Goal: Information Seeking & Learning: Check status

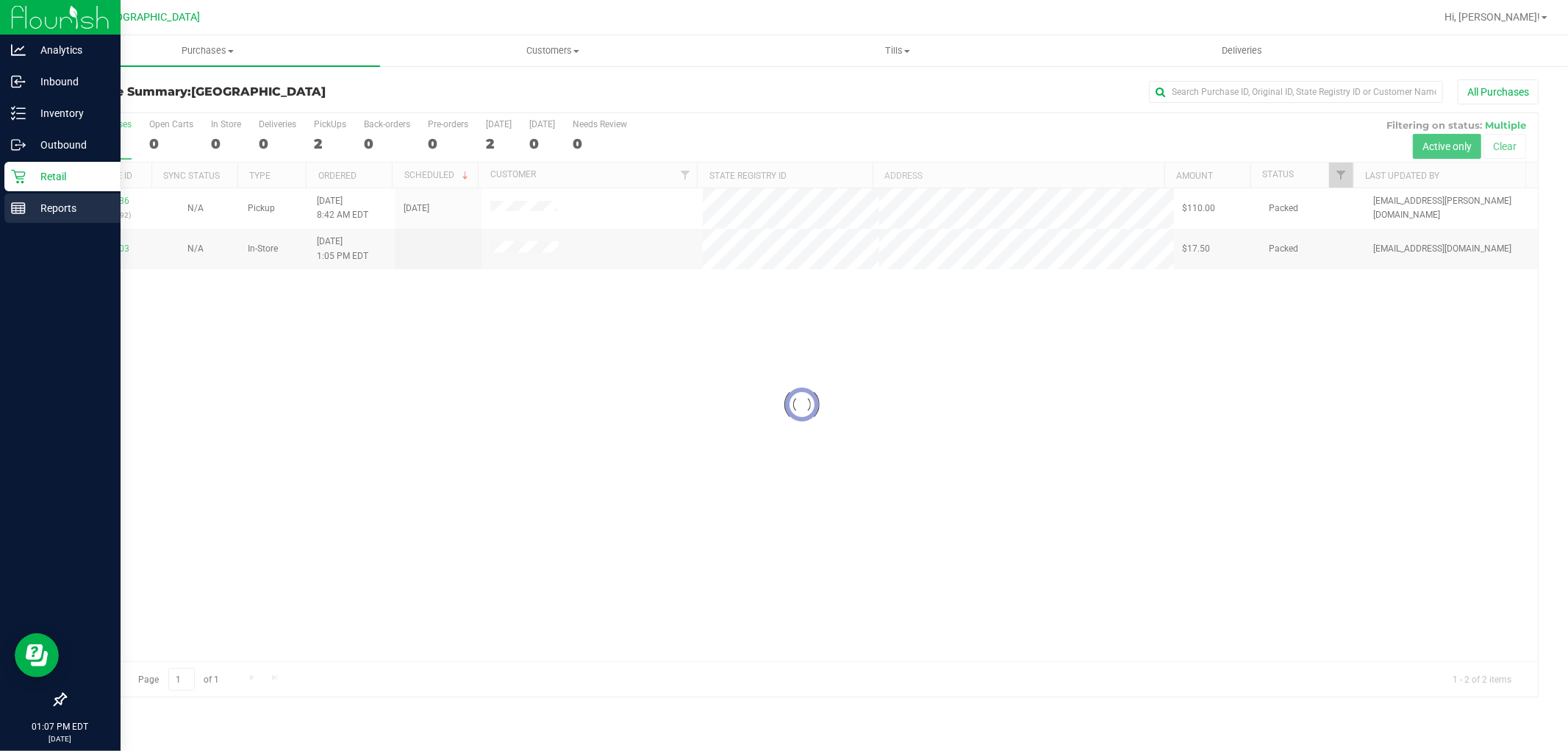
click at [31, 202] on p "Reports" at bounding box center [69, 208] width 88 height 18
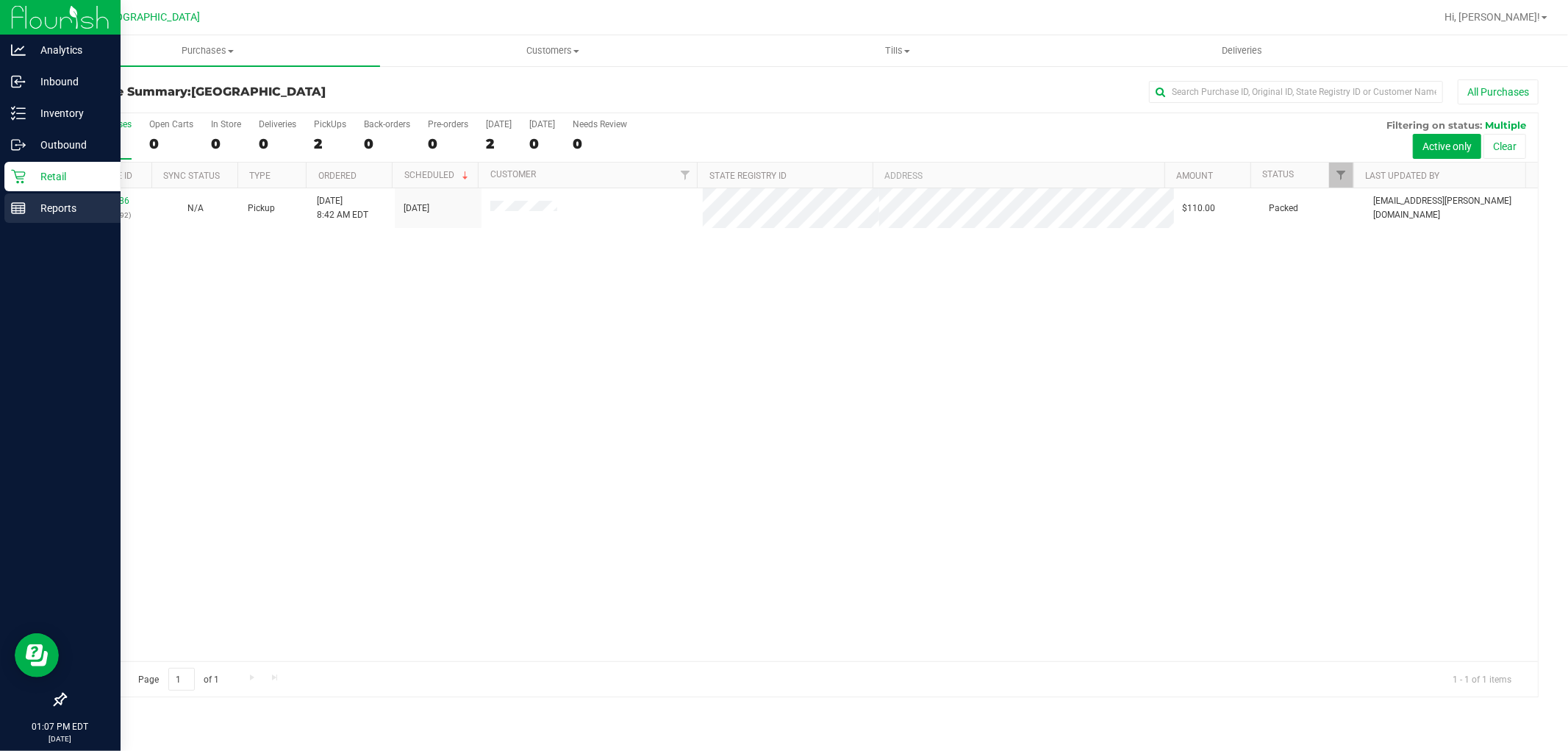
click at [57, 201] on p "Reports" at bounding box center [69, 208] width 88 height 18
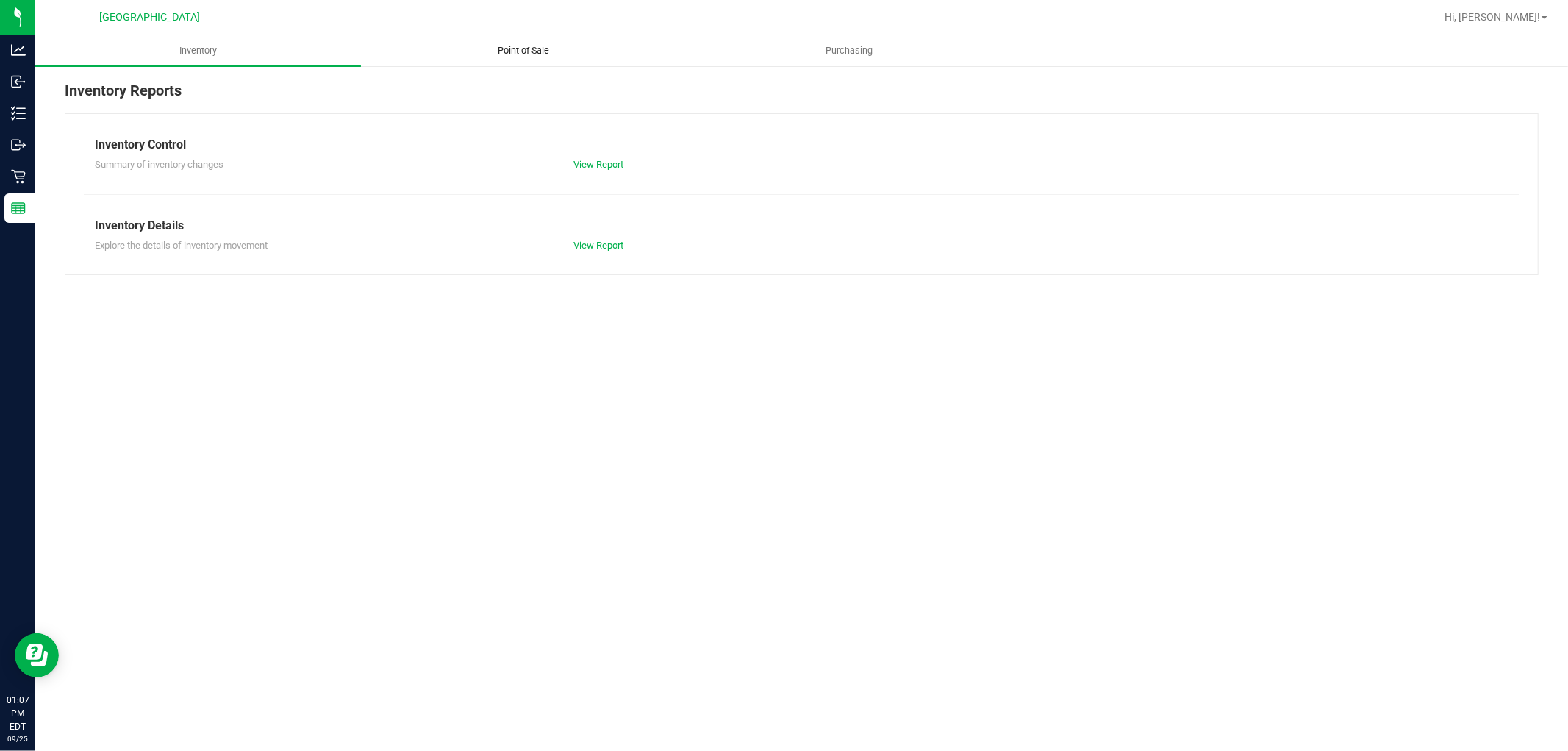
click at [529, 45] on span "Point of Sale" at bounding box center [524, 51] width 91 height 13
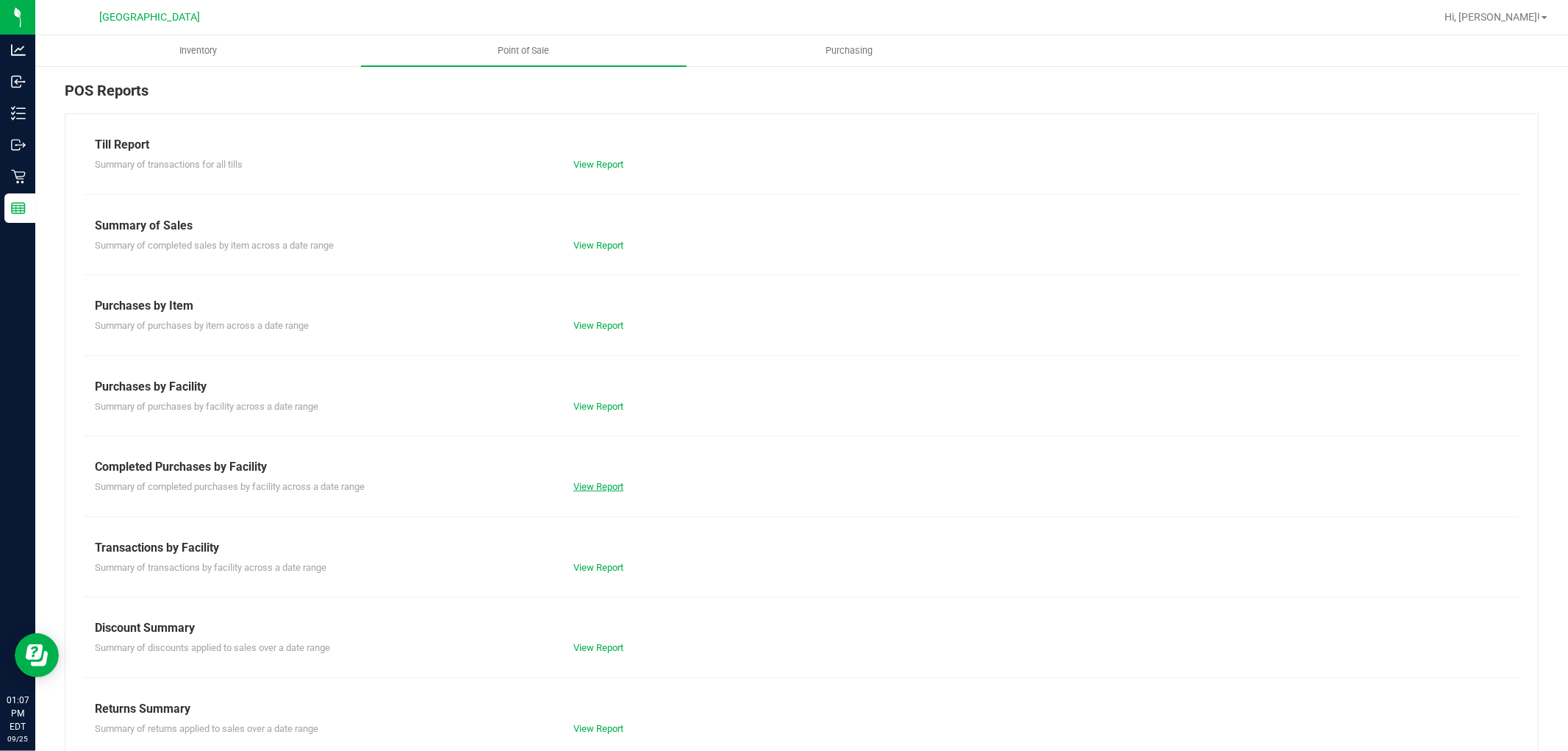
click at [590, 482] on link "View Report" at bounding box center [598, 486] width 50 height 11
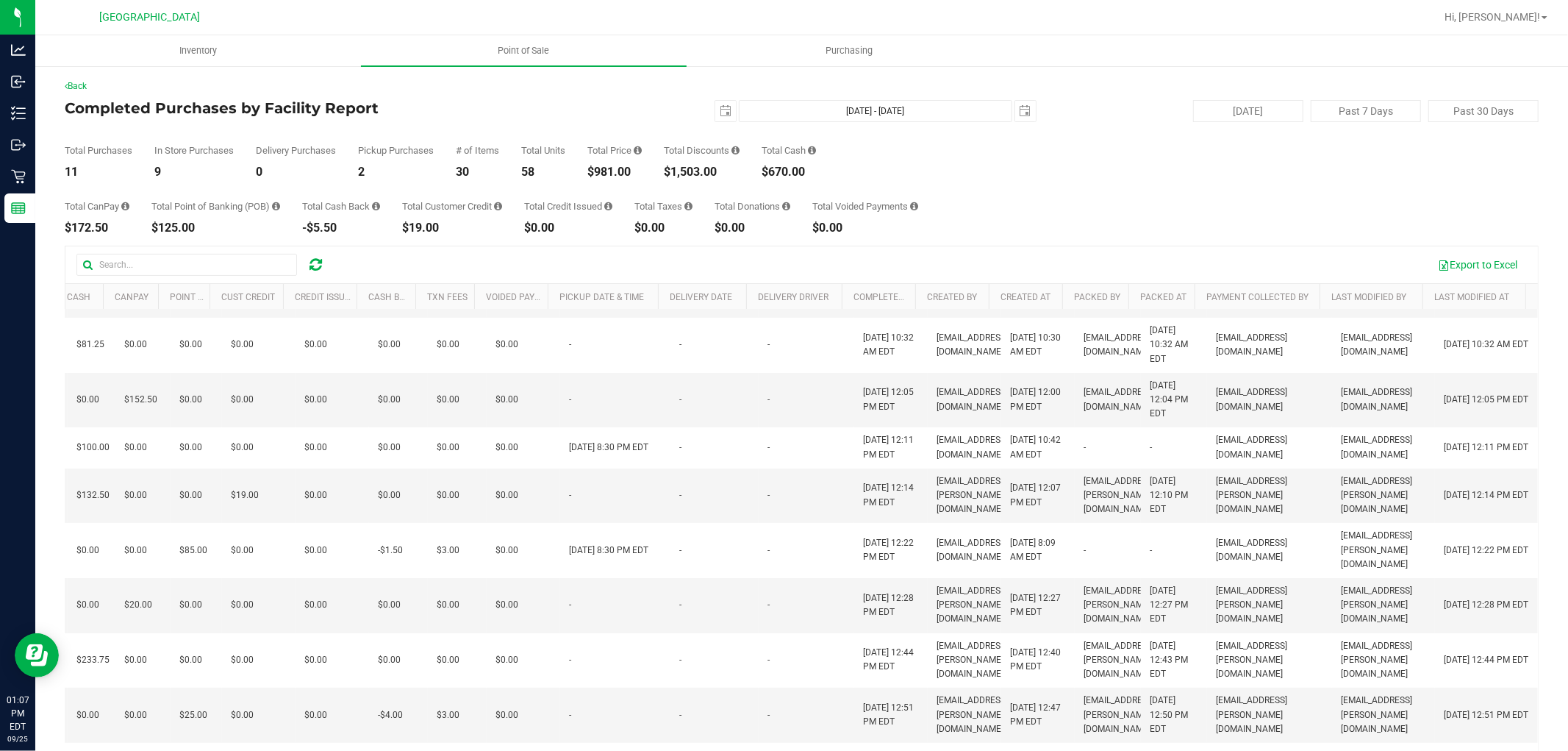
scroll to position [82, 0]
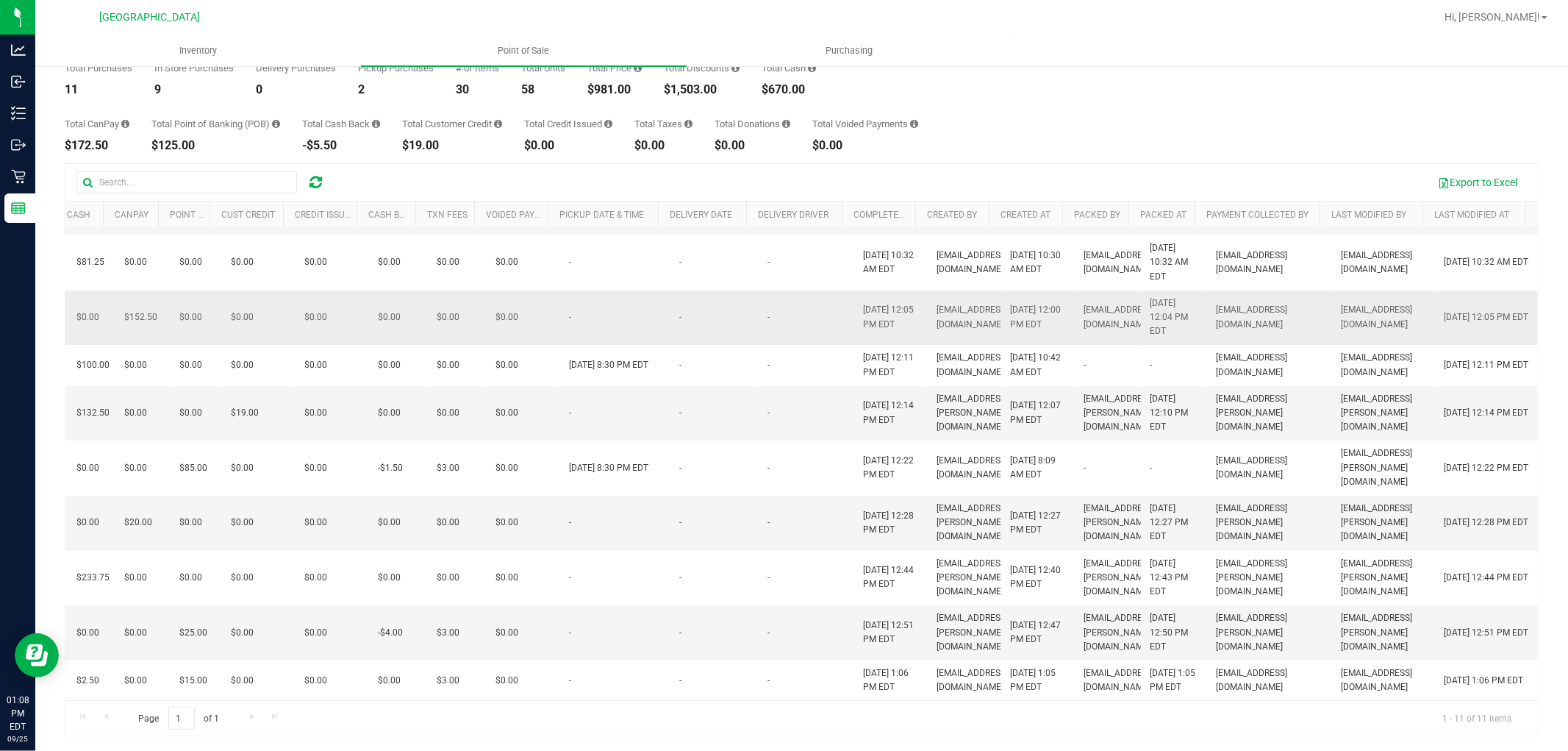
click at [810, 298] on td "-" at bounding box center [806, 318] width 96 height 55
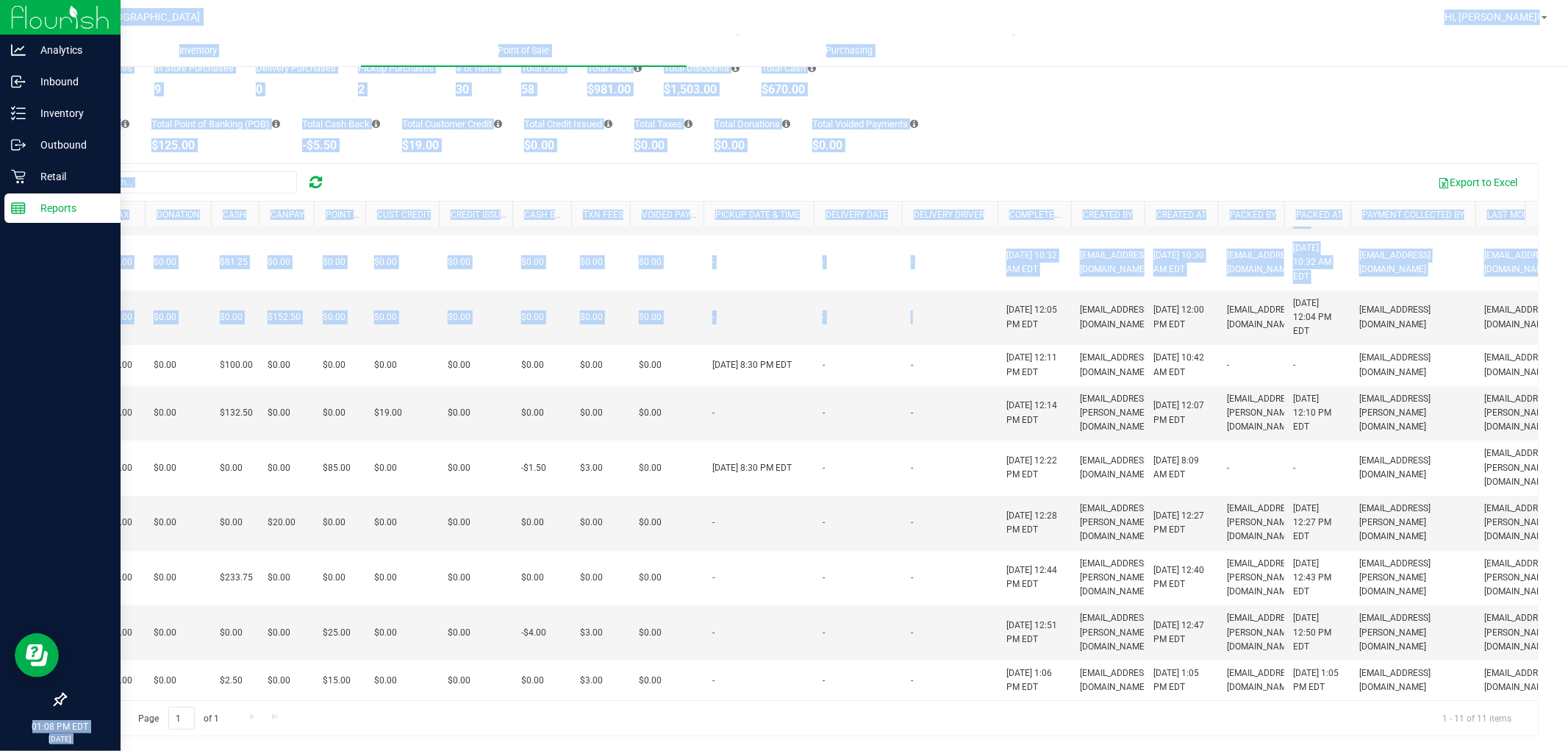
scroll to position [0, 0]
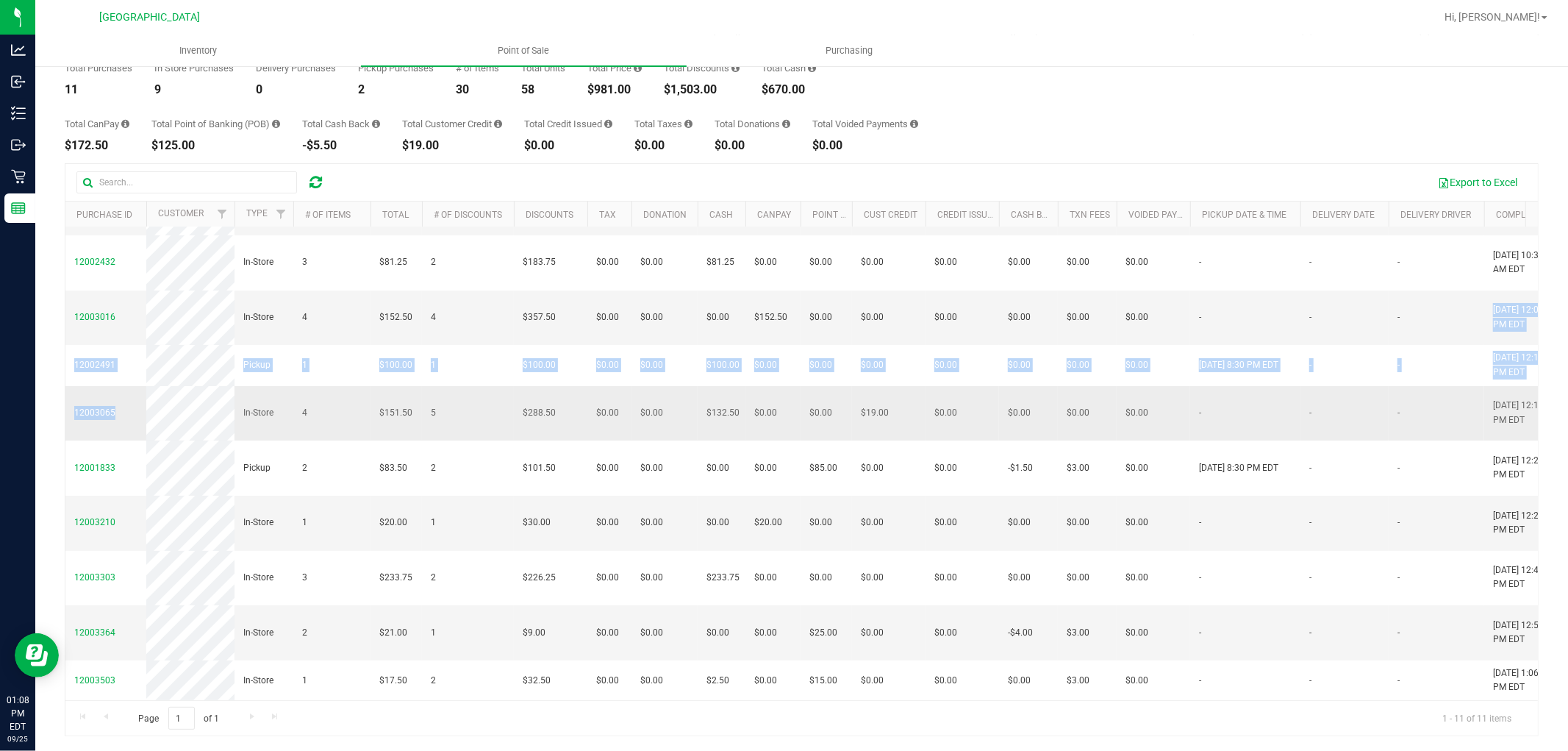
click at [163, 397] on tbody "12002118 In-Store 1 $5.00 0 $0.00 $0.00 $0.00 $5.00 $0.00 $0.00 $0.00 $0.00 $0.…" at bounding box center [1117, 413] width 2103 height 575
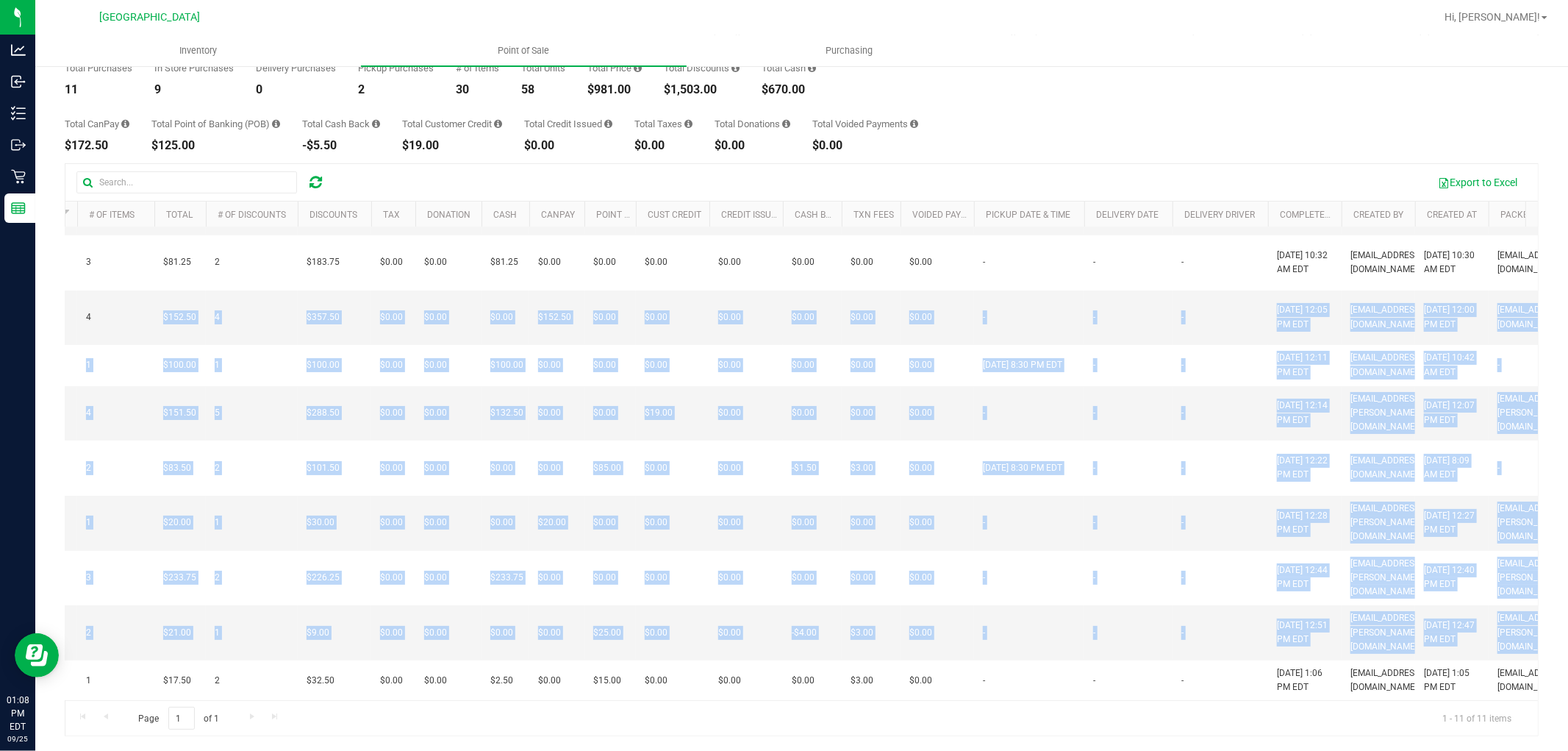
scroll to position [0, 654]
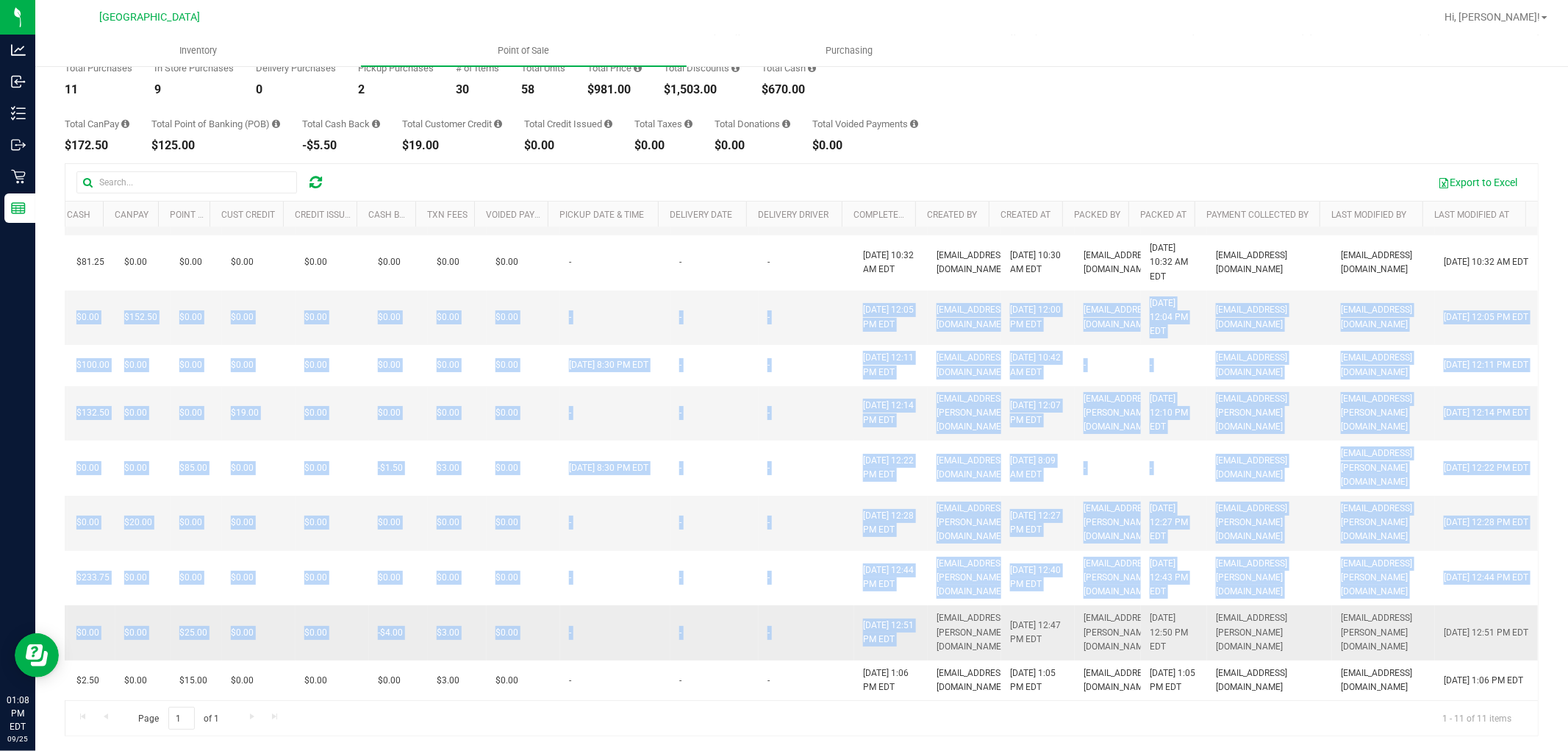
drag, startPoint x: 357, startPoint y: 302, endPoint x: 905, endPoint y: 599, distance: 623.3
click at [905, 599] on tbody "12002118 In-Store 1 $5.00 0 $0.00 $0.00 $0.00 $5.00 $0.00 $0.00 $0.00 $0.00 $0.…" at bounding box center [486, 413] width 2103 height 575
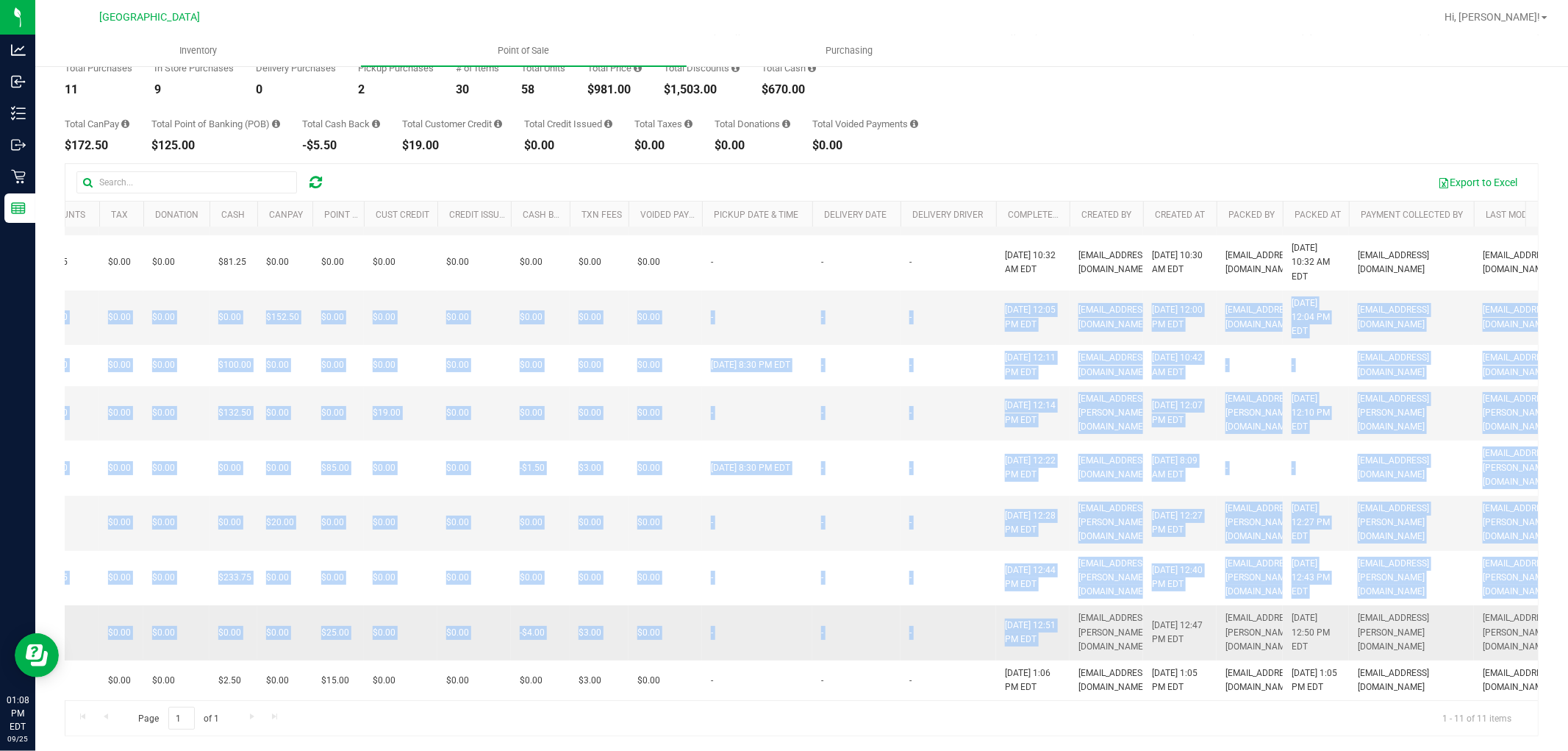
scroll to position [0, 0]
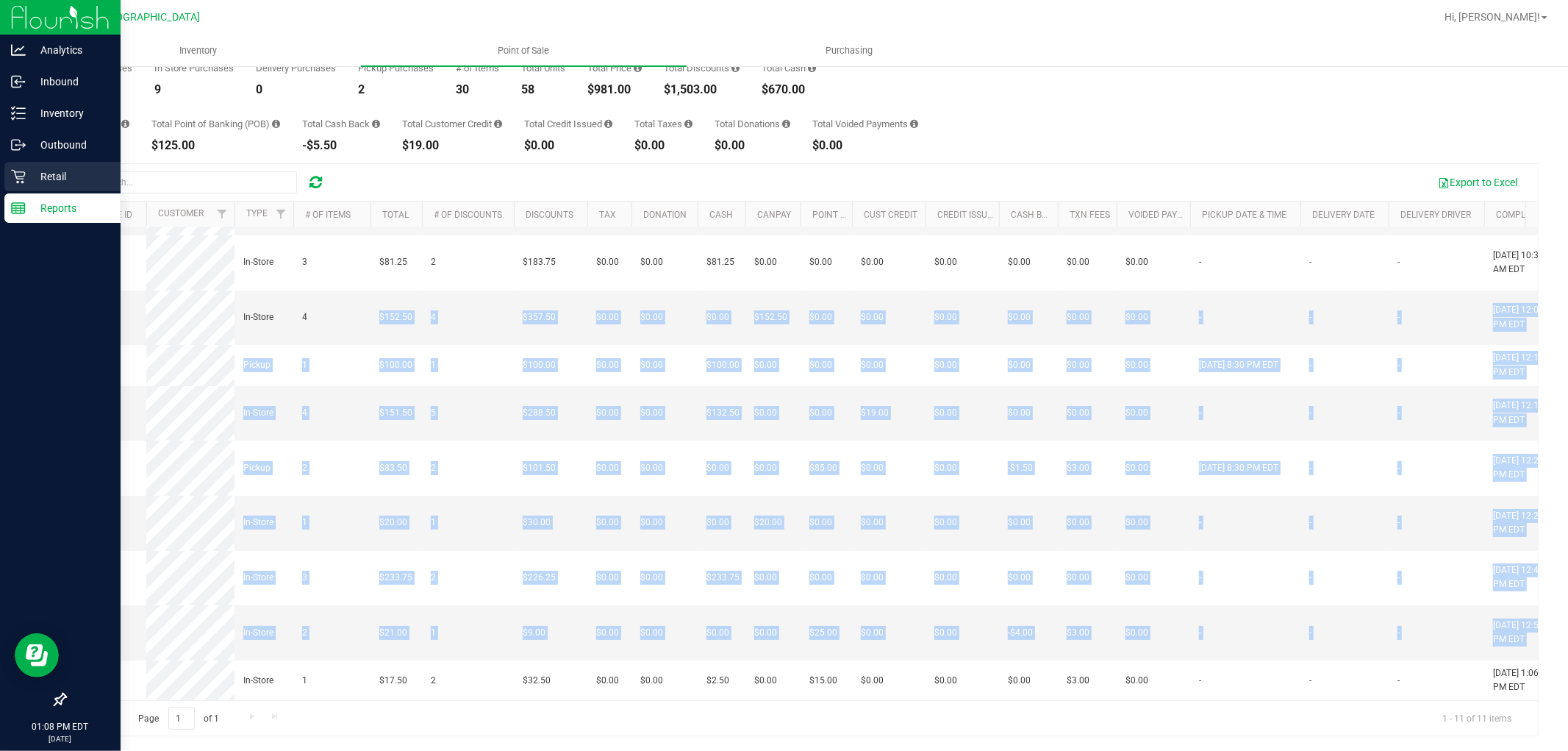
click at [47, 177] on p "Retail" at bounding box center [69, 176] width 88 height 18
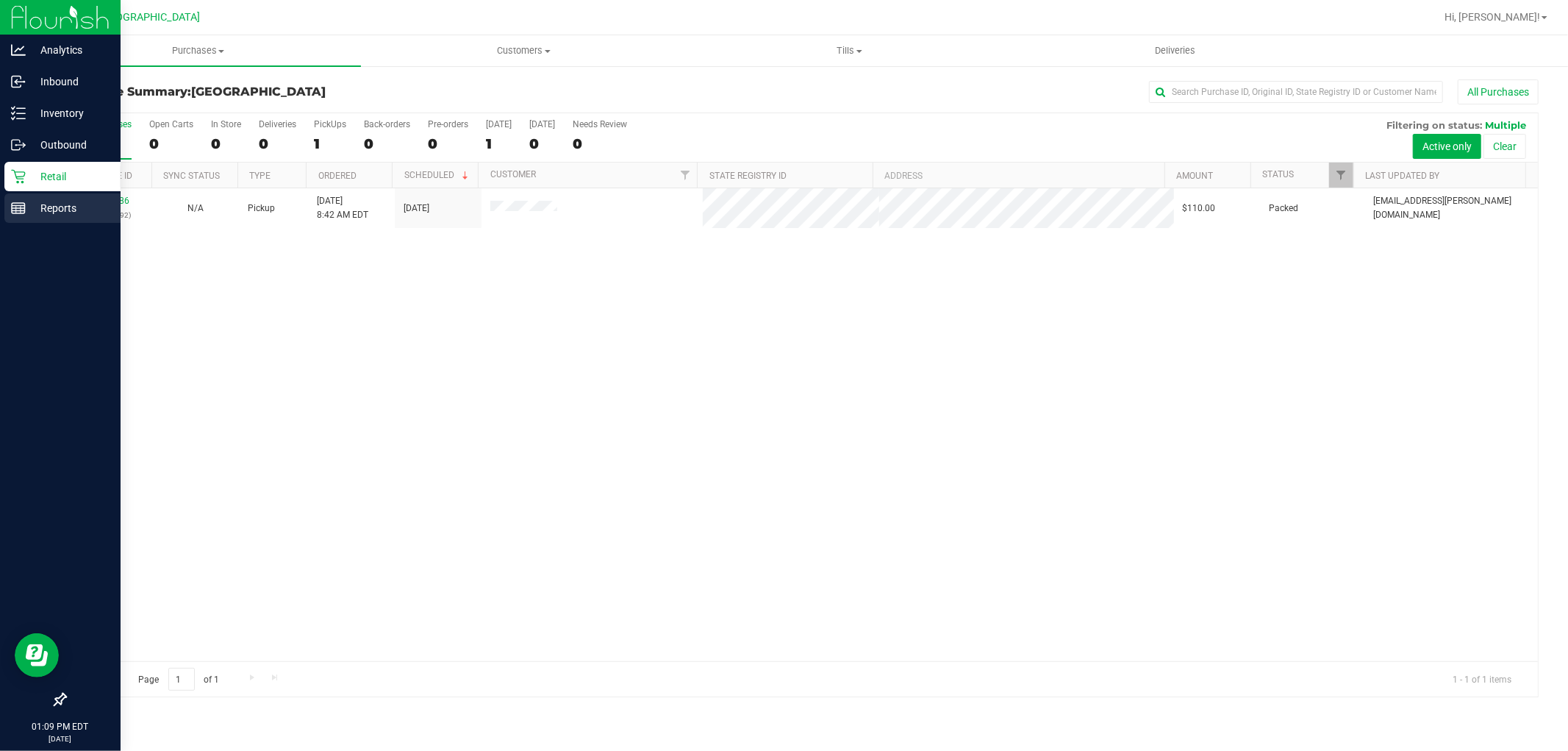
click at [16, 215] on div "Reports" at bounding box center [63, 208] width 117 height 29
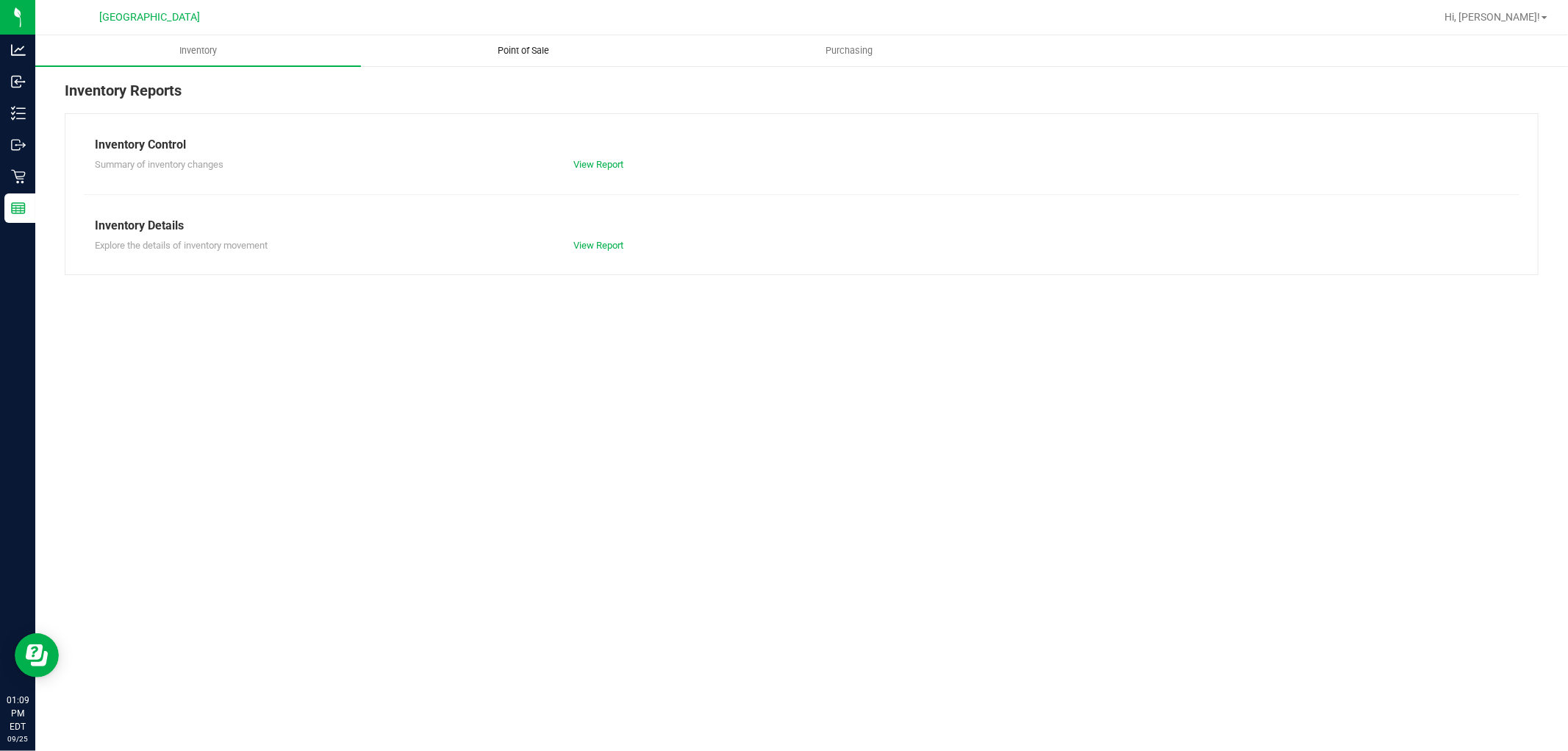
click at [506, 60] on uib-tab-heading "Point of Sale" at bounding box center [524, 50] width 324 height 29
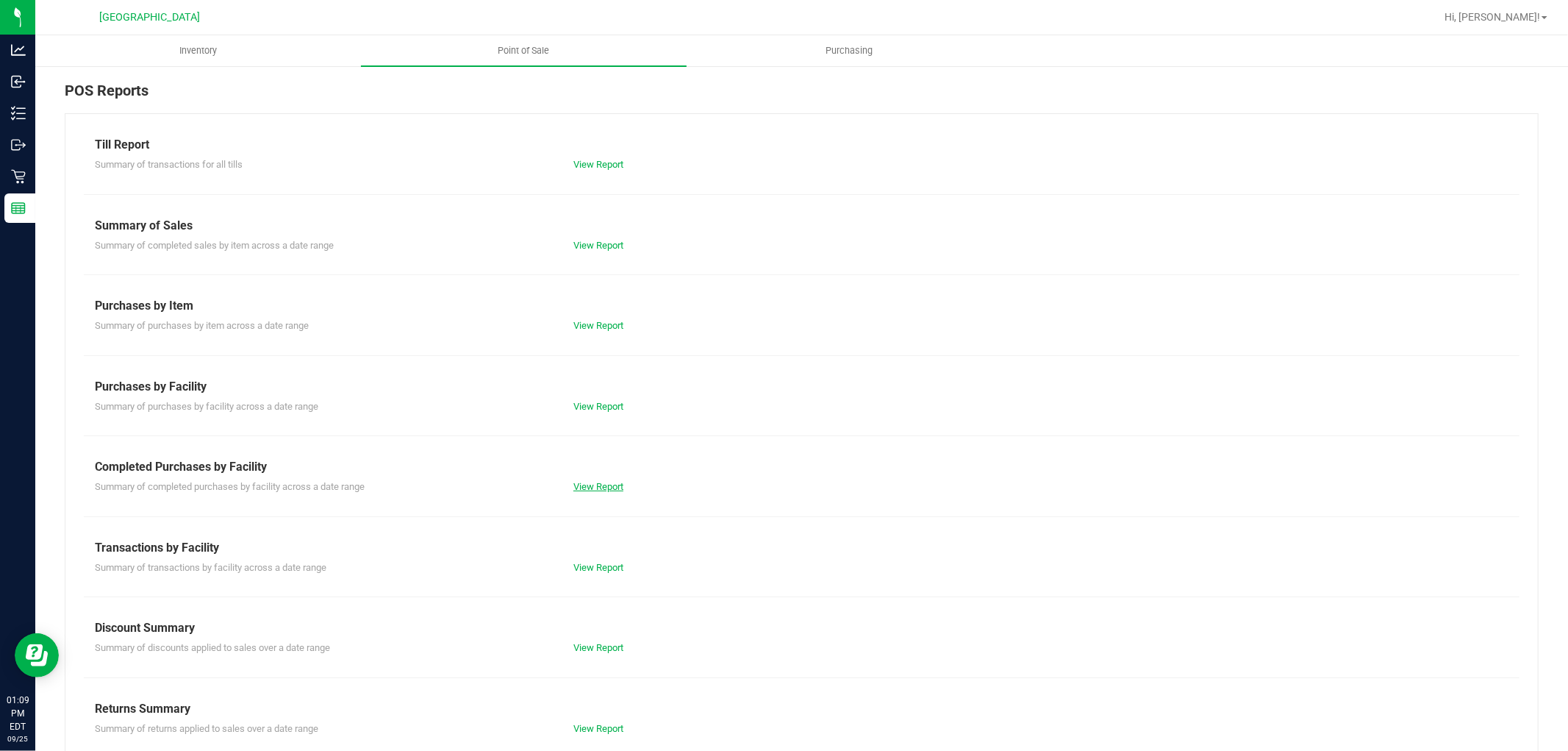
click at [609, 490] on link "View Report" at bounding box center [598, 486] width 50 height 11
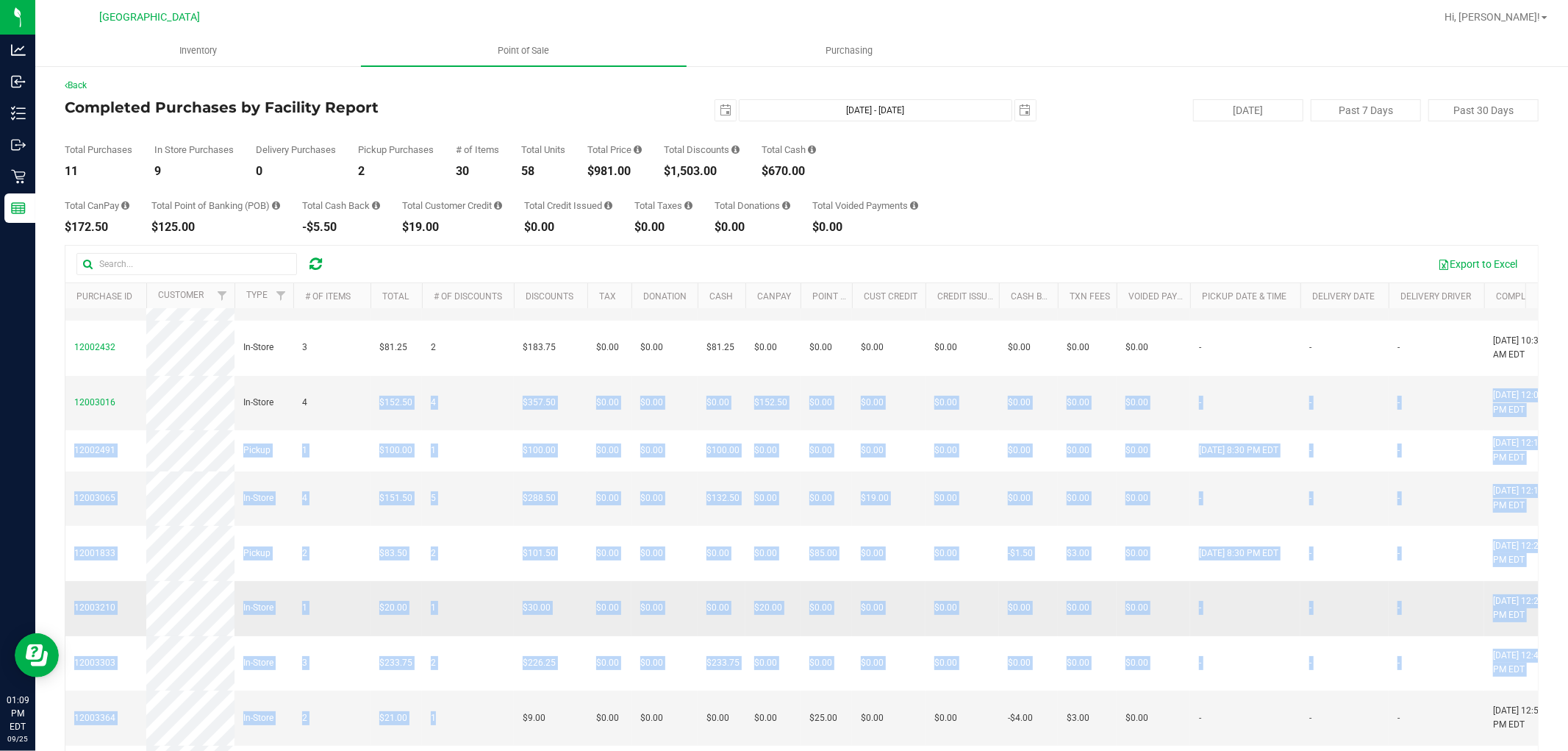
scroll to position [114, 0]
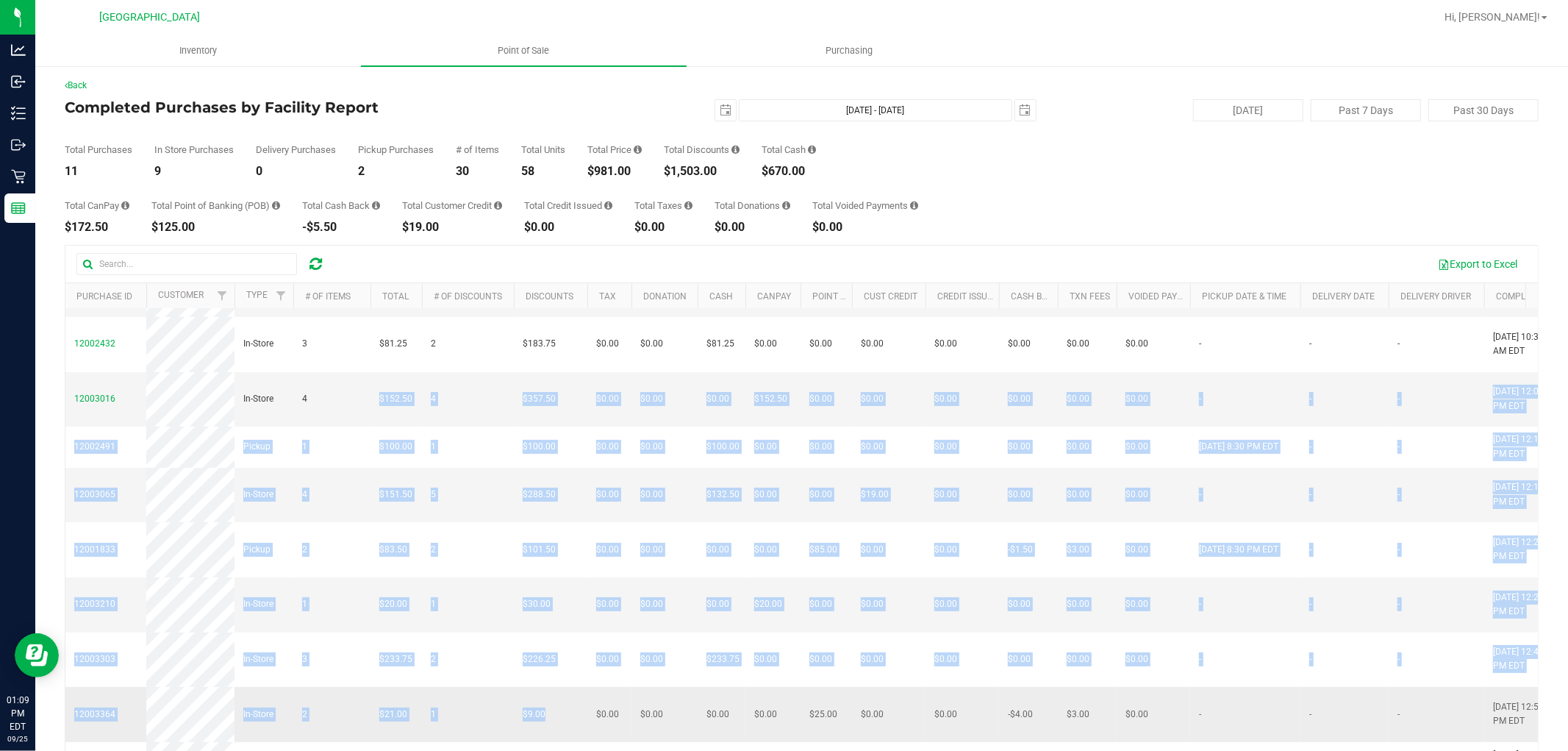
drag, startPoint x: 341, startPoint y: 496, endPoint x: 537, endPoint y: 679, distance: 268.2
click at [537, 679] on tbody "12002118 In-Store 1 $5.00 0 $0.00 $0.00 $0.00 $5.00 $0.00 $0.00 $0.00 $0.00 $0.…" at bounding box center [1117, 495] width 2103 height 575
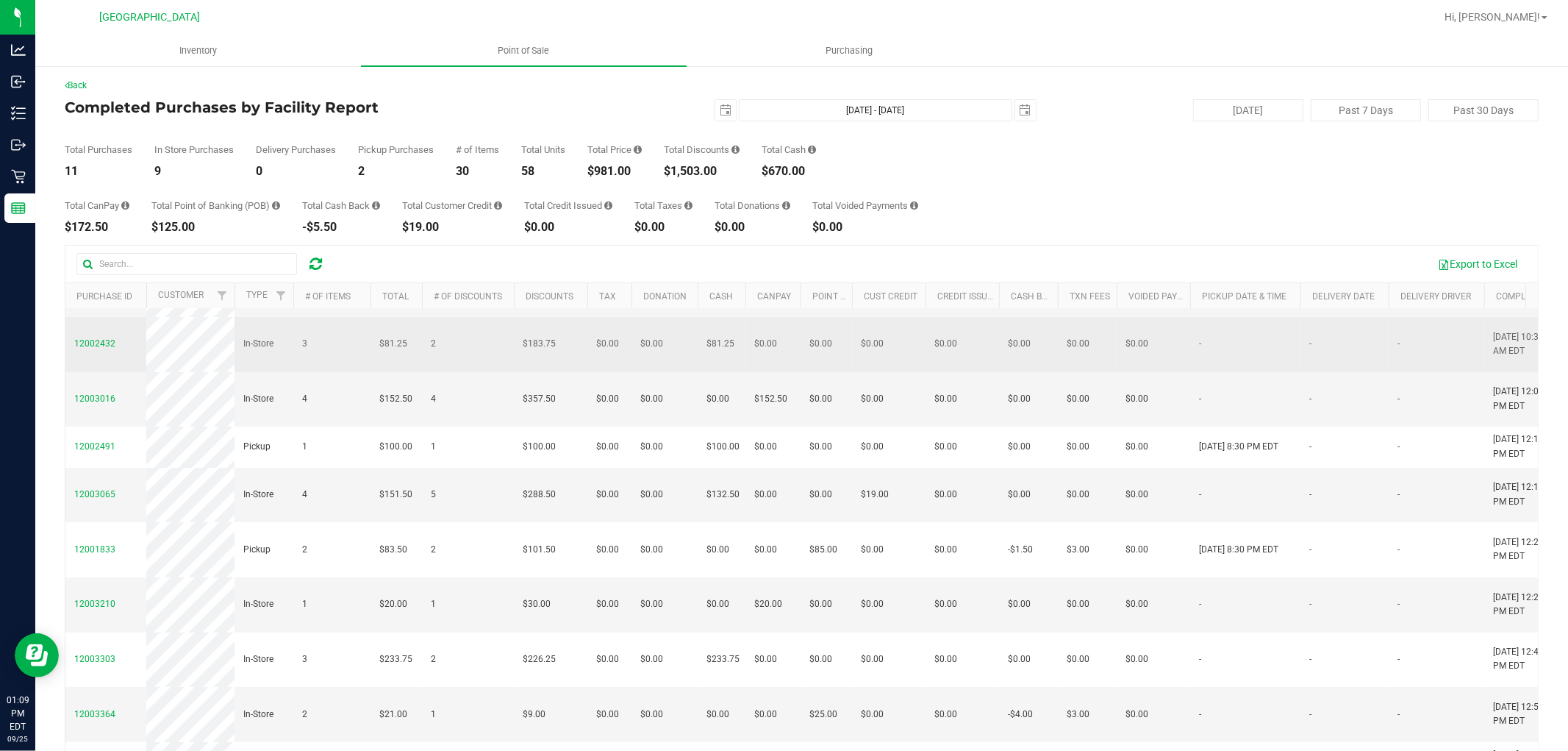
click at [1089, 357] on td "$0.00" at bounding box center [1087, 344] width 59 height 55
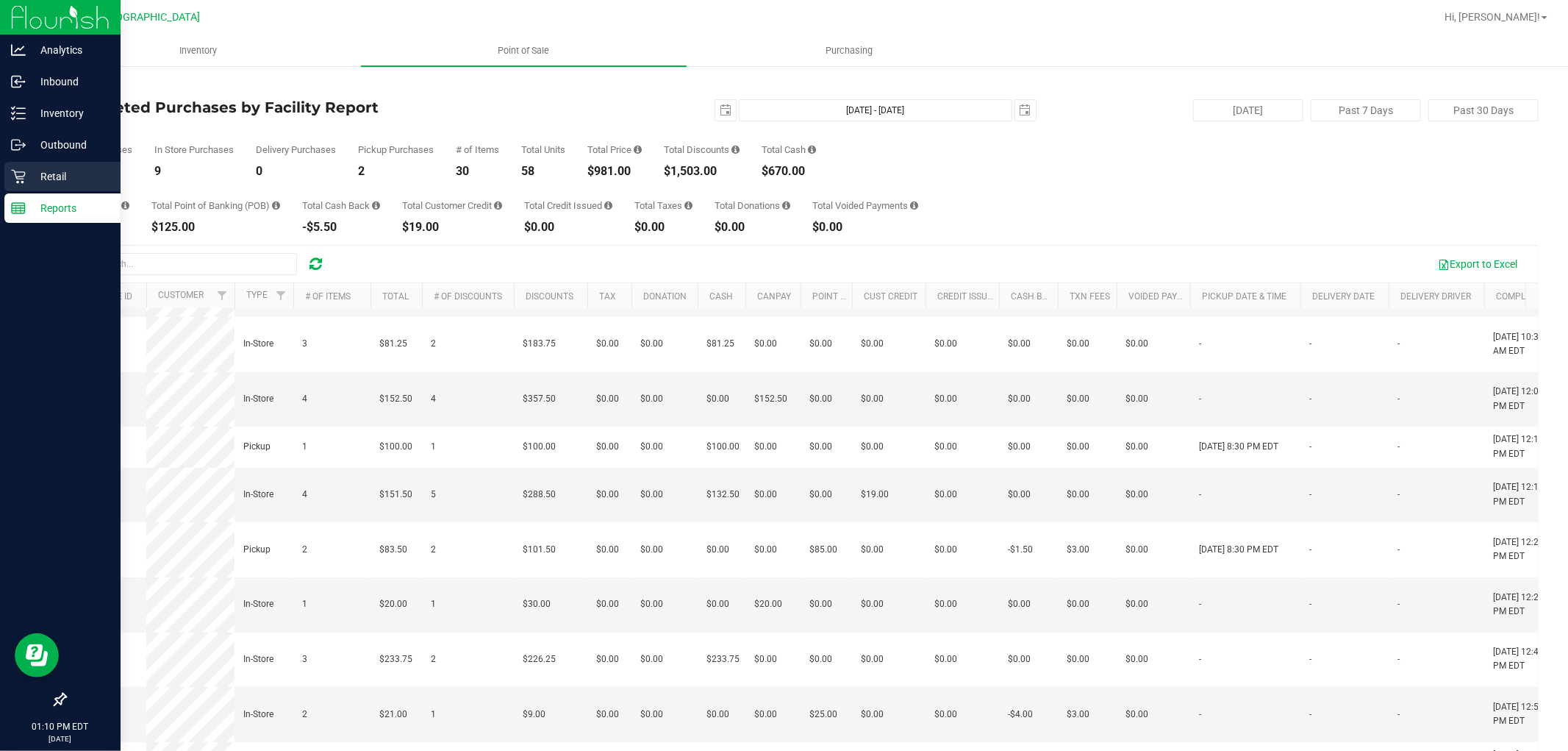
click at [18, 174] on icon at bounding box center [19, 176] width 15 height 15
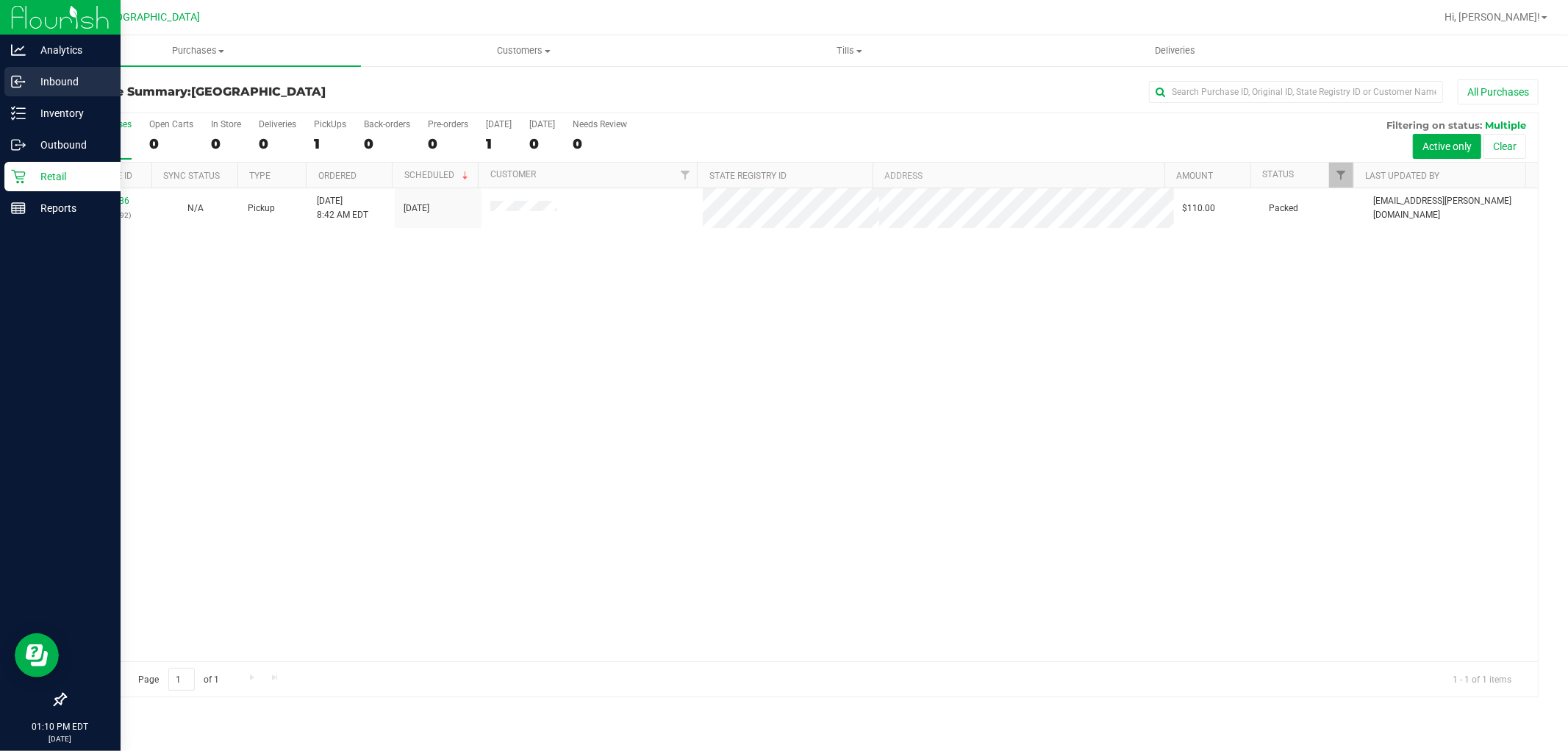
click at [63, 90] on p "Inbound" at bounding box center [69, 82] width 88 height 18
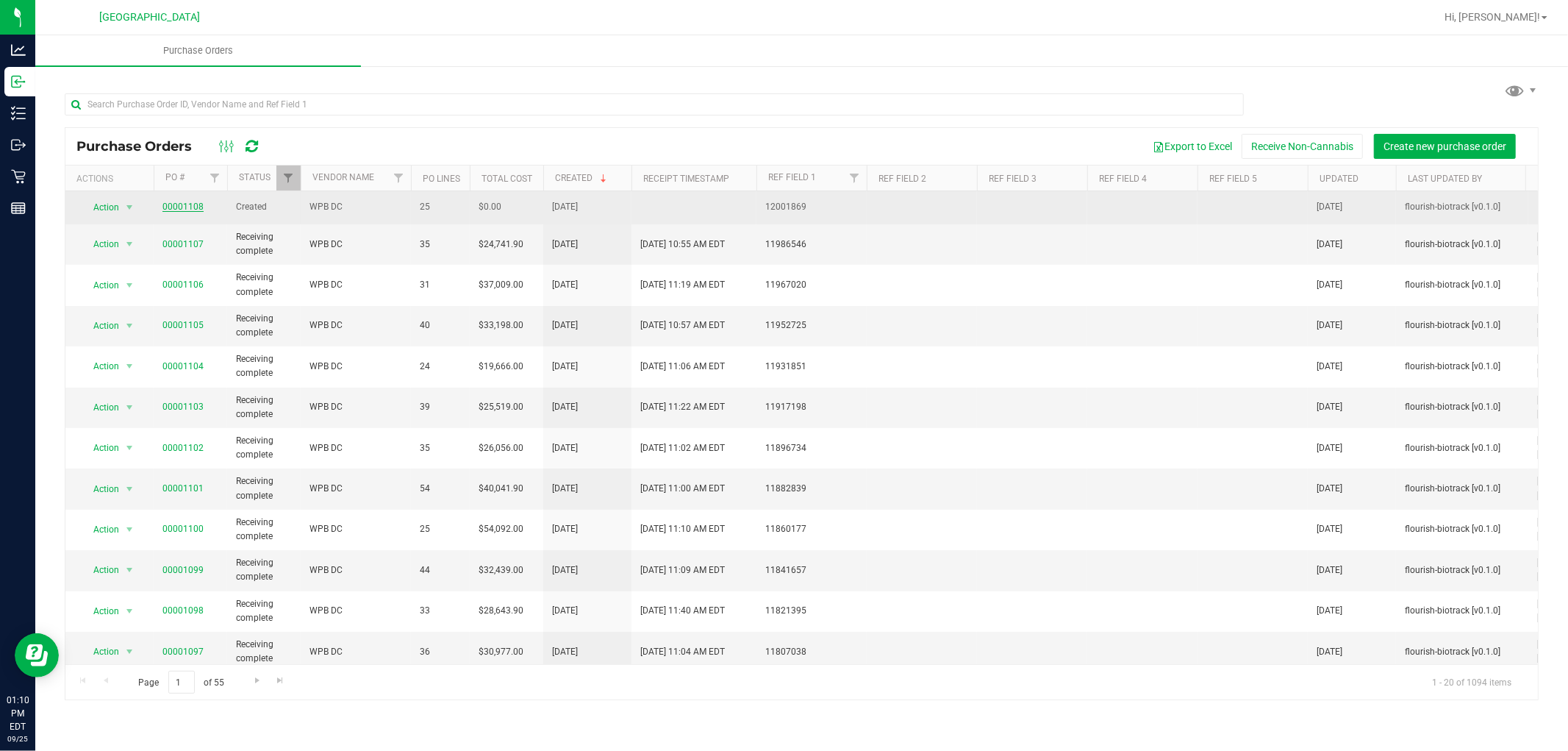
click at [191, 202] on link "00001108" at bounding box center [182, 206] width 41 height 10
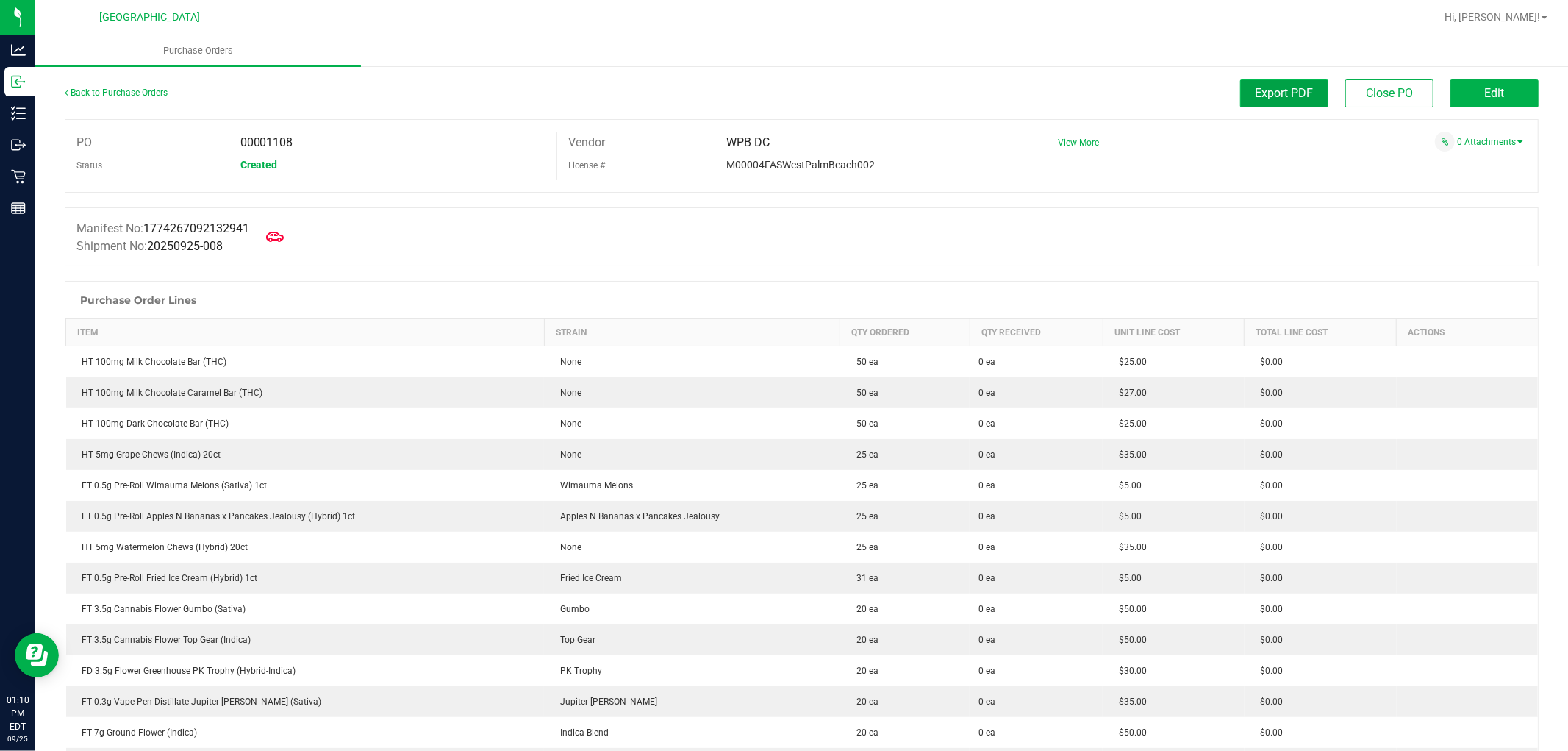
click at [1250, 101] on button "Export PDF" at bounding box center [1284, 93] width 88 height 27
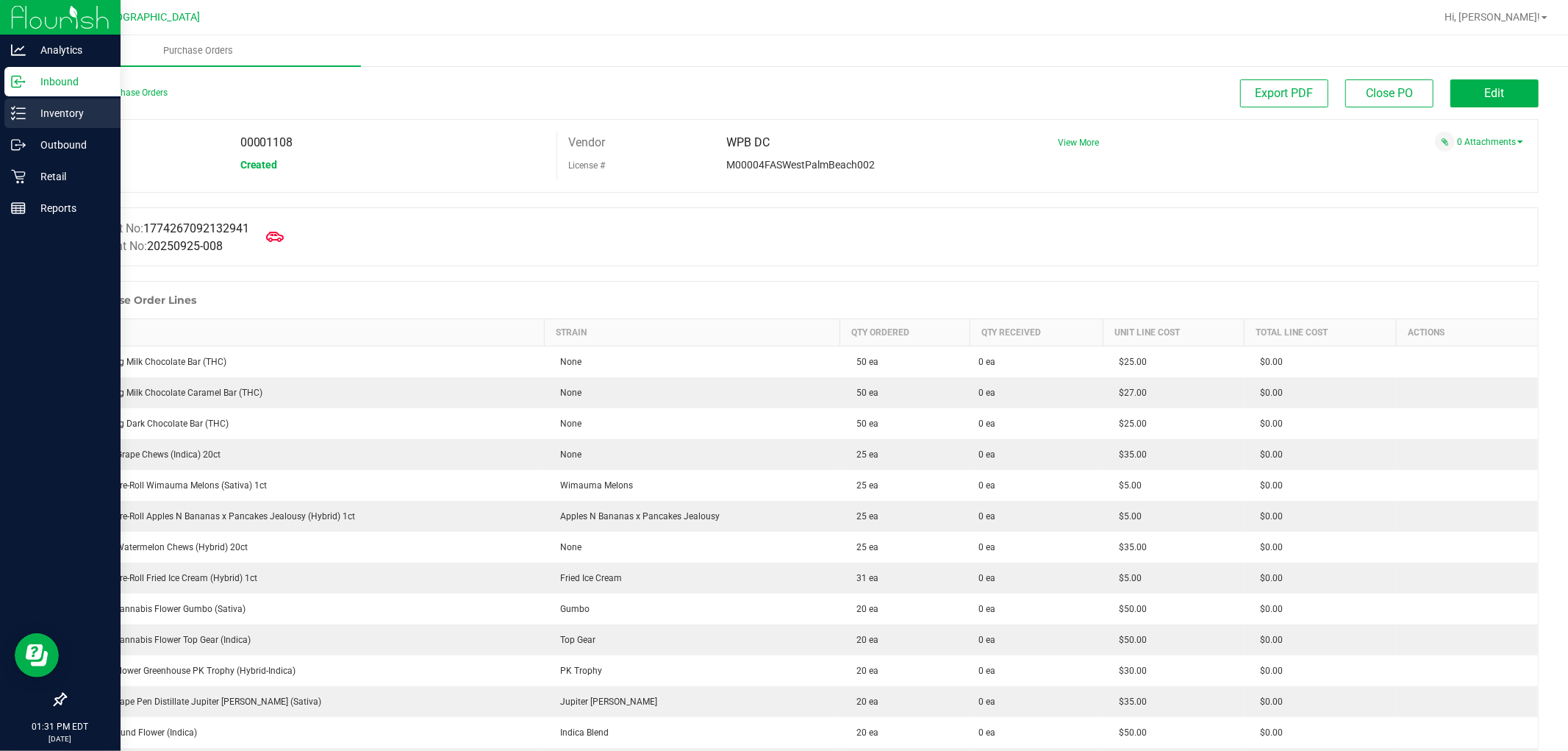
click at [12, 118] on icon at bounding box center [19, 114] width 15 height 15
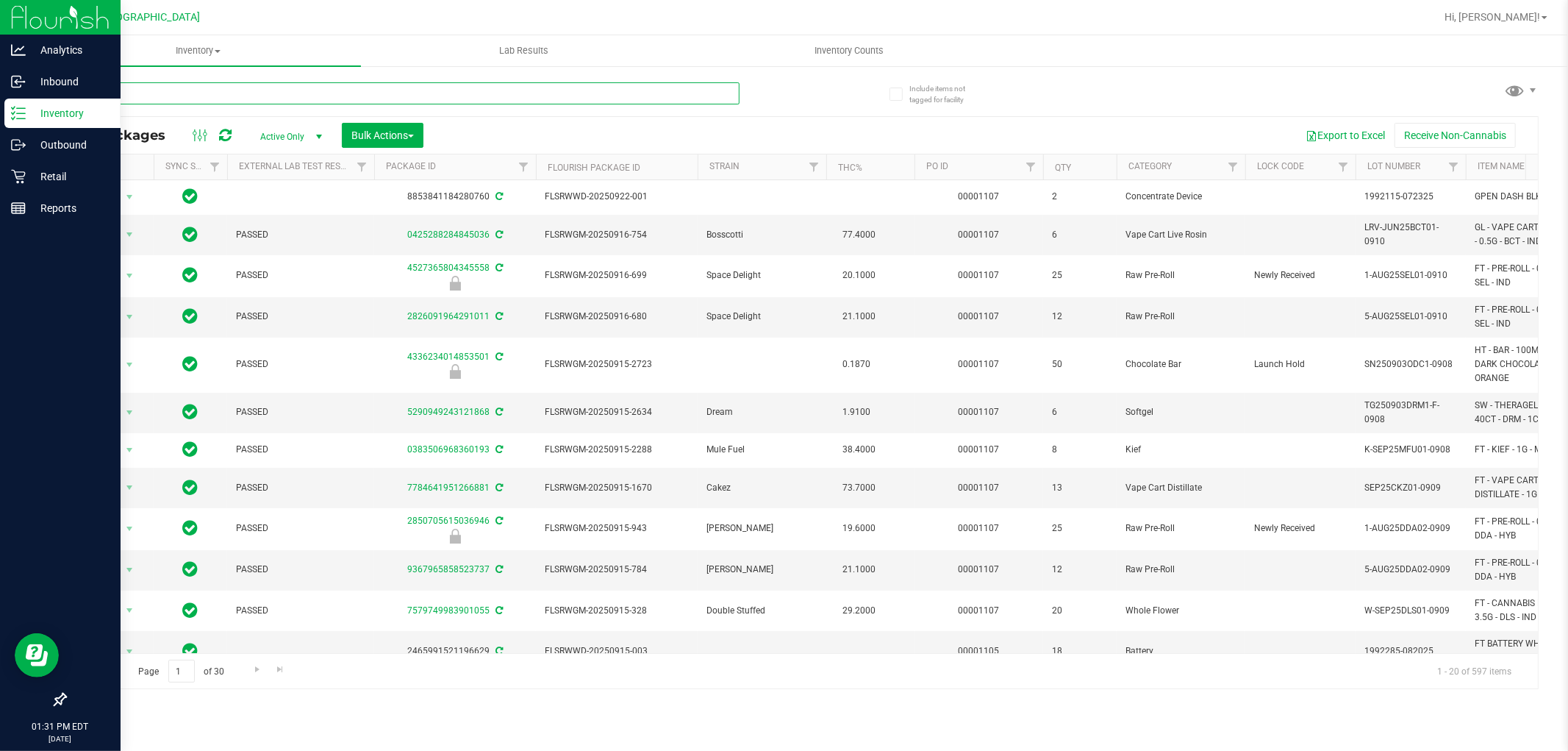
click at [208, 98] on input "text" at bounding box center [402, 93] width 675 height 22
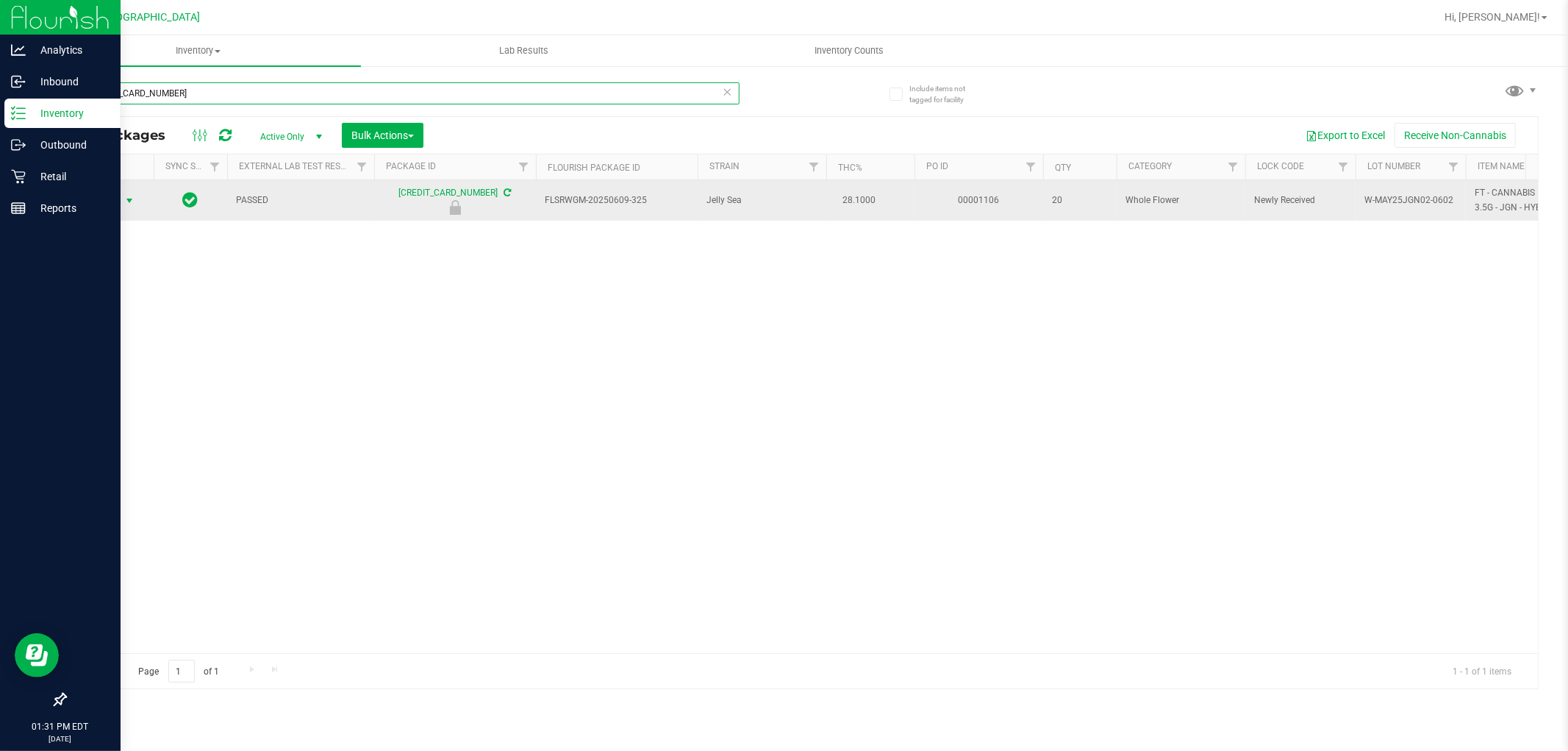
type input "[CREDIT_CARD_NUMBER]"
click at [131, 200] on span "select" at bounding box center [129, 201] width 11 height 11
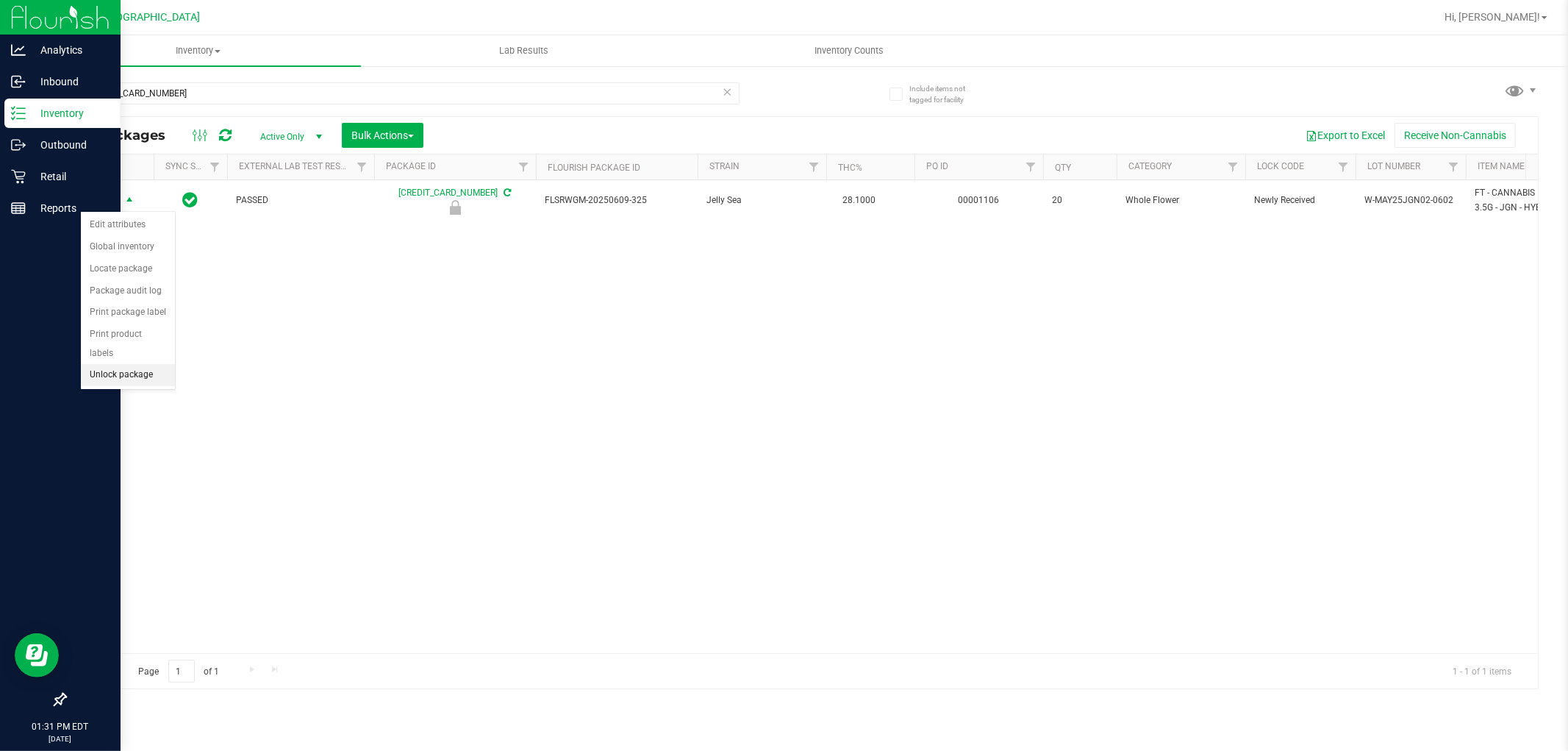
click at [136, 378] on li "Unlock package" at bounding box center [127, 375] width 94 height 22
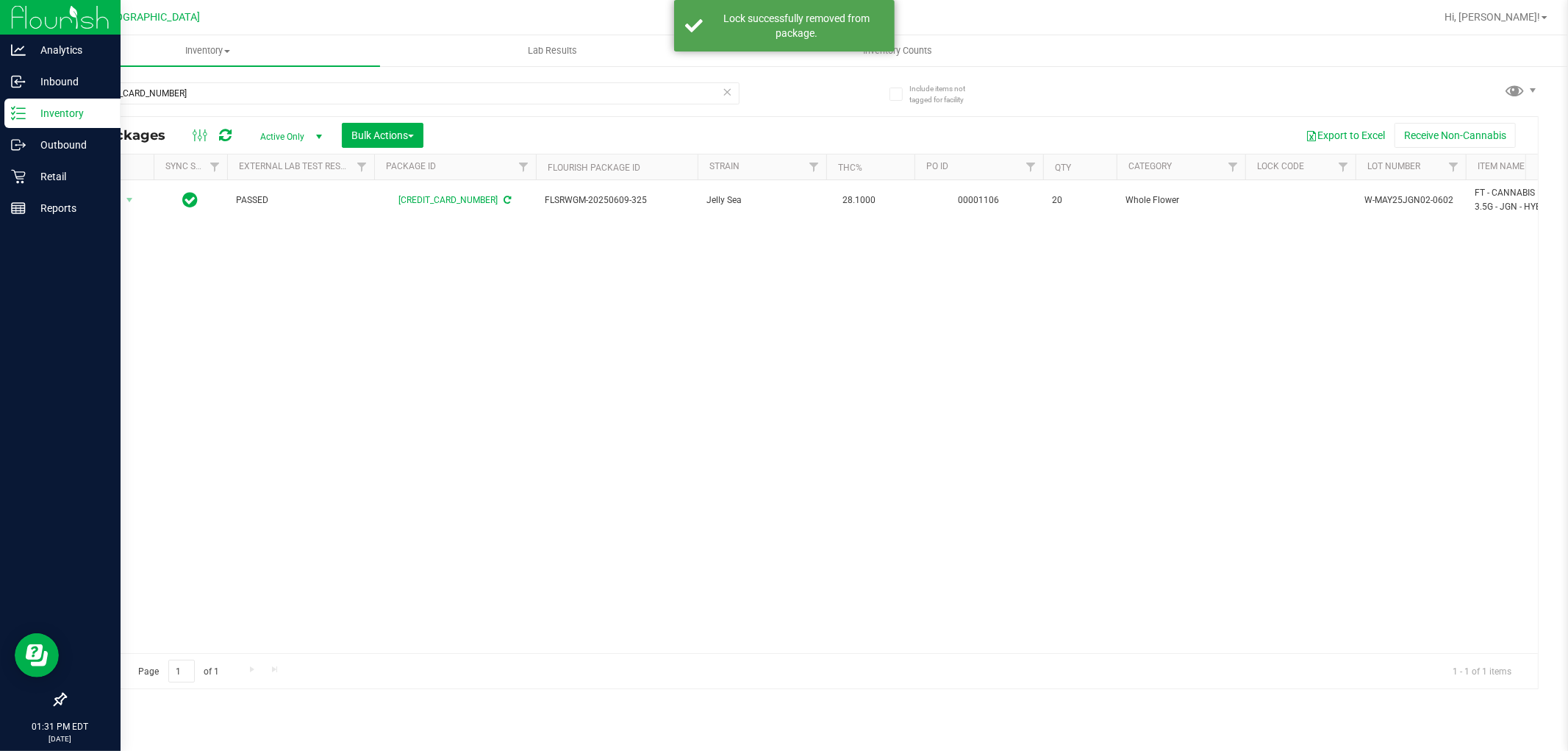
click at [728, 92] on icon at bounding box center [727, 91] width 10 height 18
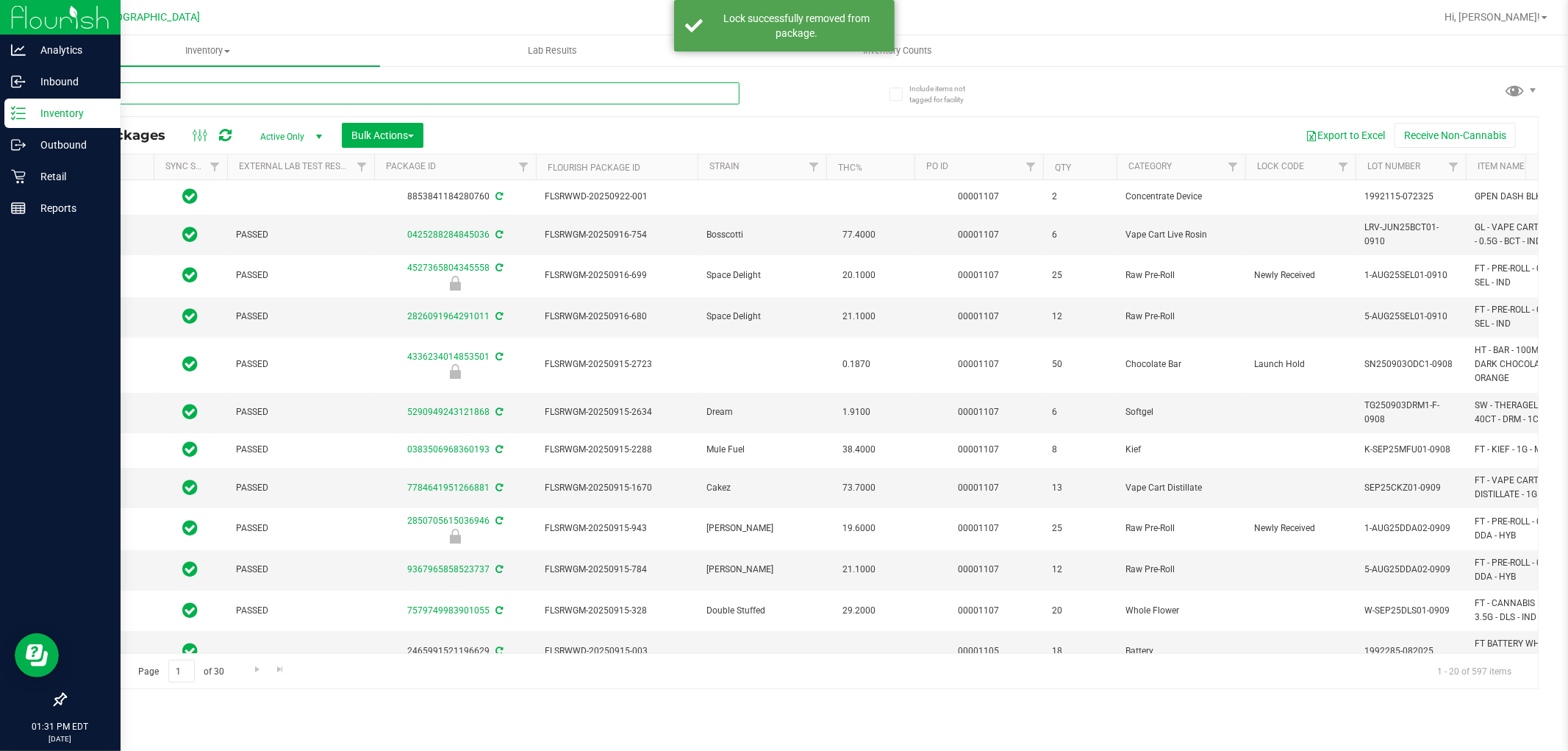
click at [193, 96] on input "text" at bounding box center [402, 93] width 675 height 22
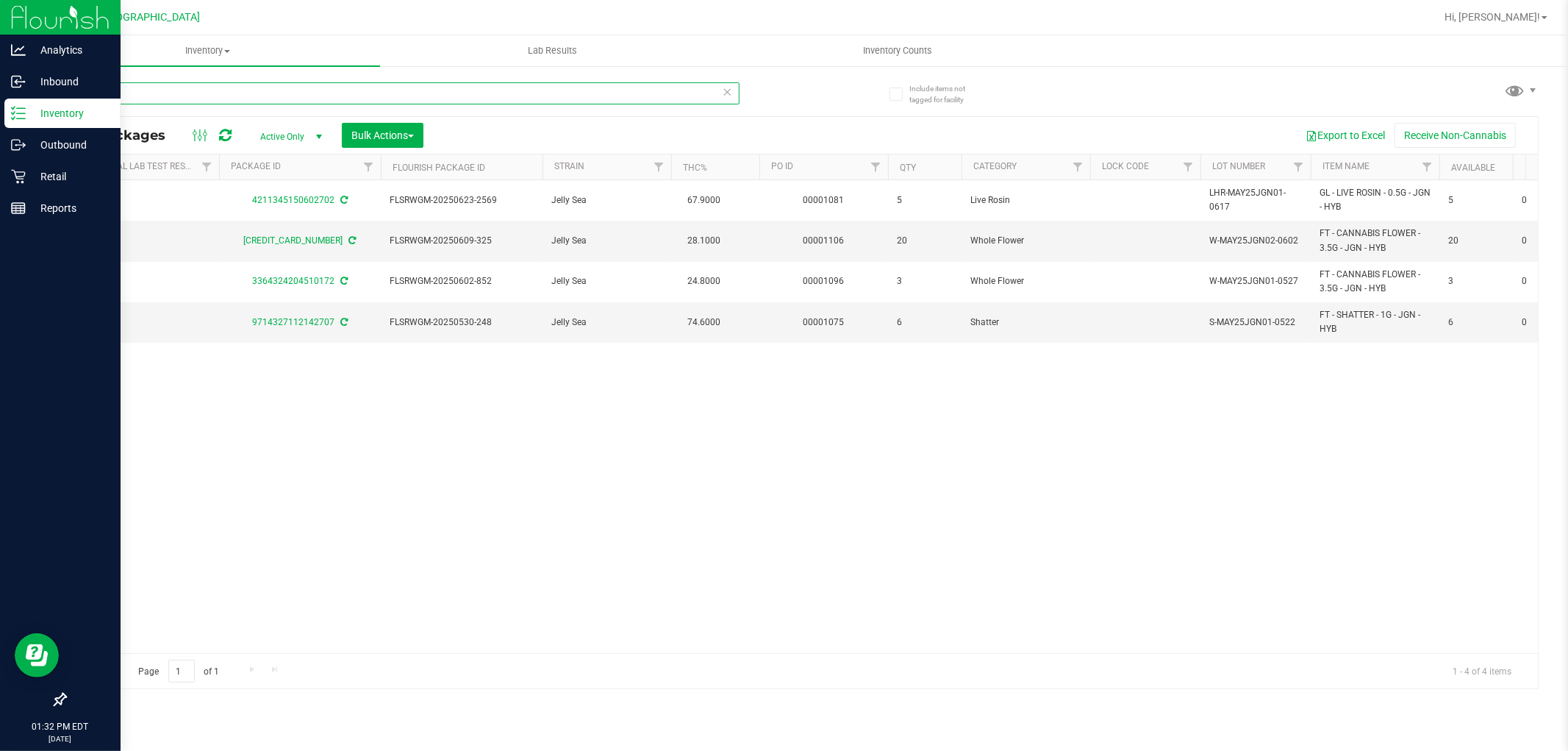
scroll to position [0, 149]
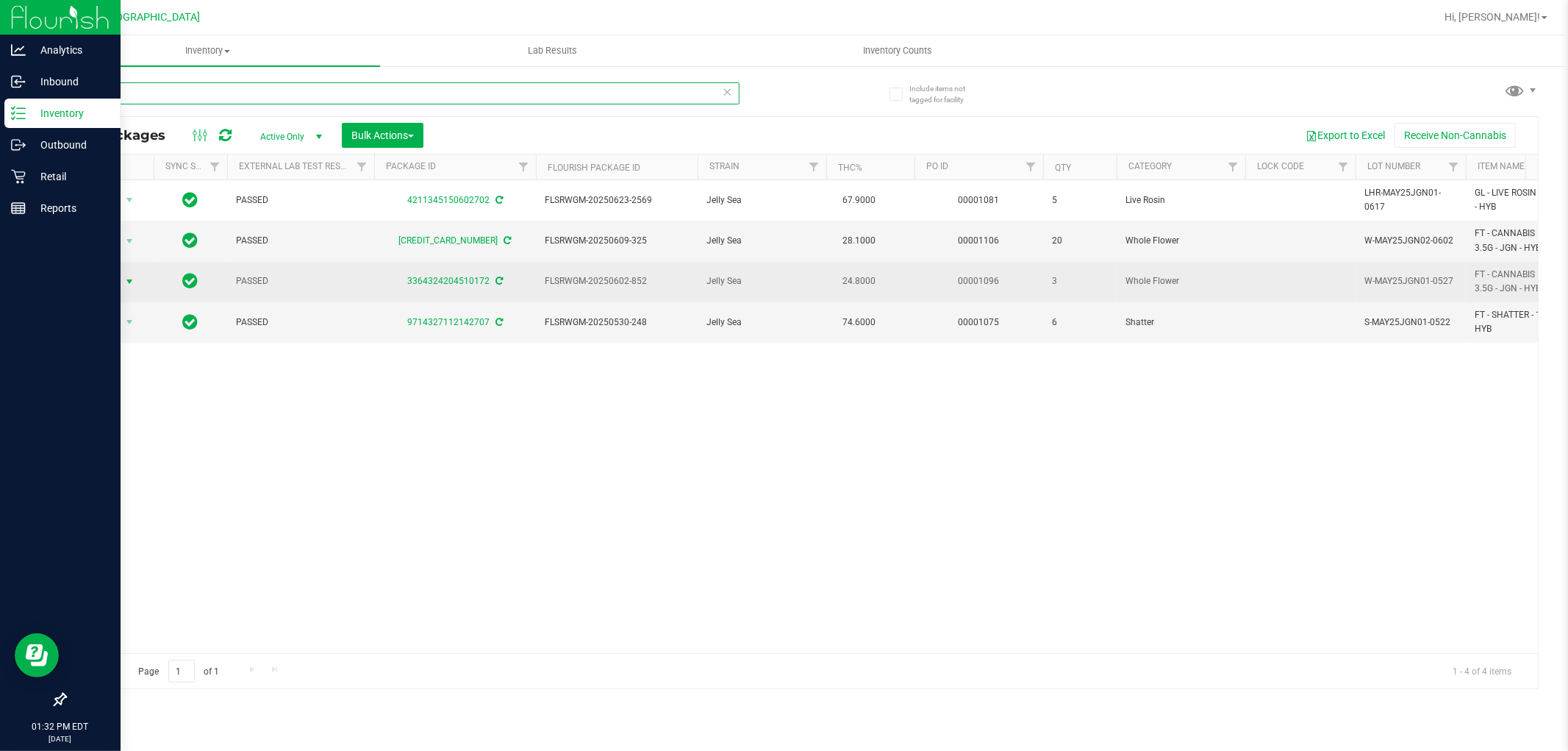
type input "jgn"
click at [123, 284] on span "select" at bounding box center [129, 282] width 11 height 11
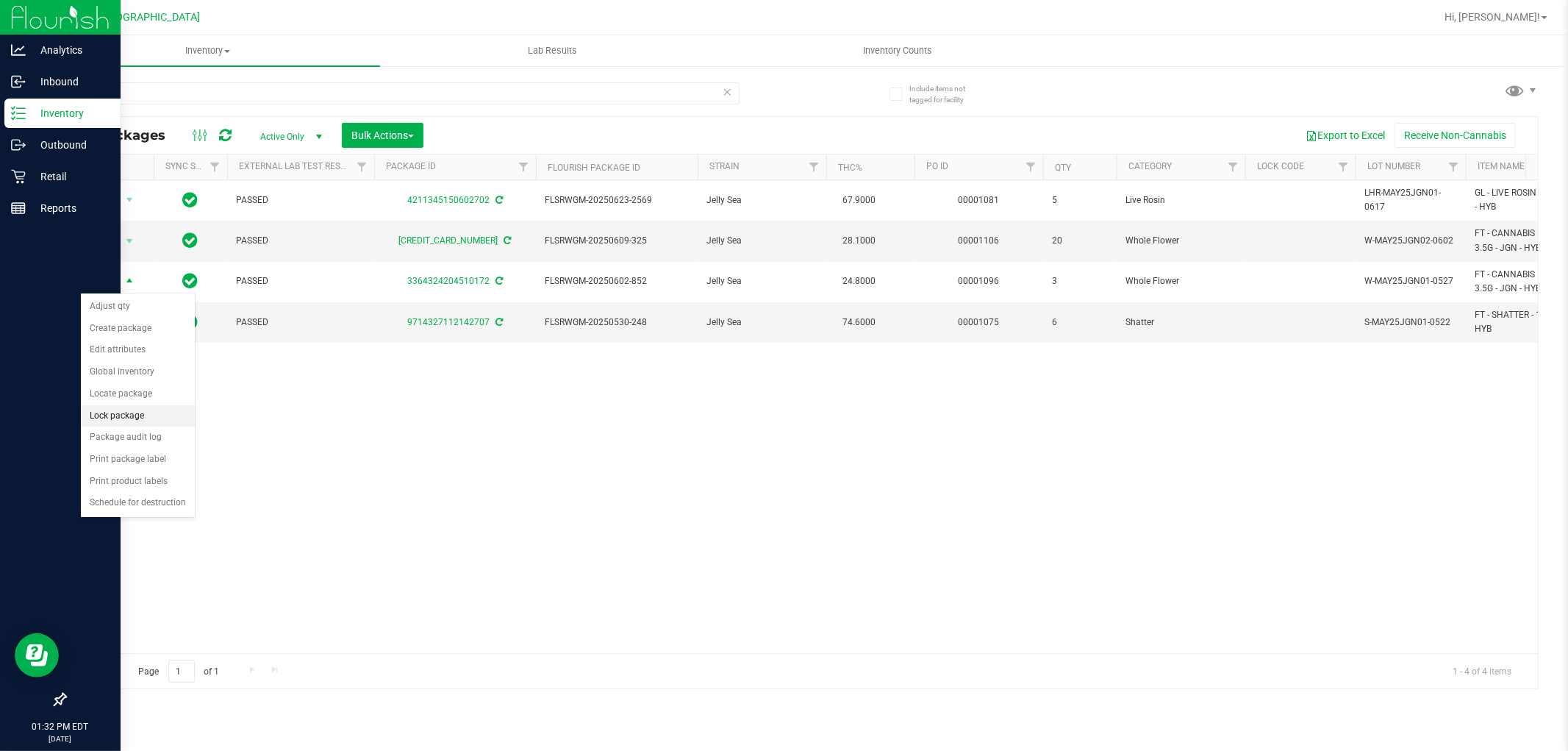
click at [114, 411] on li "Lock package" at bounding box center [137, 415] width 114 height 22
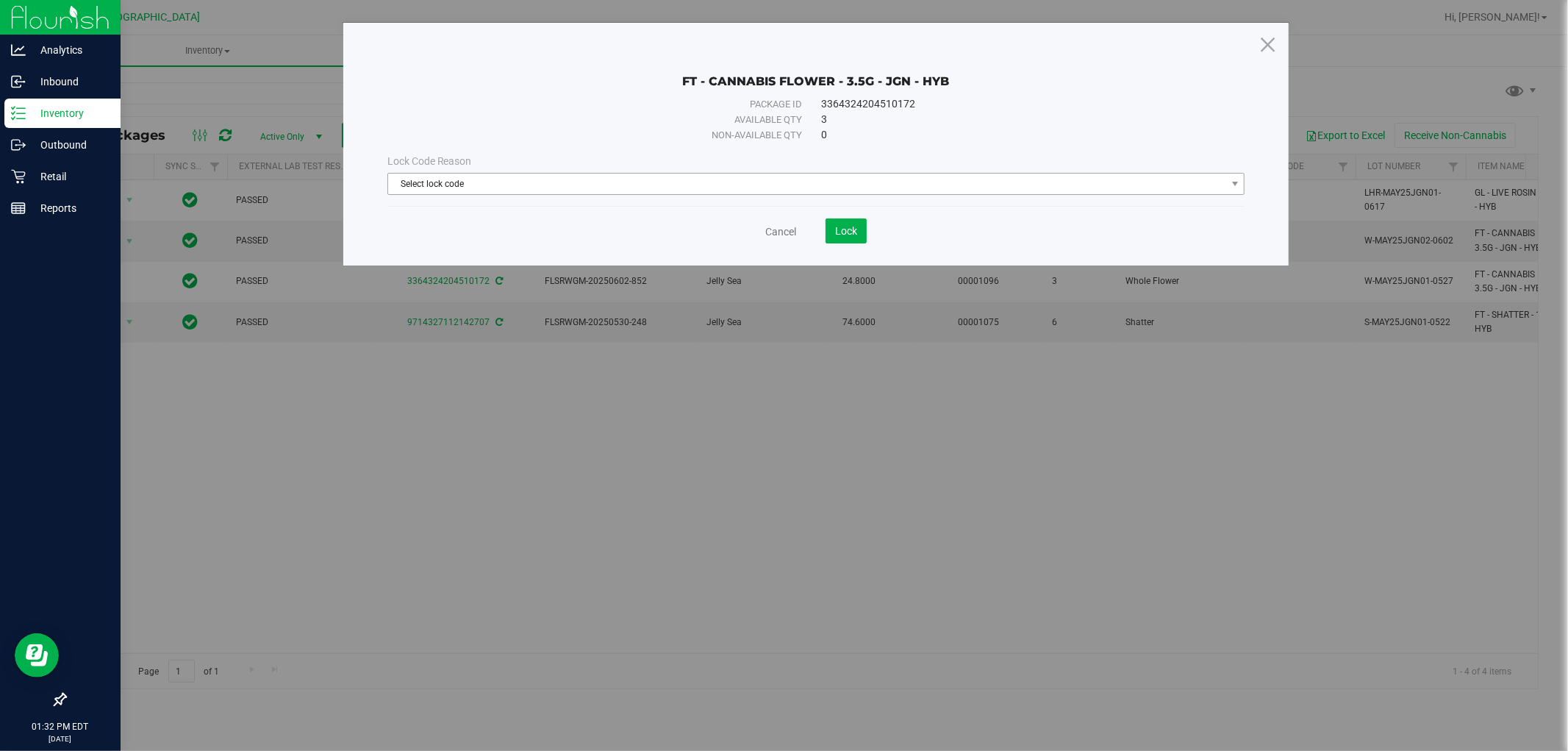
click at [608, 182] on span "Select lock code" at bounding box center [807, 184] width 838 height 21
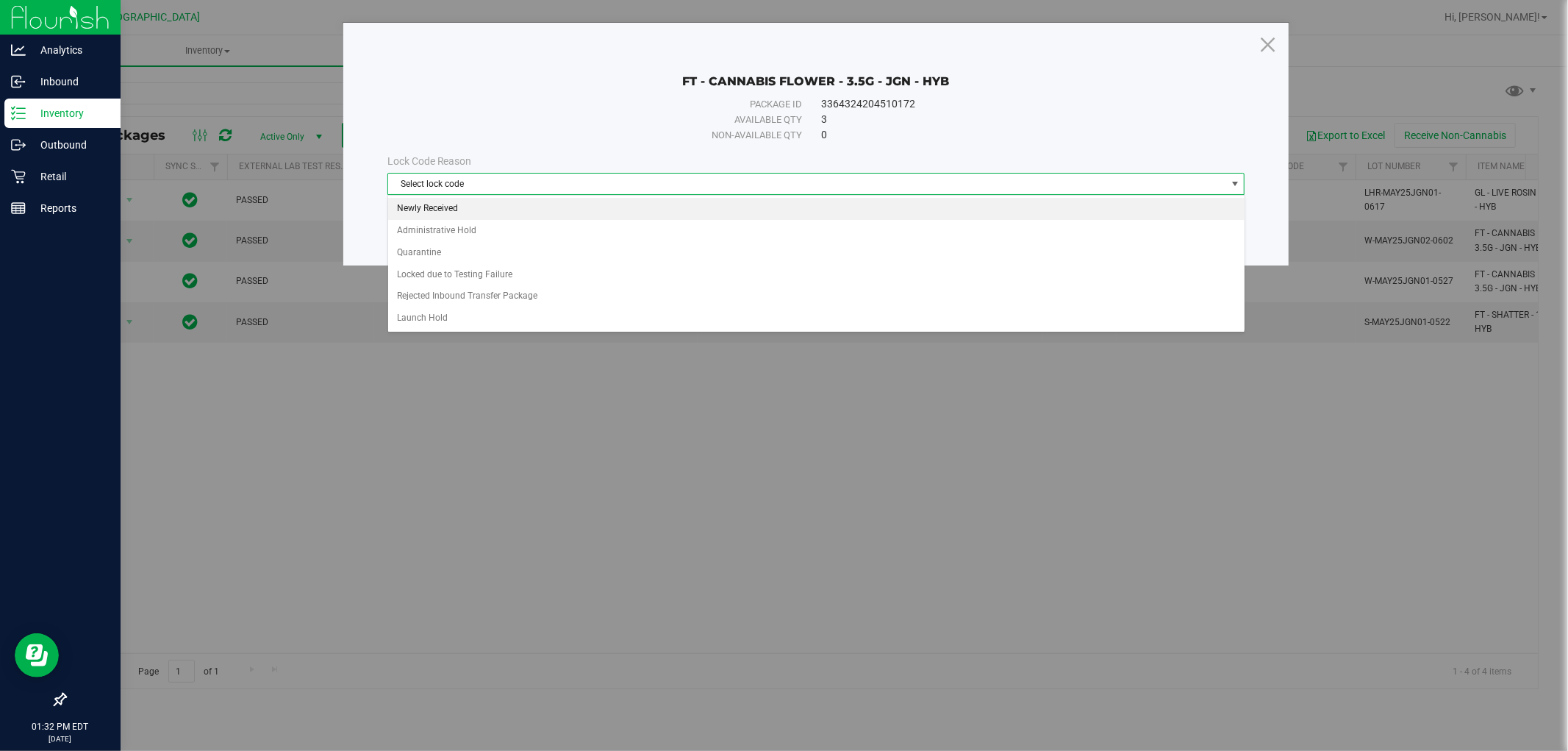
click at [441, 210] on li "Newly Received" at bounding box center [815, 209] width 856 height 22
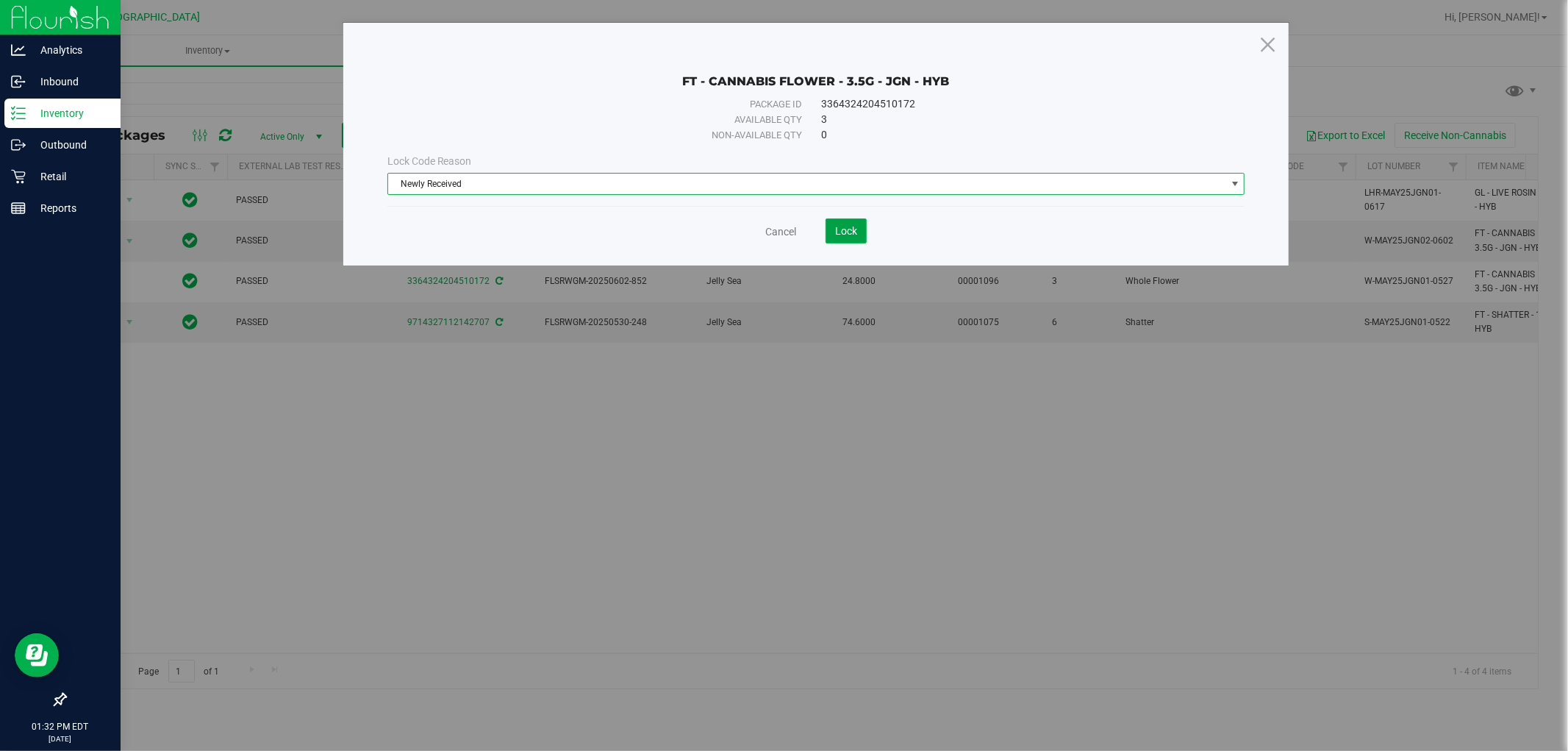
click at [855, 231] on span "Lock" at bounding box center [846, 230] width 22 height 11
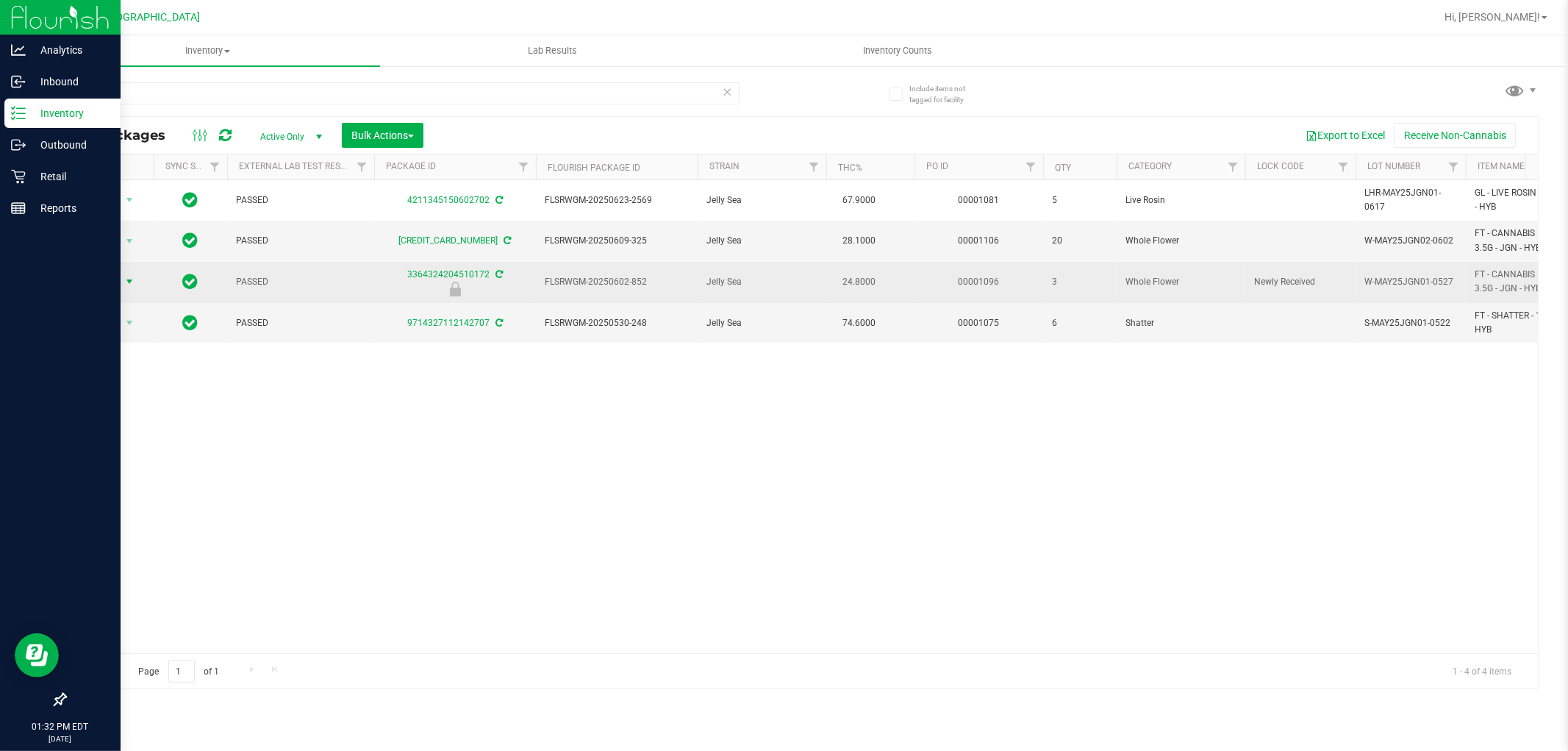
click at [126, 283] on span "select" at bounding box center [129, 282] width 11 height 11
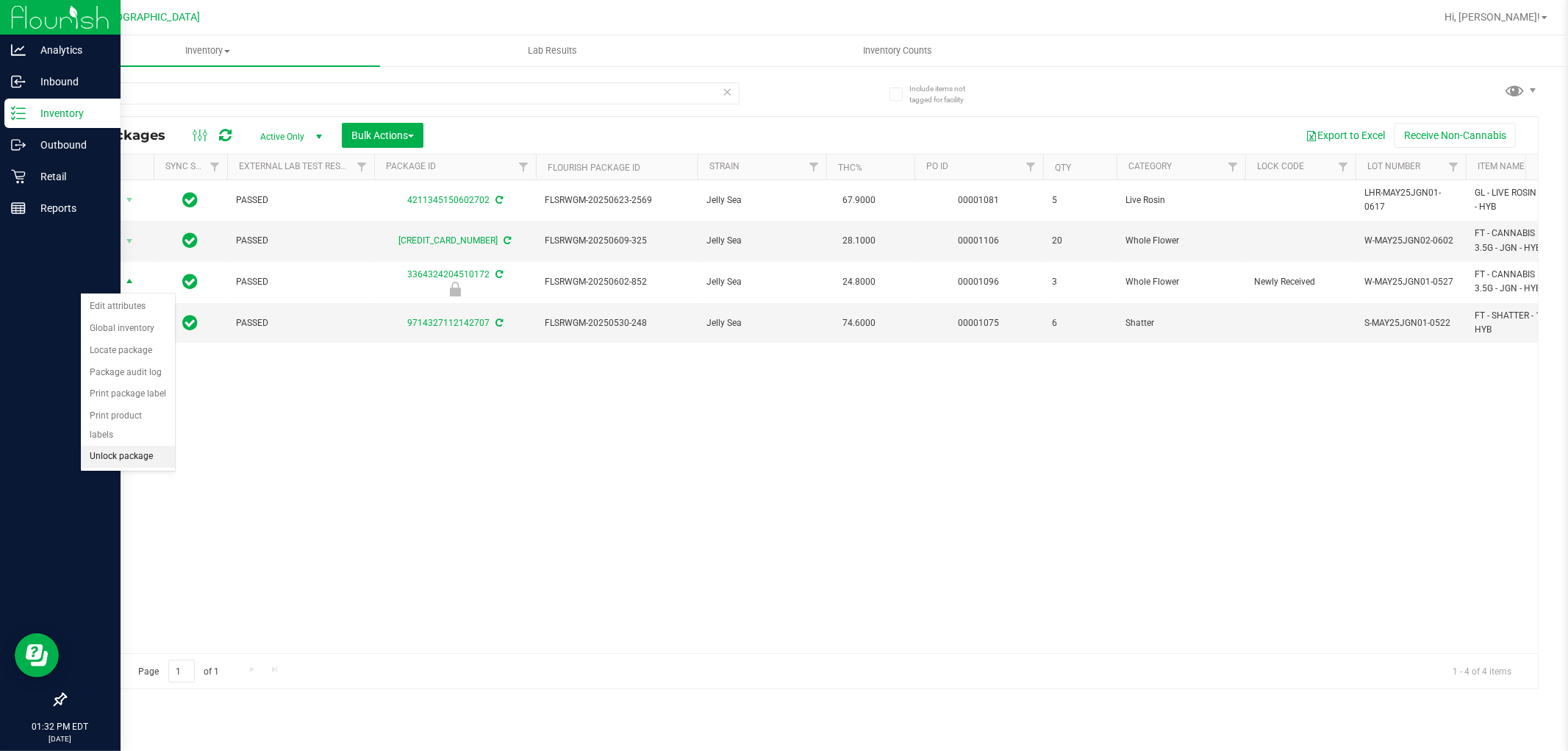
click at [141, 454] on li "Unlock package" at bounding box center [127, 456] width 94 height 22
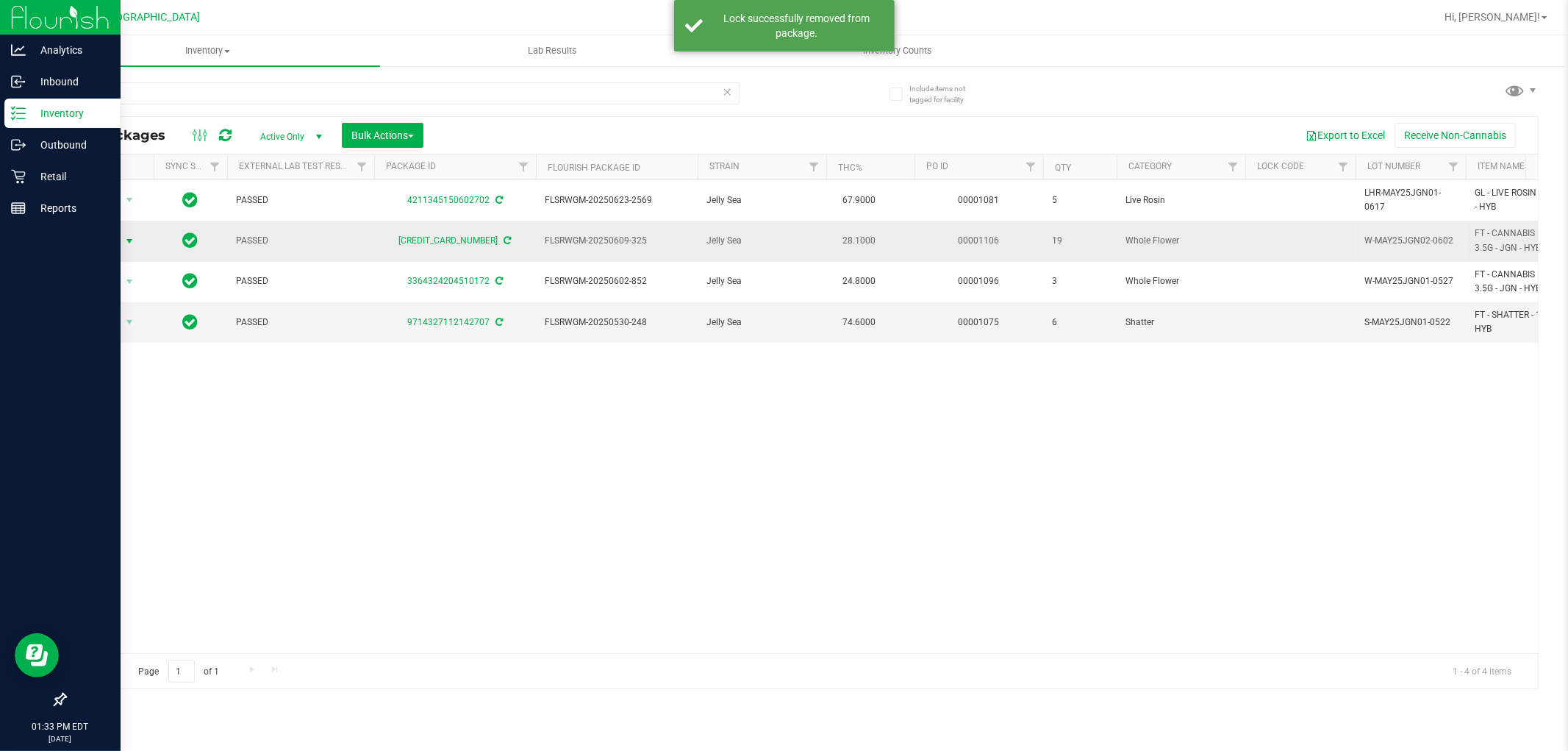
click at [129, 241] on span "select" at bounding box center [129, 241] width 11 height 11
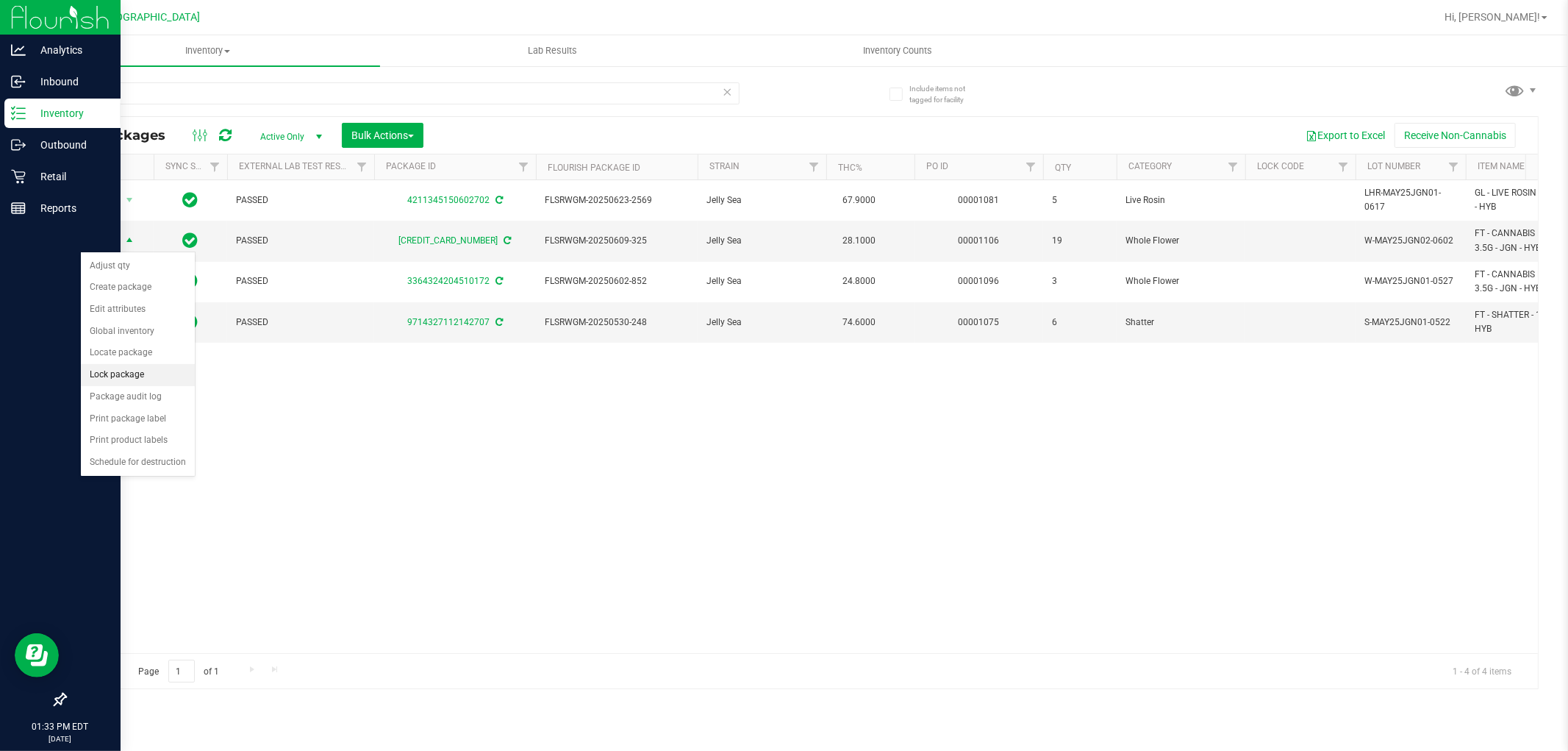
click at [129, 376] on li "Lock package" at bounding box center [137, 375] width 114 height 22
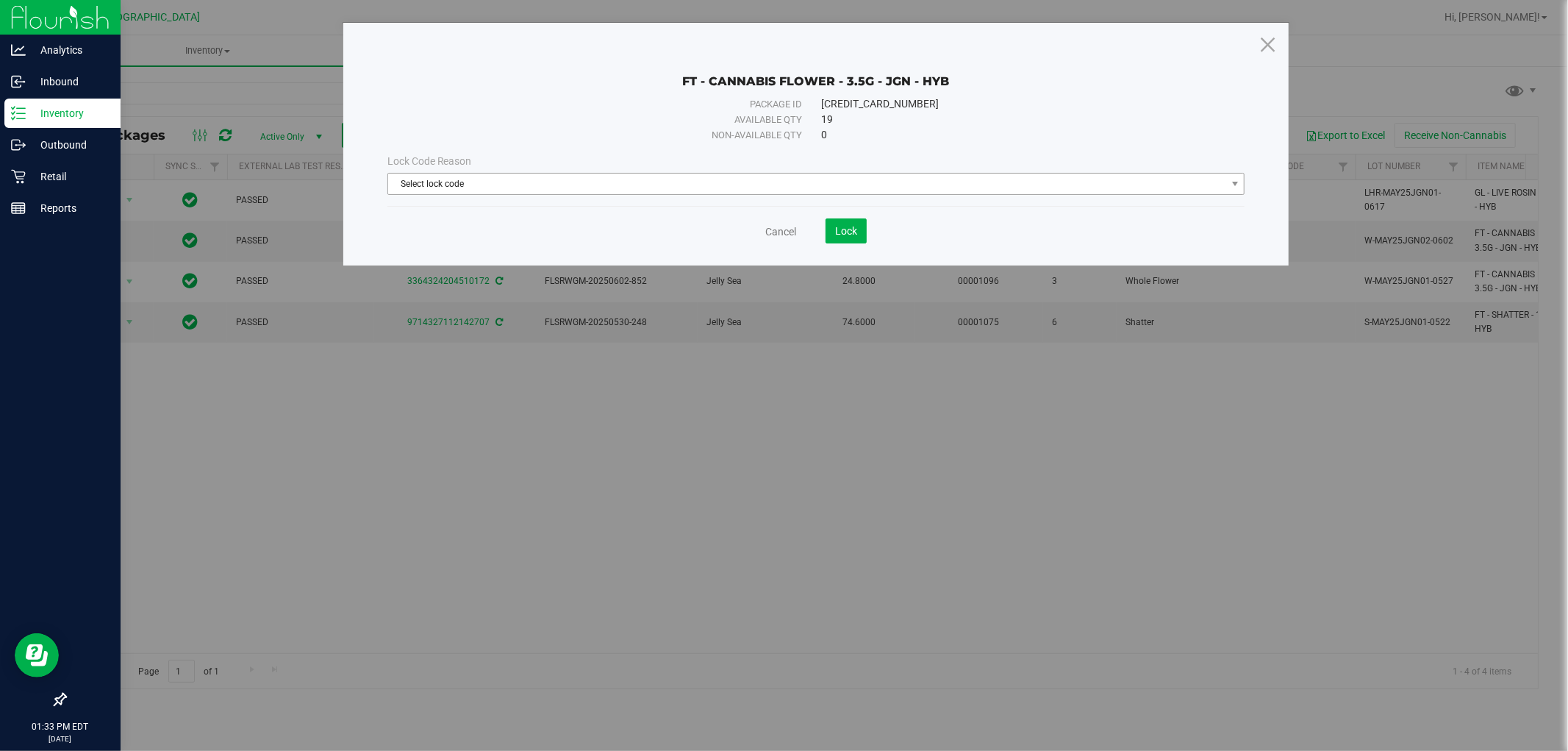
click at [530, 188] on span "Select lock code" at bounding box center [807, 184] width 838 height 21
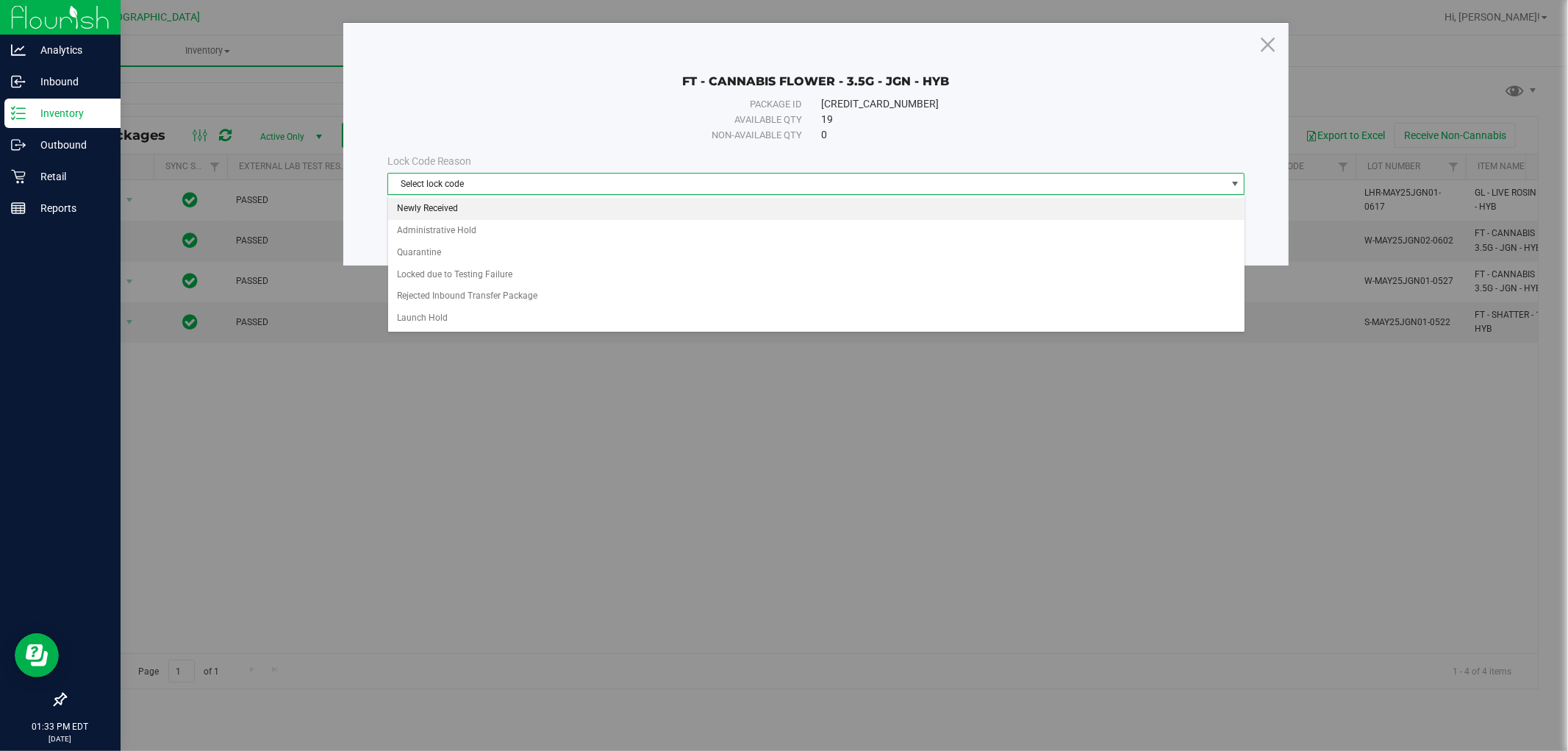
click at [428, 214] on li "Newly Received" at bounding box center [815, 209] width 856 height 22
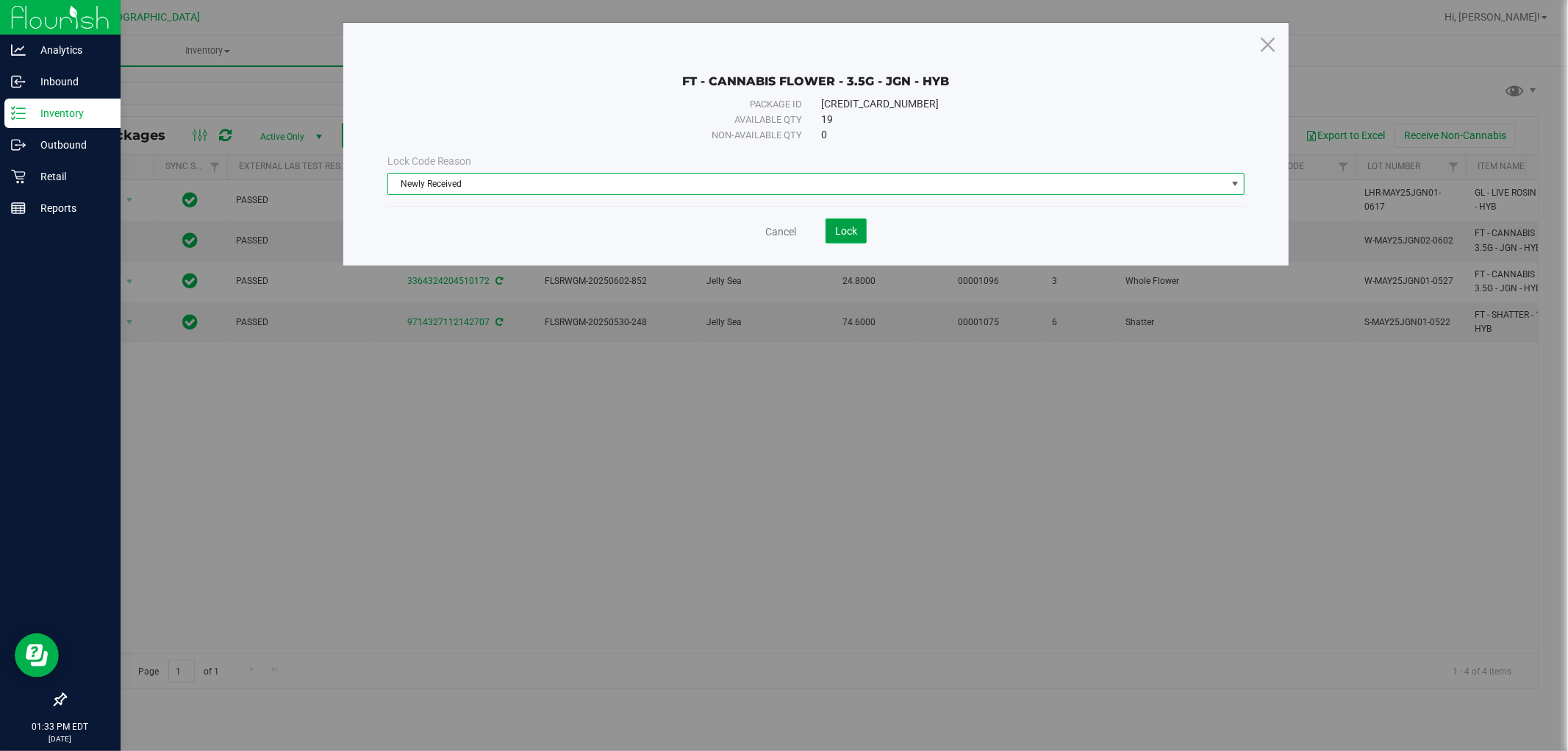
click at [866, 239] on button "Lock" at bounding box center [846, 230] width 41 height 25
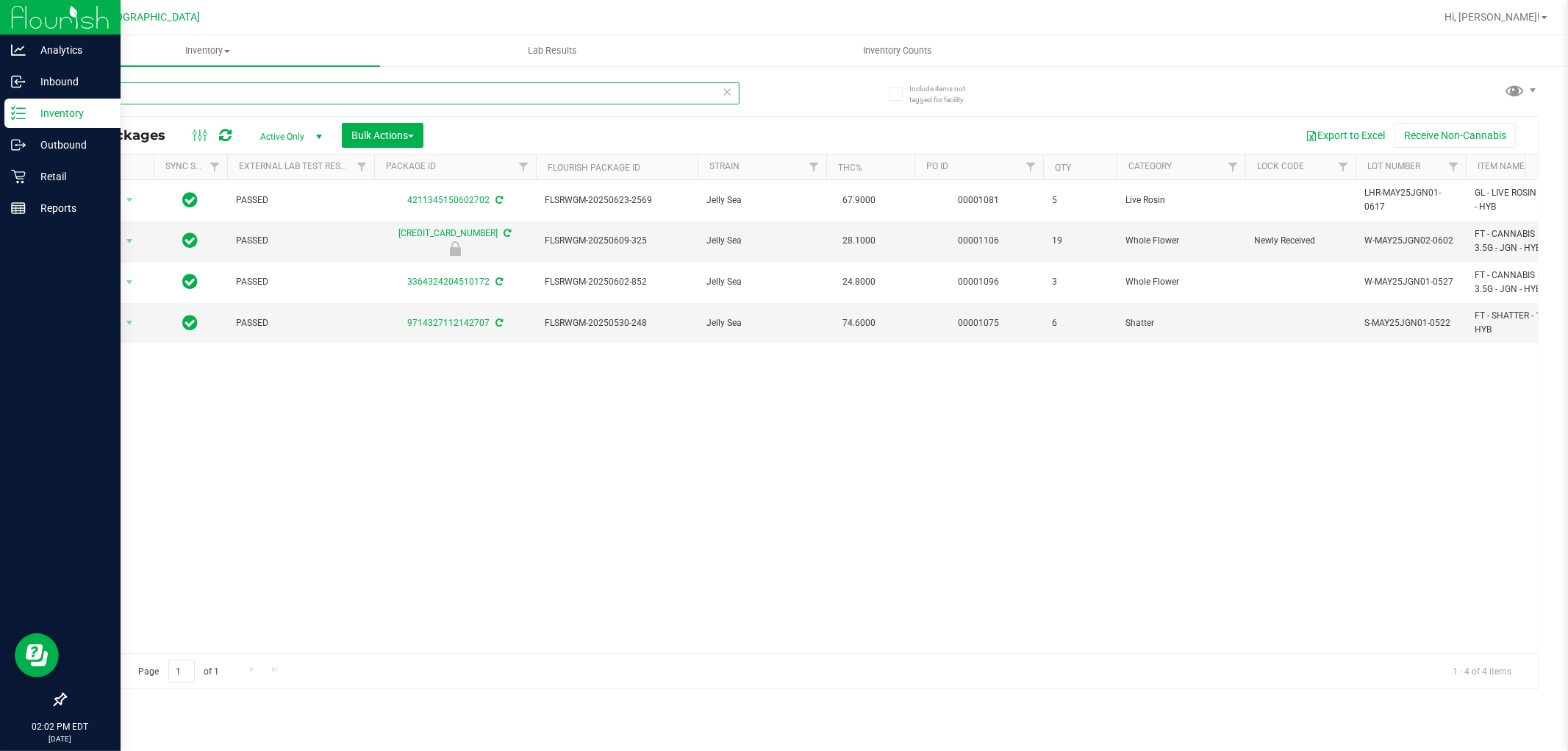
click at [149, 90] on input "jgn" at bounding box center [402, 93] width 675 height 22
type input "j"
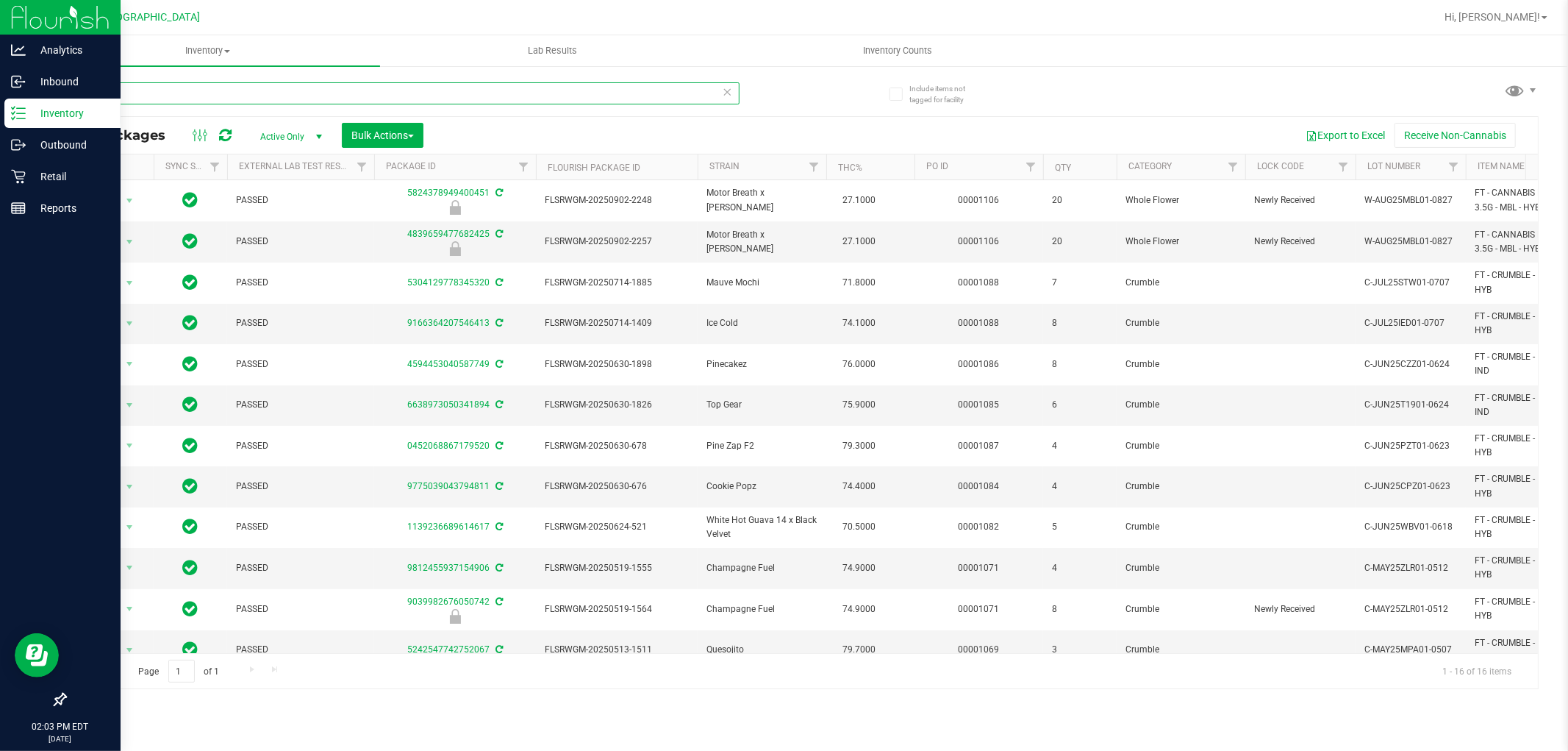
type input "mbl"
click at [729, 94] on icon at bounding box center [727, 91] width 10 height 18
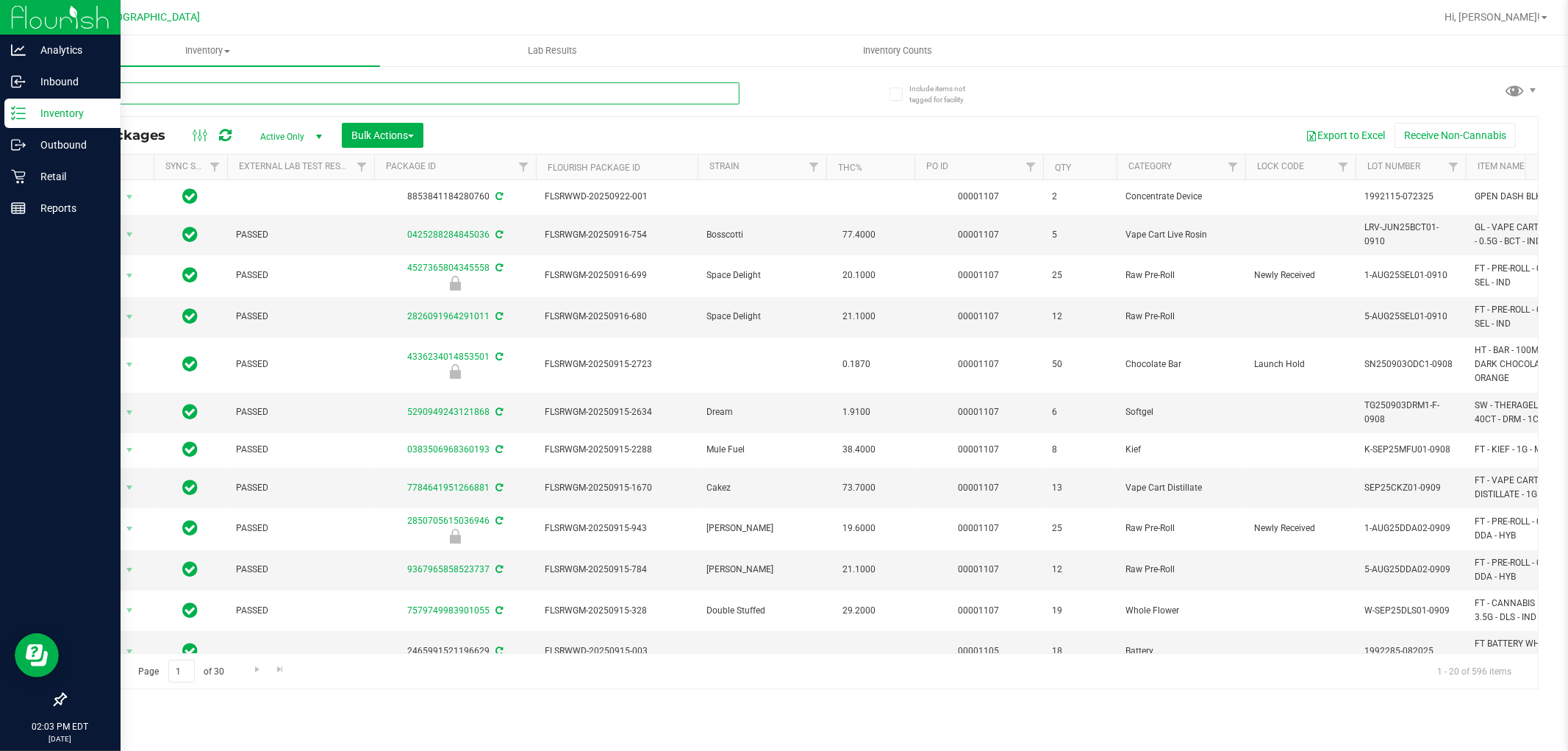
click at [194, 89] on input "text" at bounding box center [402, 93] width 675 height 22
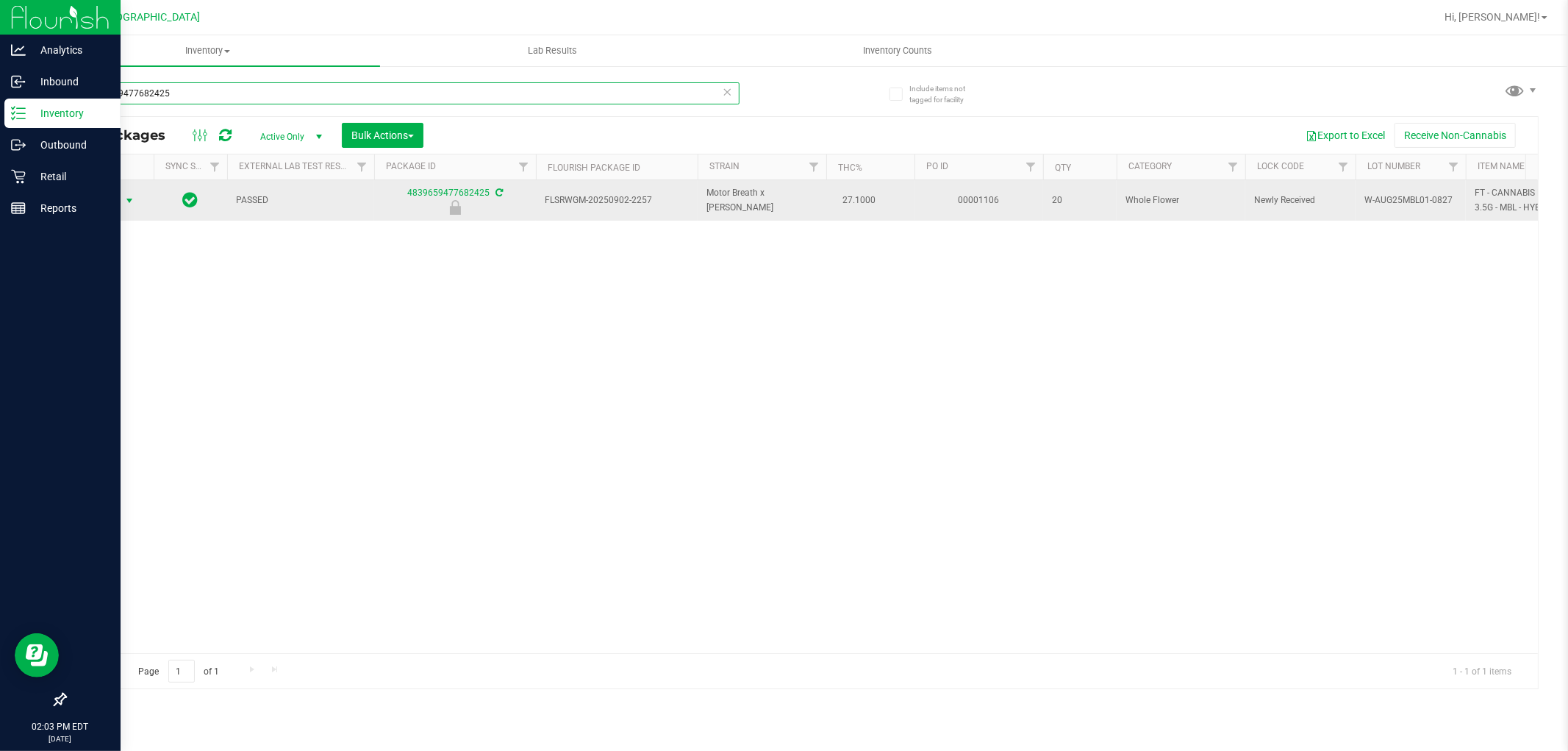
type input "4839659477682425"
click at [125, 206] on span "select" at bounding box center [129, 201] width 11 height 11
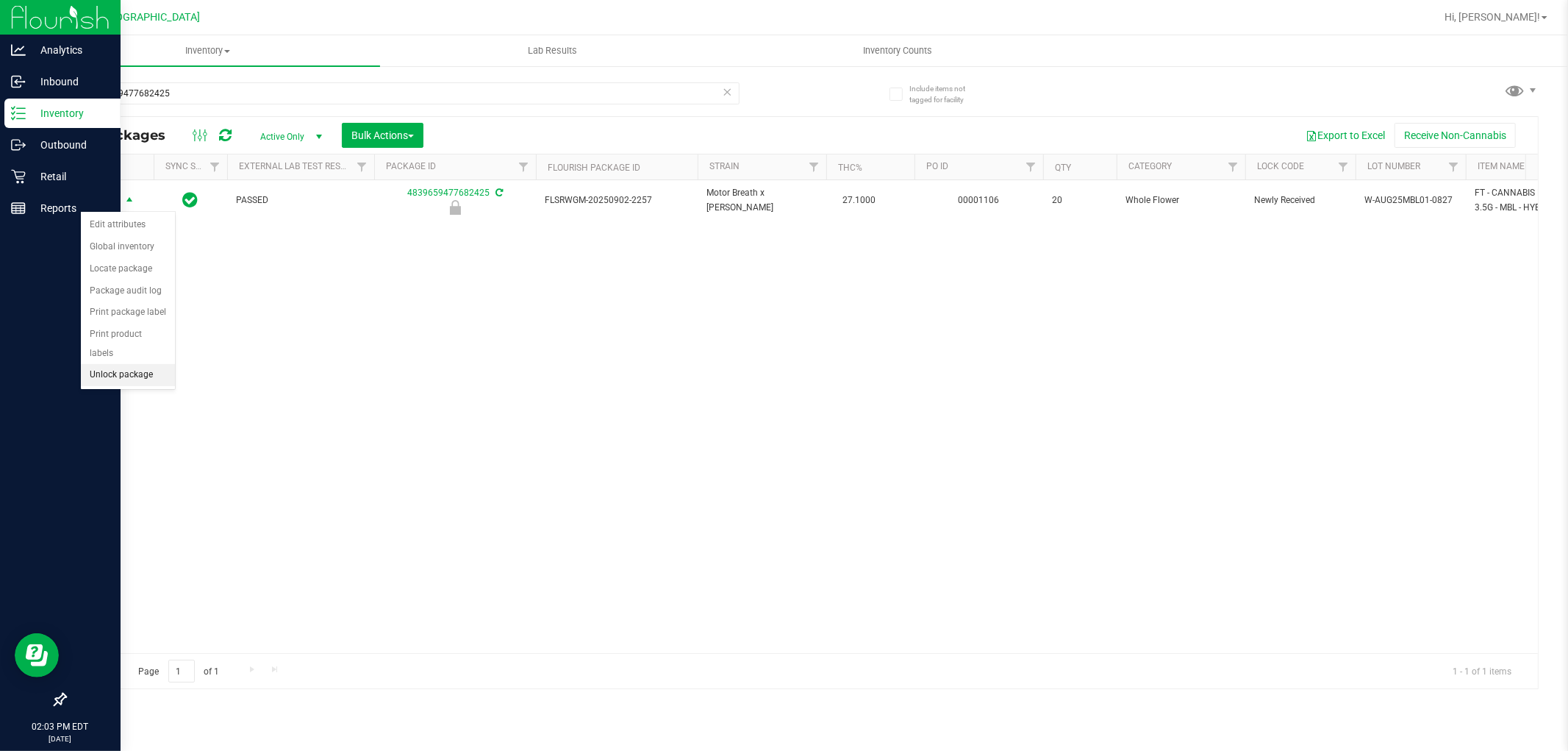
click at [137, 373] on li "Unlock package" at bounding box center [127, 375] width 94 height 22
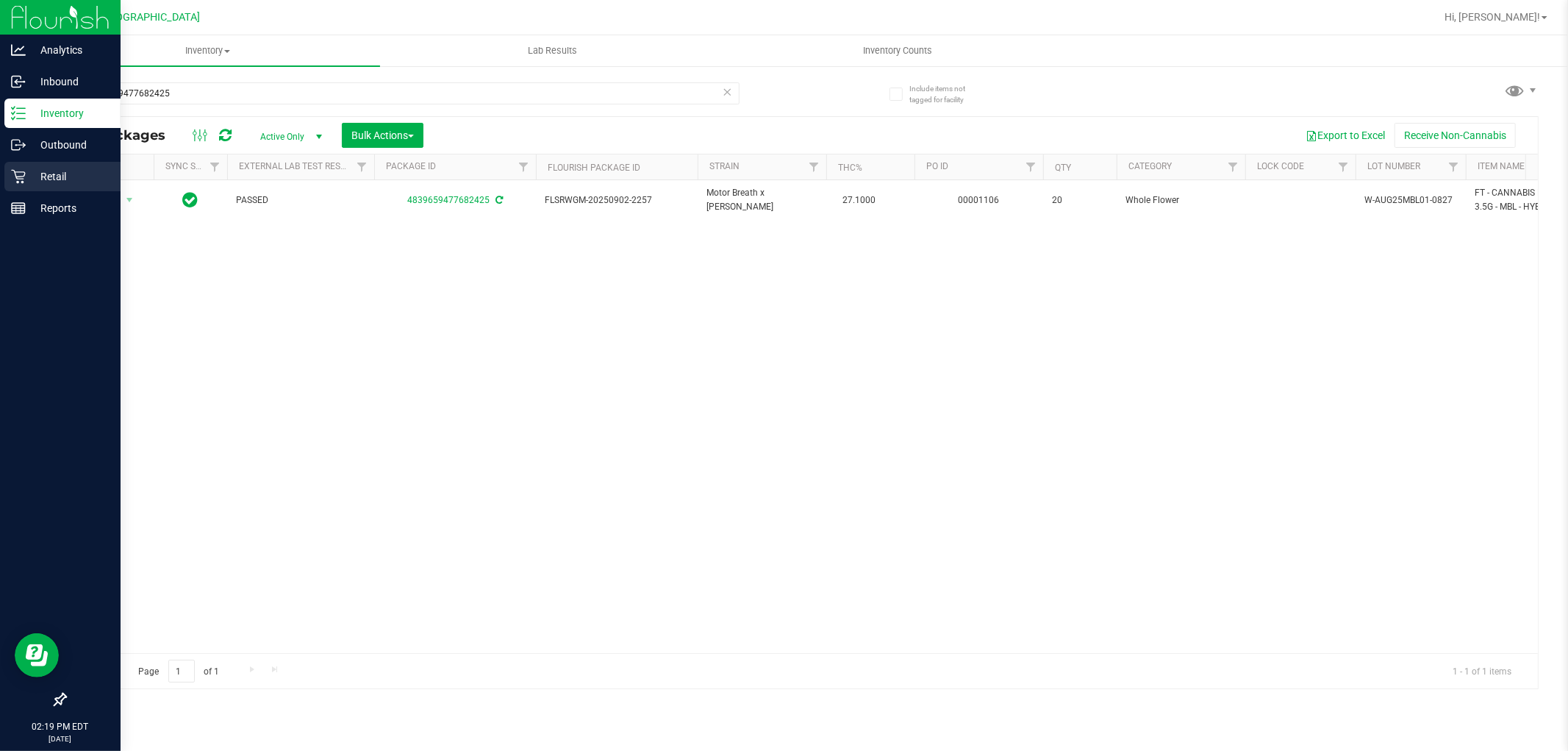
click at [11, 172] on icon at bounding box center [19, 176] width 15 height 15
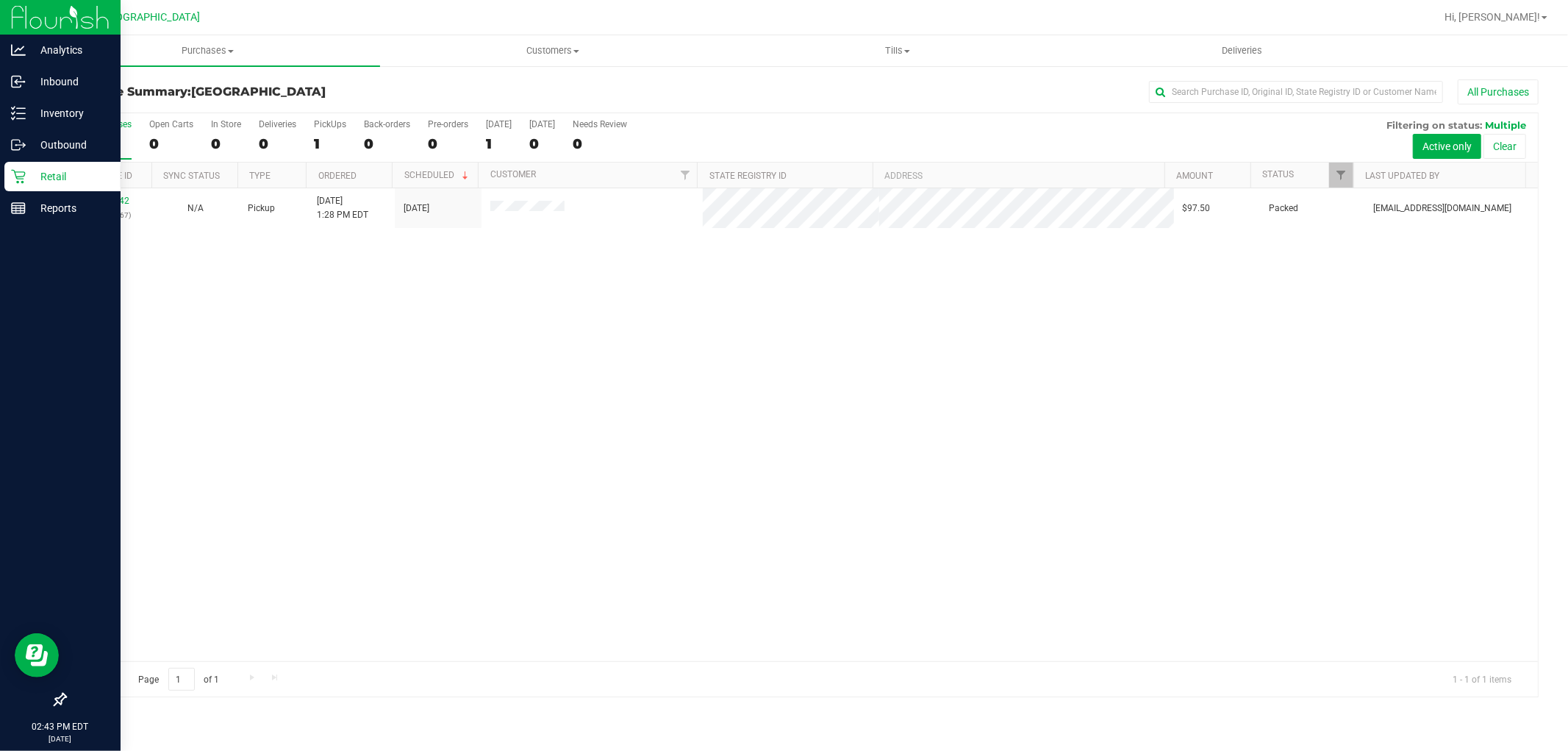
click at [35, 172] on p "Retail" at bounding box center [69, 176] width 88 height 18
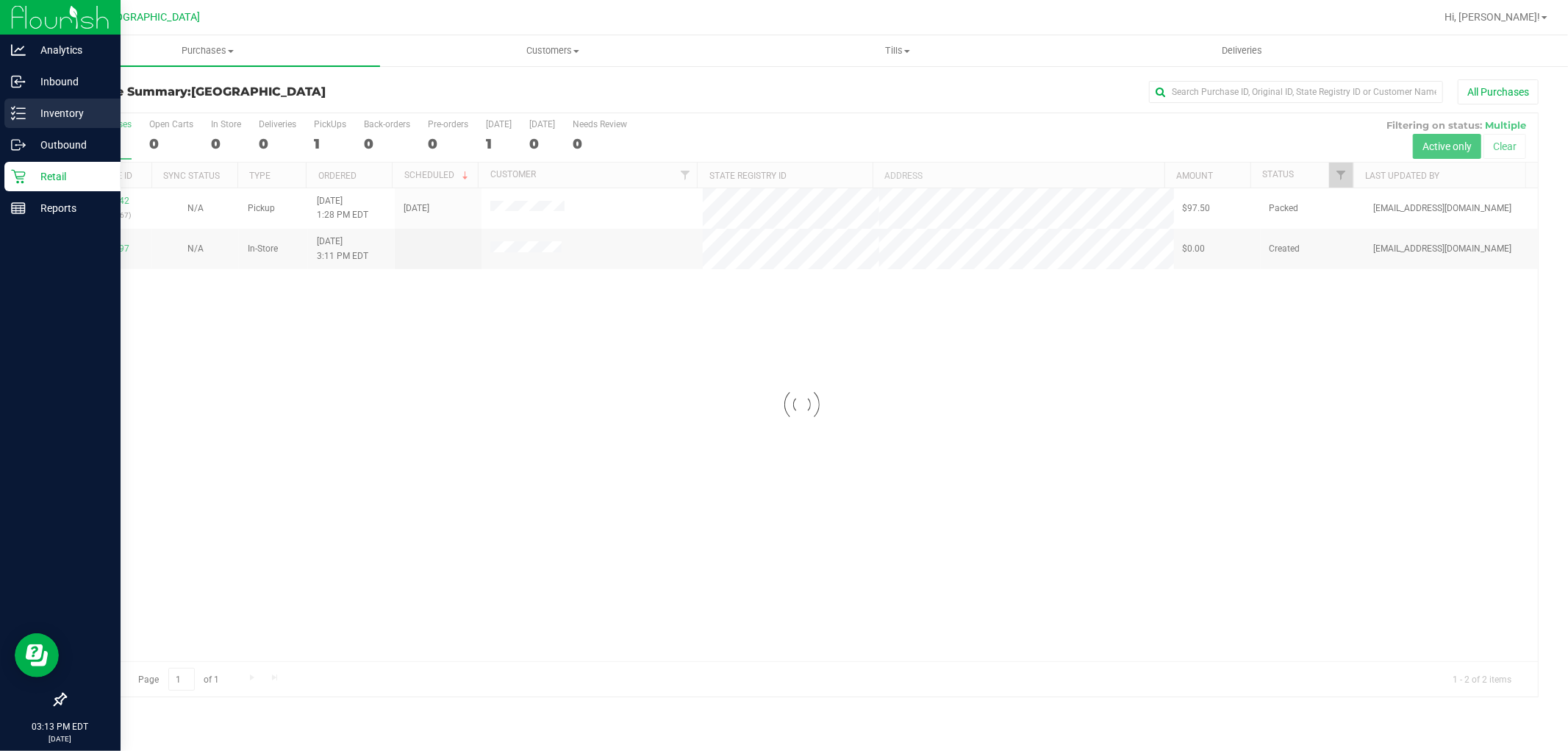
click at [12, 113] on icon at bounding box center [19, 114] width 15 height 15
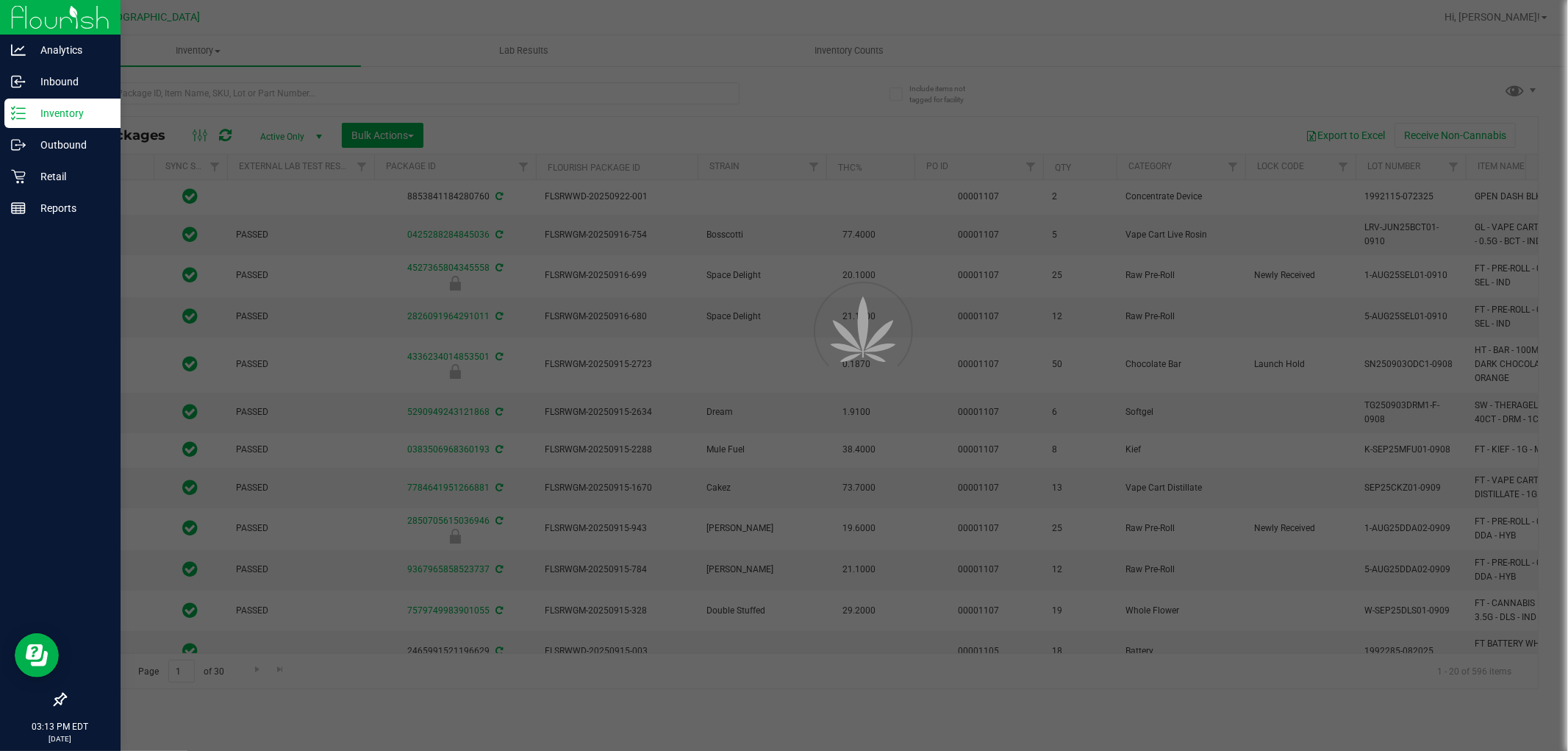
click at [283, 97] on div at bounding box center [784, 376] width 1568 height 751
click at [294, 101] on div at bounding box center [784, 376] width 1568 height 751
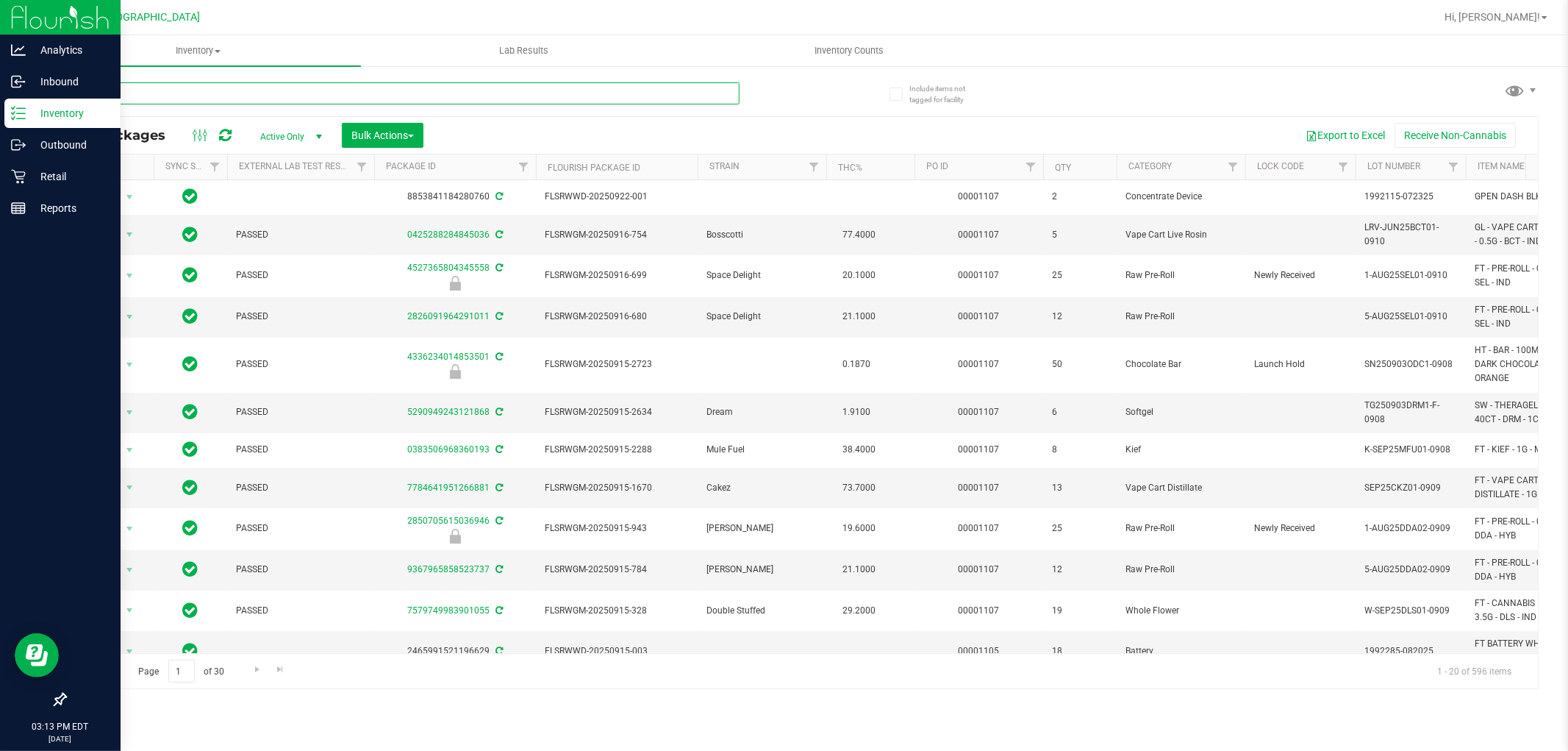
click at [284, 98] on input "text" at bounding box center [402, 93] width 675 height 22
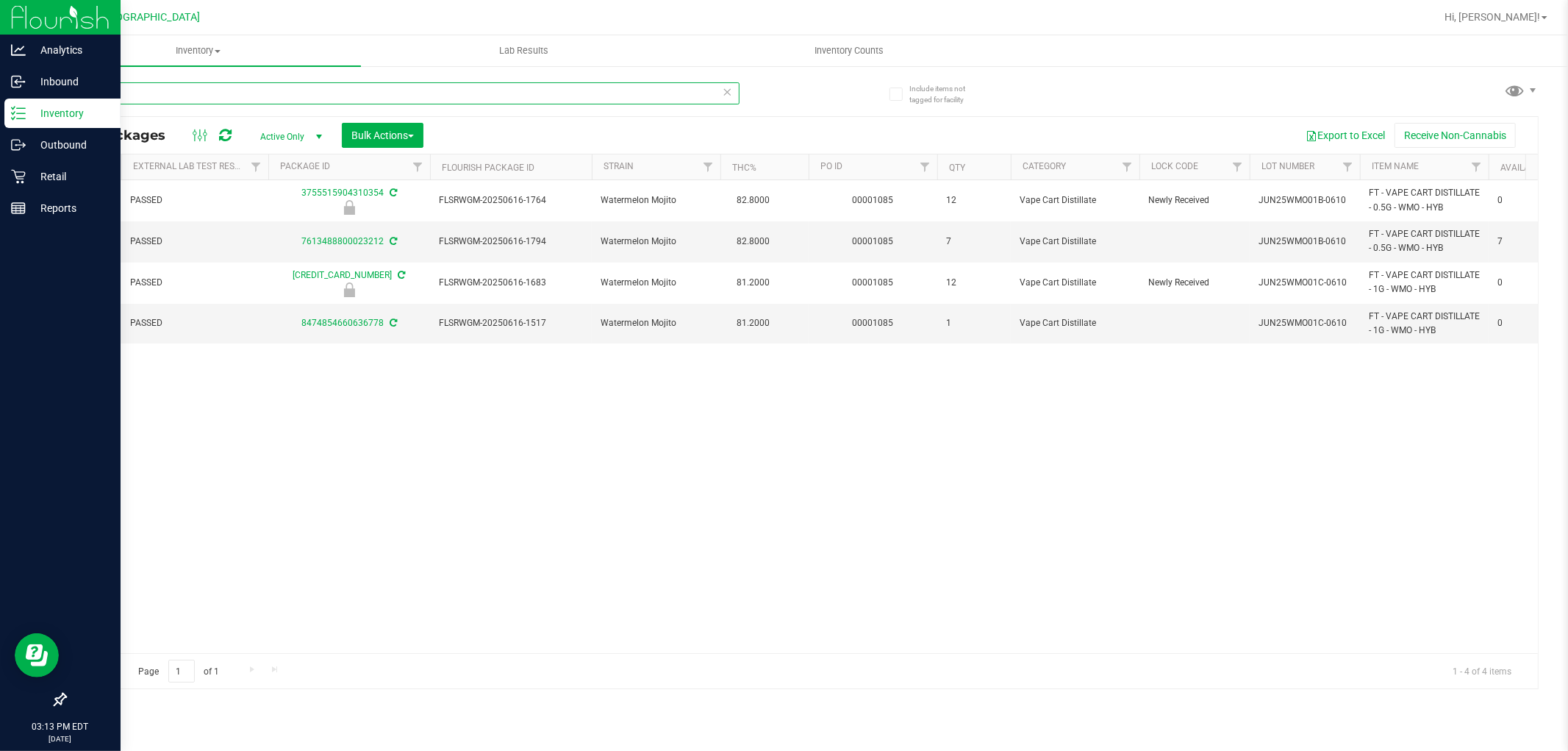
scroll to position [0, 110]
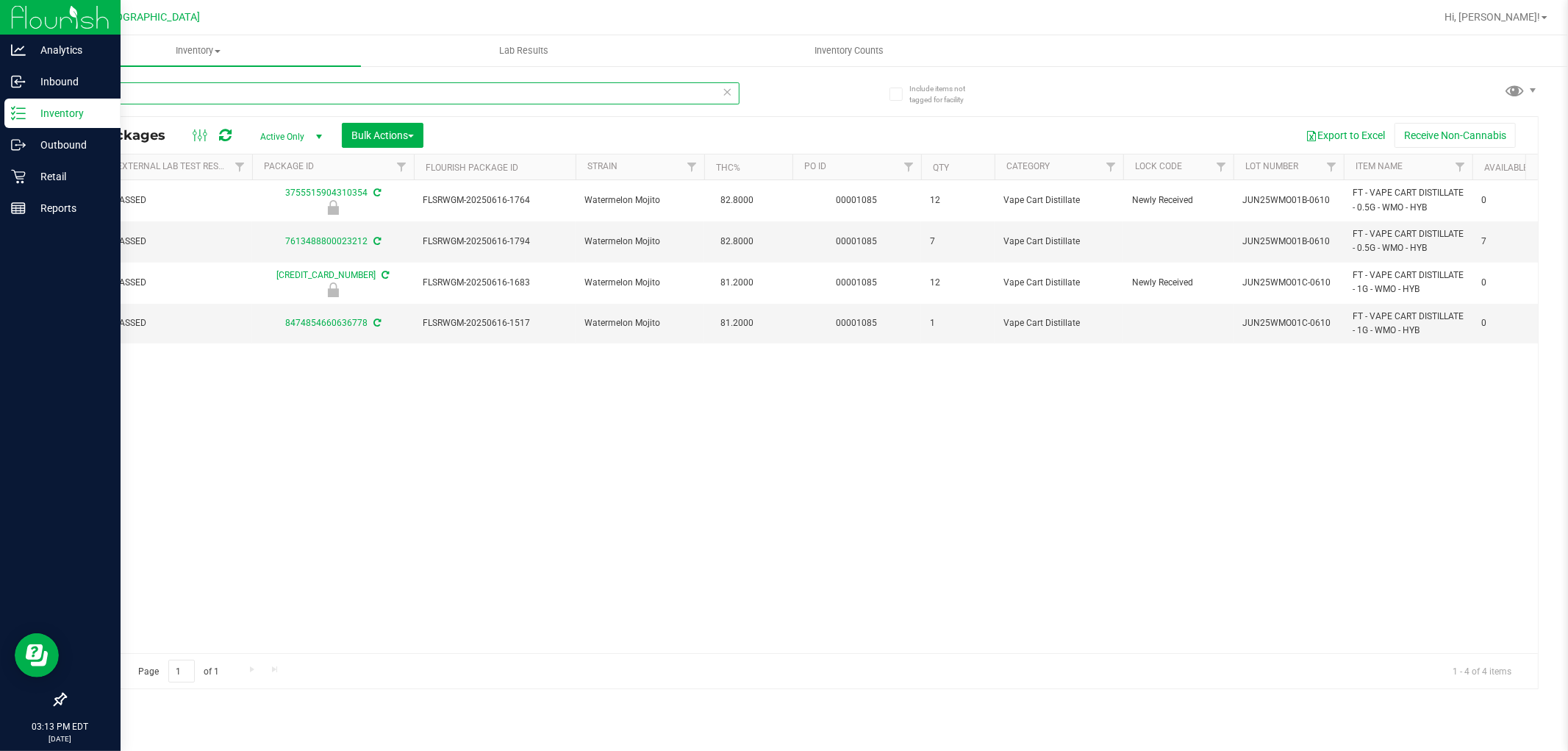
type input "wmo"
click at [12, 182] on icon at bounding box center [19, 176] width 15 height 15
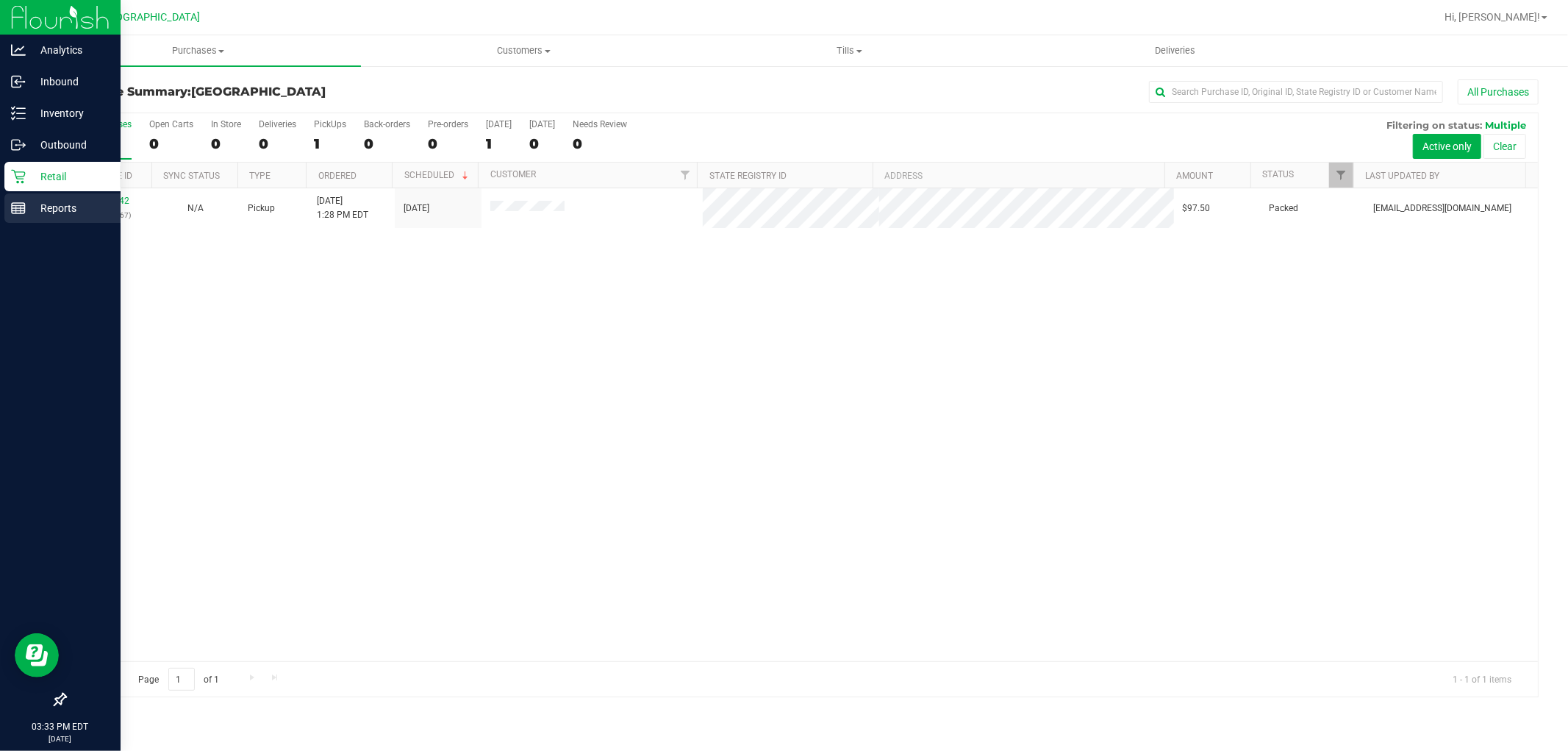
click at [16, 209] on line at bounding box center [16, 210] width 0 height 8
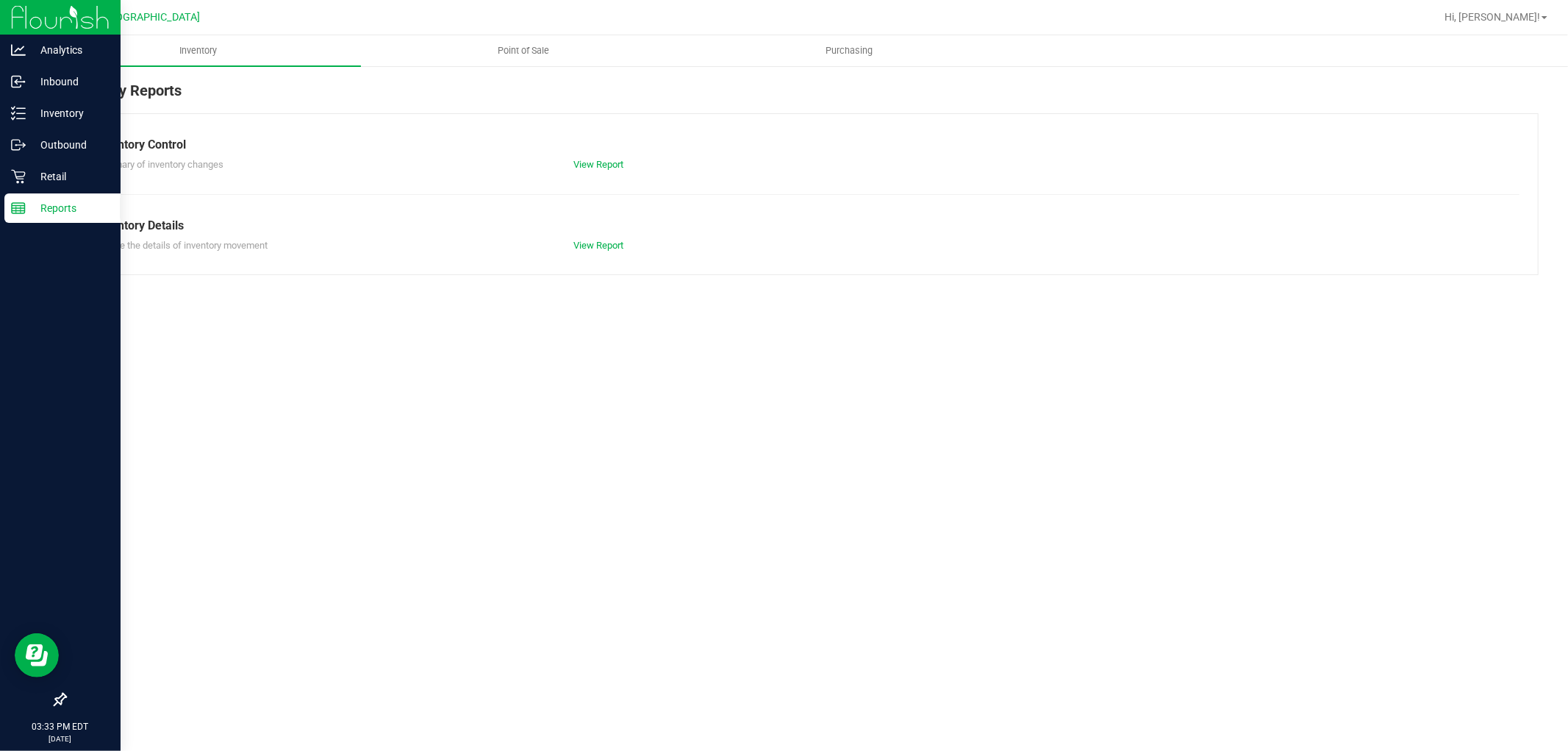
click at [41, 196] on div "Reports" at bounding box center [63, 208] width 117 height 29
click at [77, 181] on p "Retail" at bounding box center [69, 176] width 88 height 18
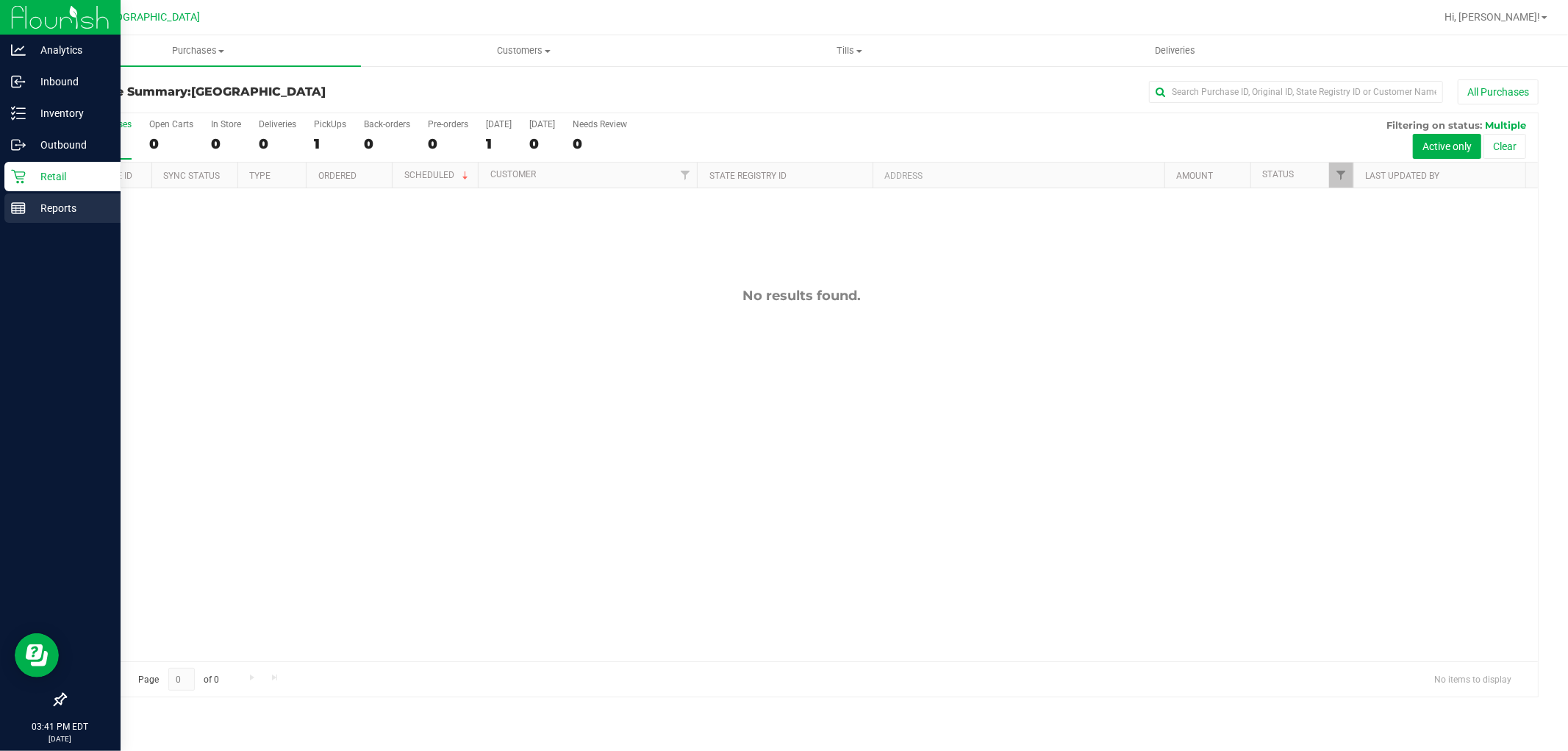
click at [33, 202] on p "Reports" at bounding box center [69, 208] width 88 height 18
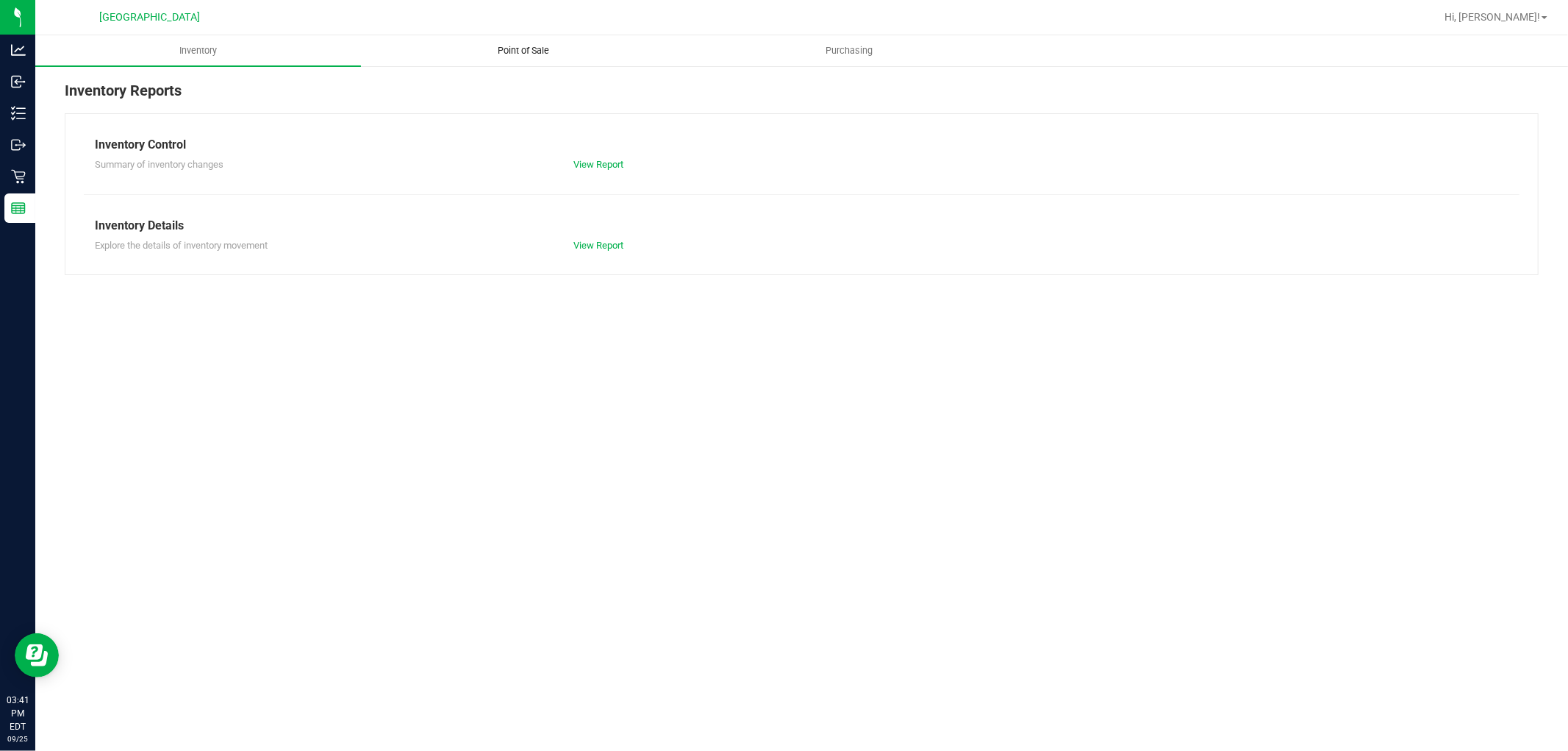
click at [574, 45] on uib-tab-heading "Point of Sale" at bounding box center [524, 50] width 324 height 29
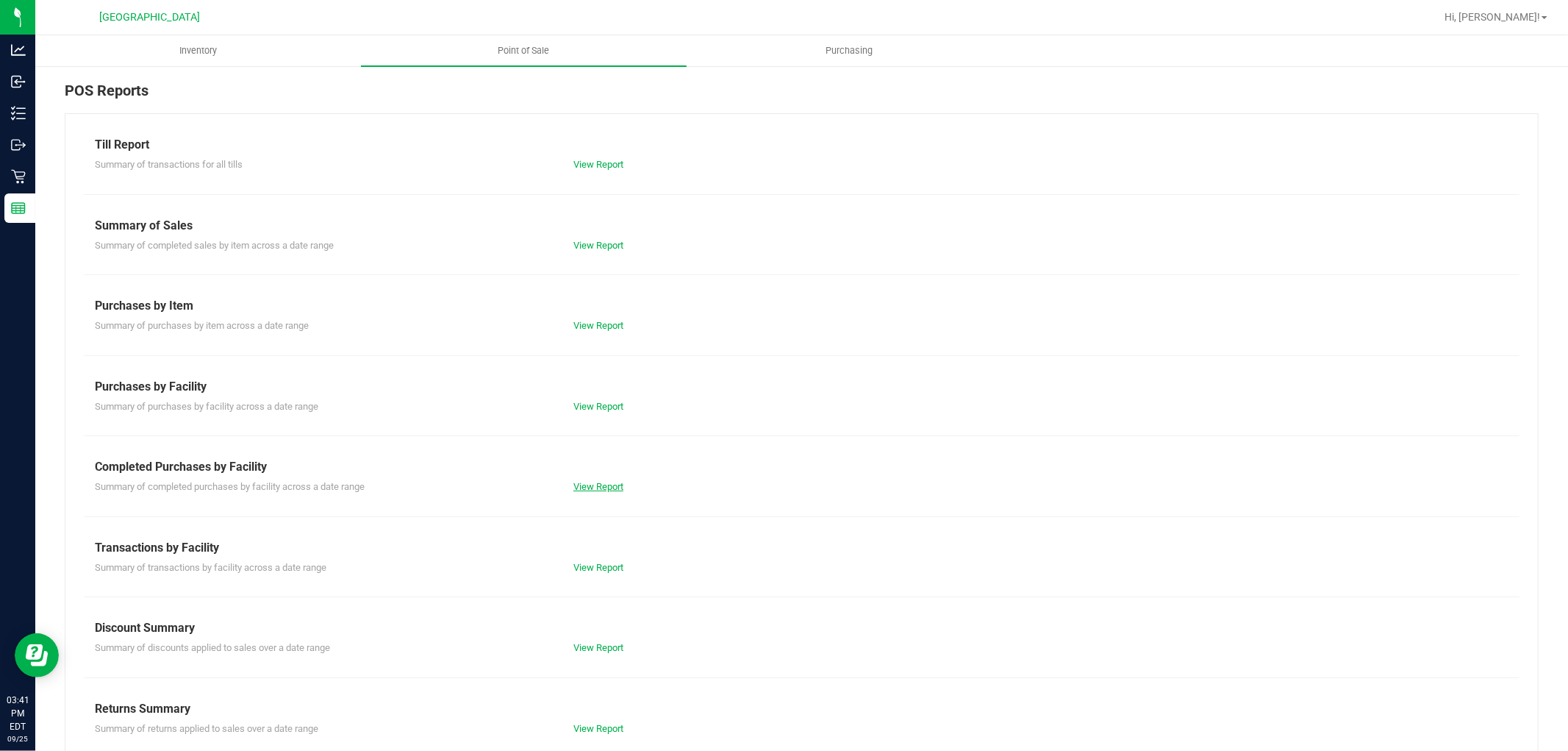
click at [601, 485] on link "View Report" at bounding box center [598, 486] width 50 height 11
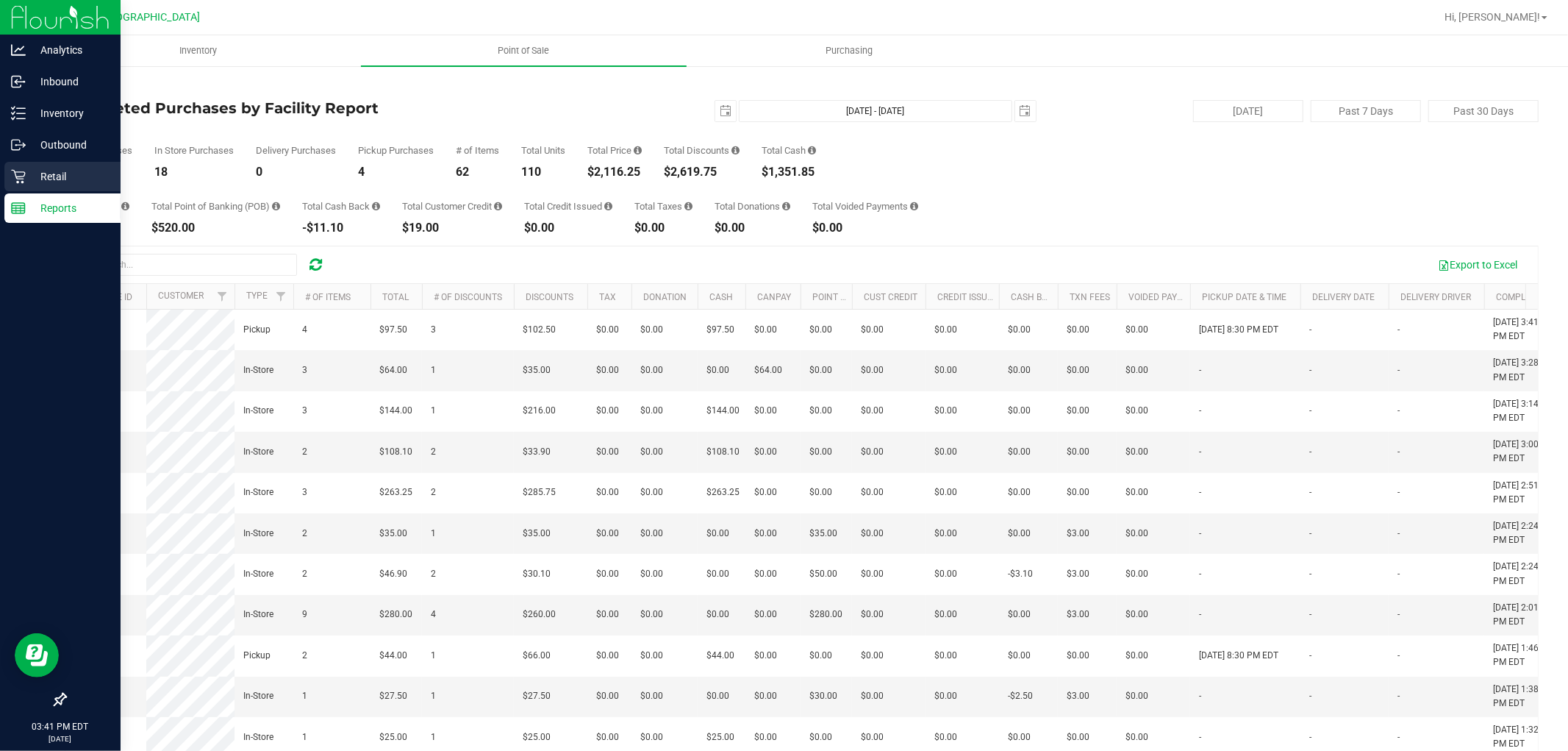
click at [27, 180] on p "Retail" at bounding box center [69, 176] width 88 height 18
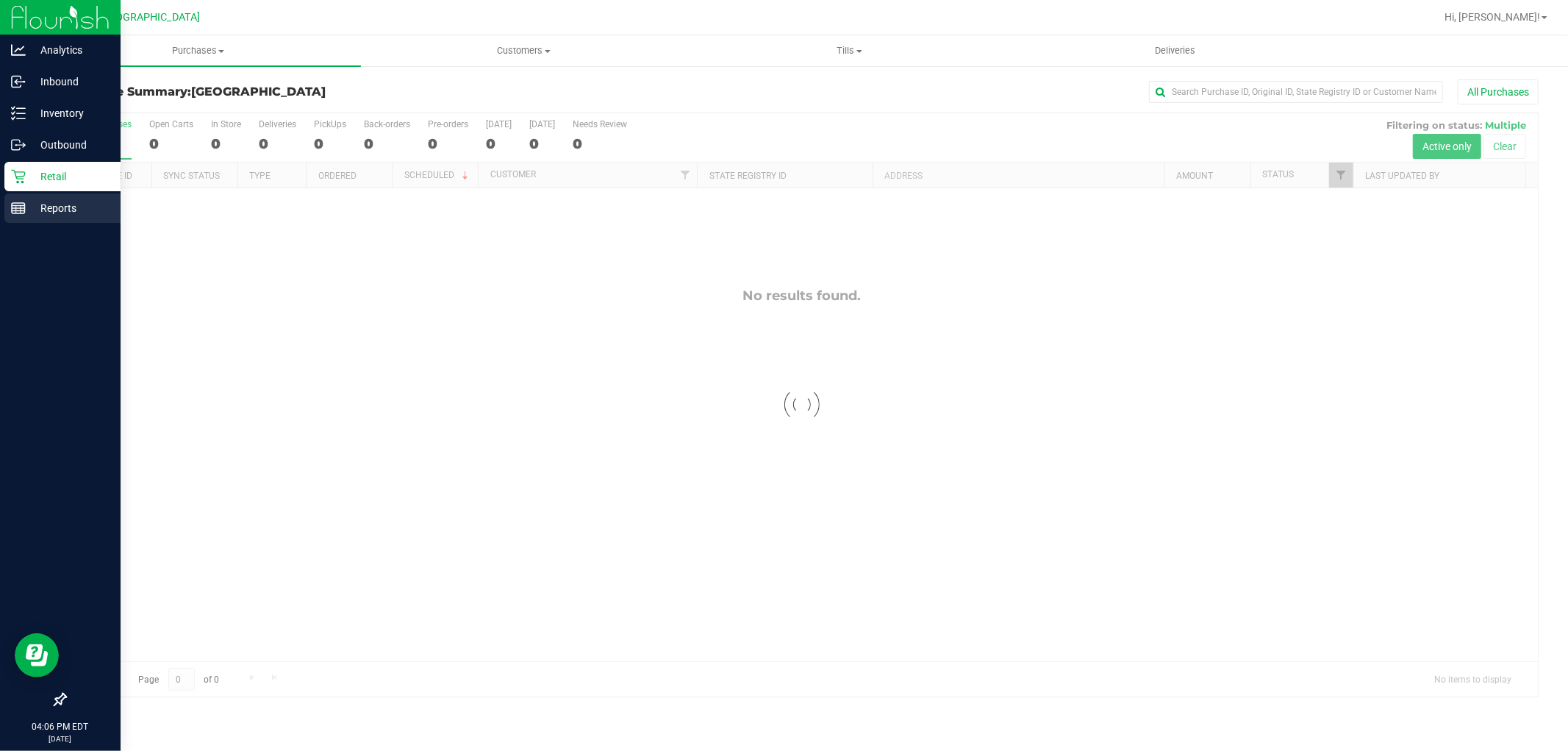
click at [29, 196] on div "Reports" at bounding box center [63, 208] width 117 height 29
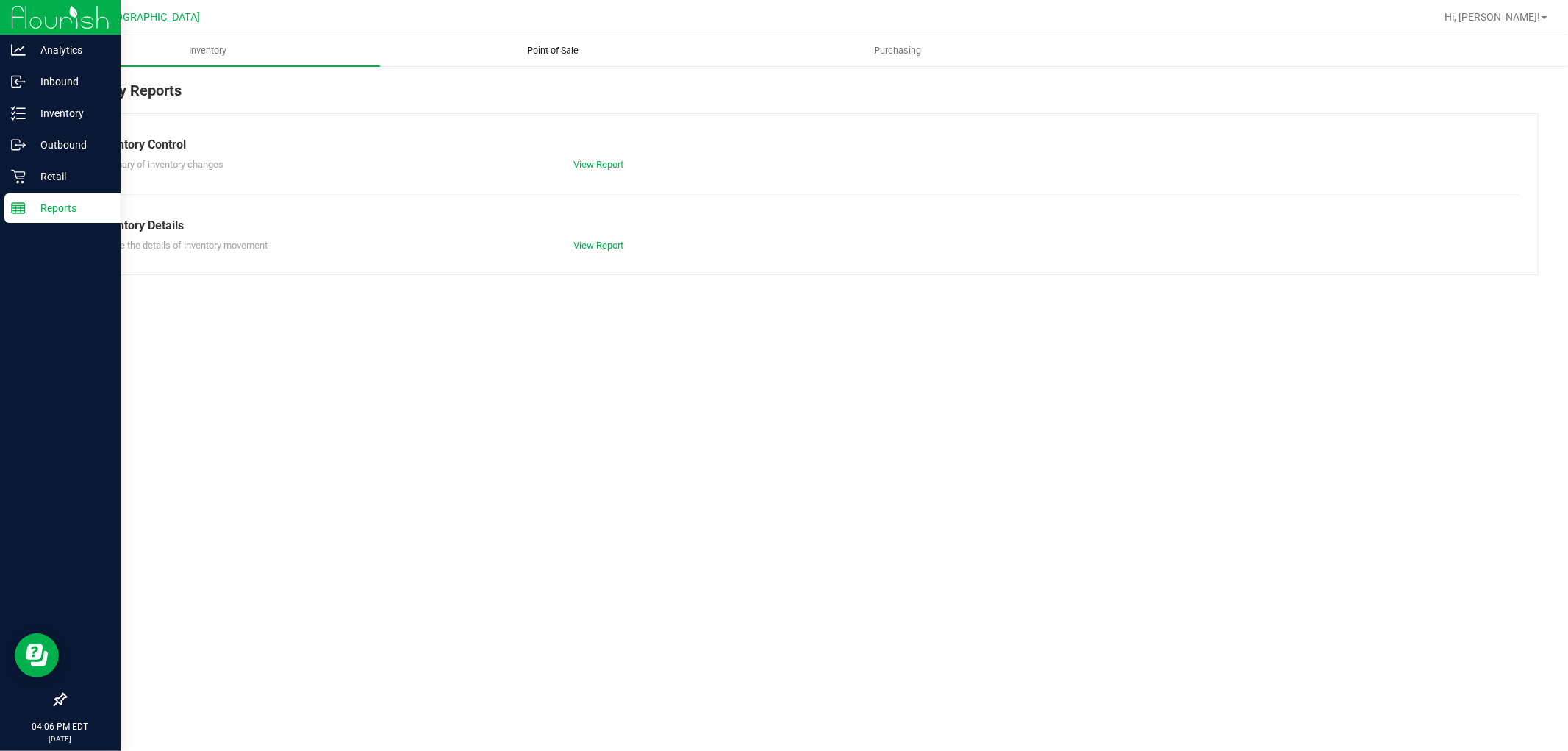
click at [552, 49] on span "Point of Sale" at bounding box center [553, 51] width 91 height 13
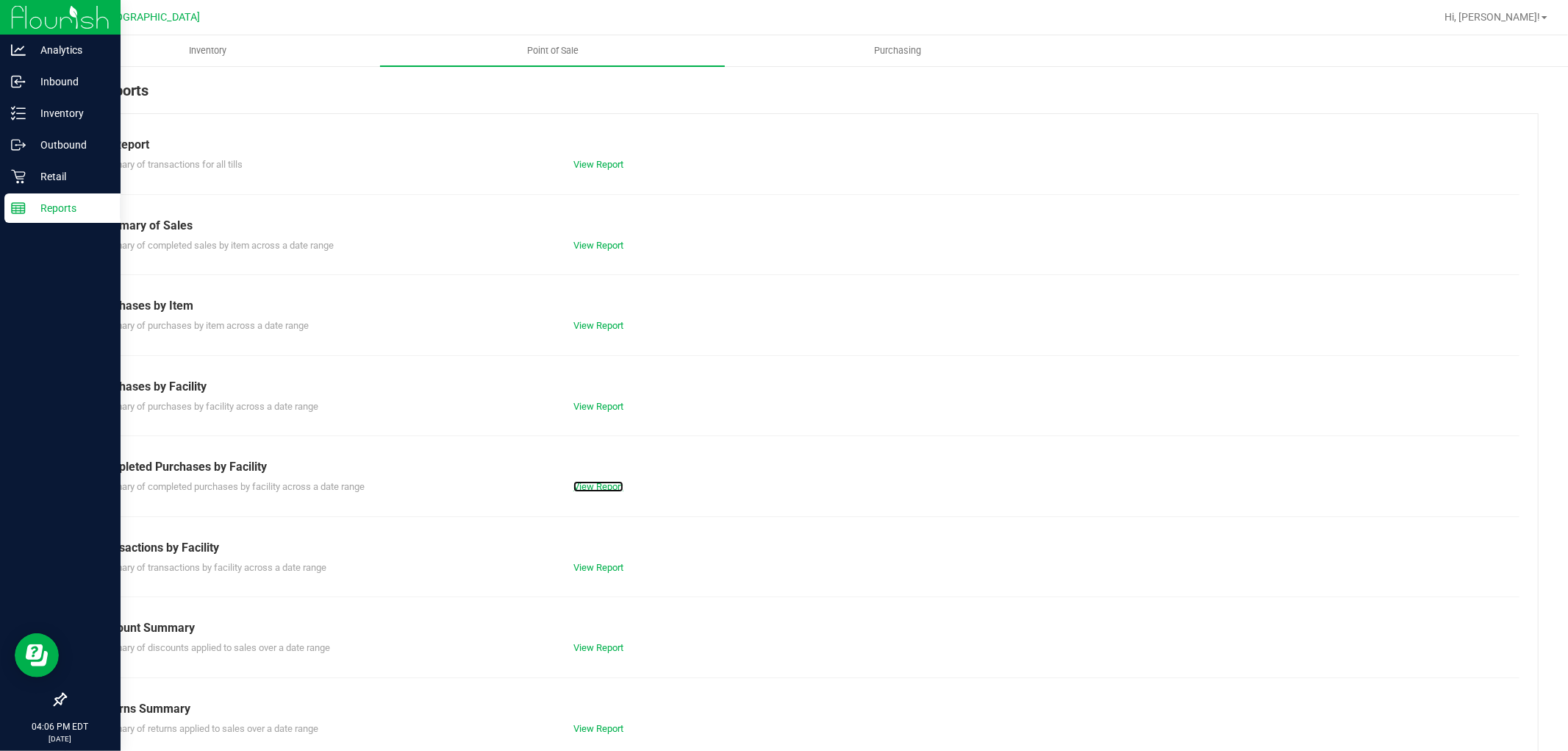
click at [590, 485] on link "View Report" at bounding box center [598, 486] width 50 height 11
